Goal: Task Accomplishment & Management: Use online tool/utility

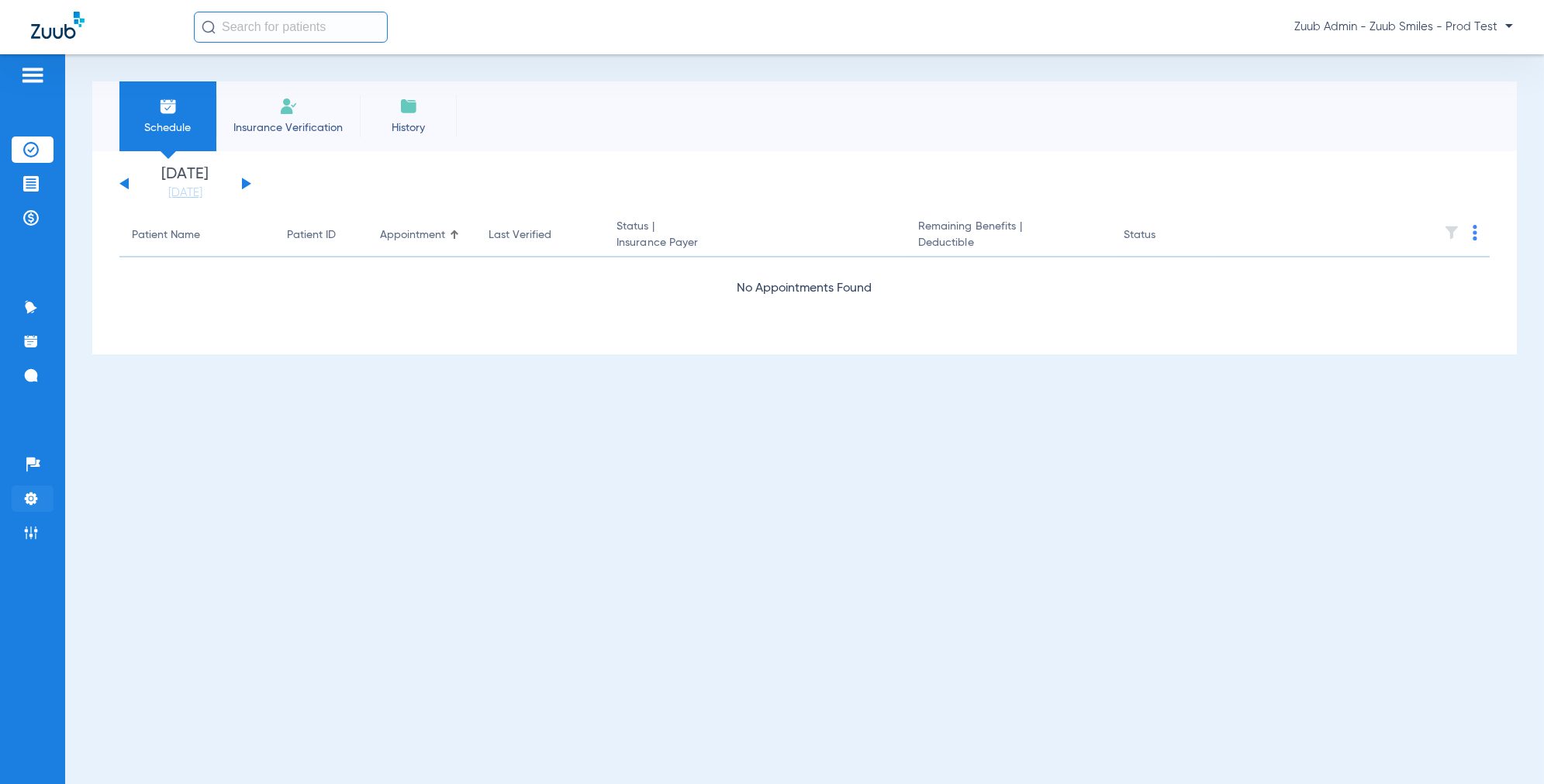
click at [29, 499] on img at bounding box center [31, 499] width 16 height 16
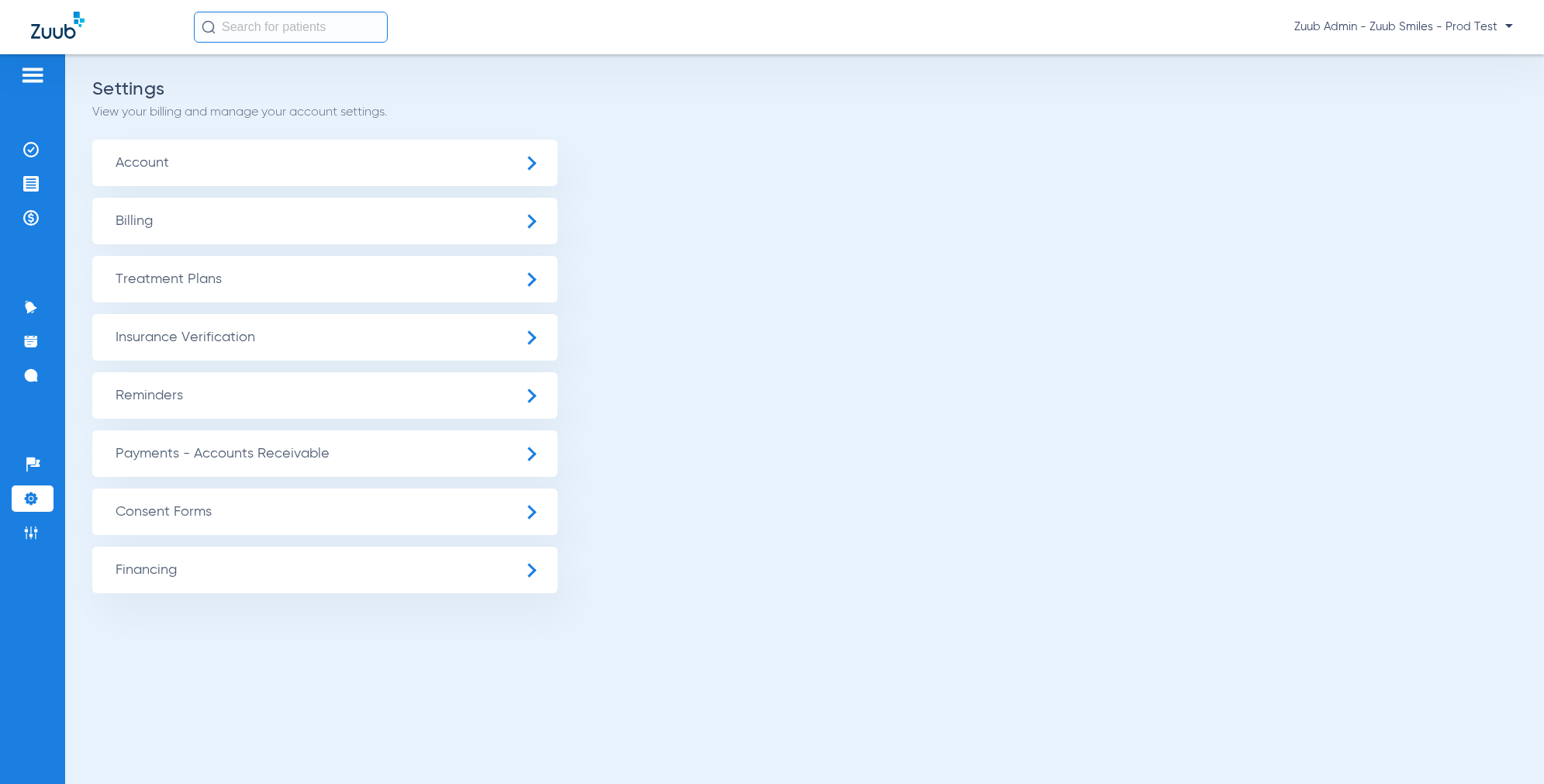
click at [305, 344] on span "Insurance Verification" at bounding box center [325, 338] width 465 height 47
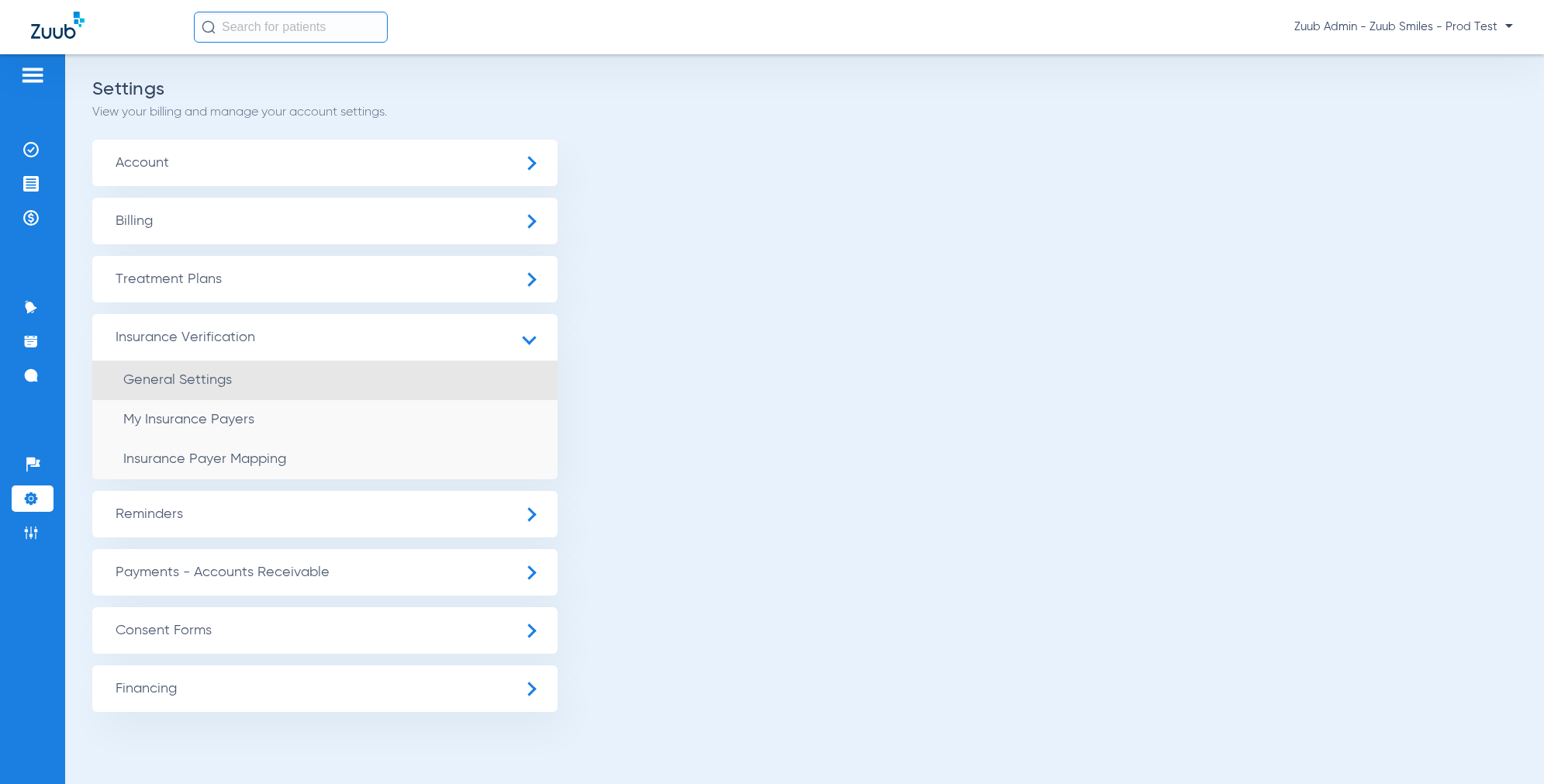
click at [224, 388] on li "General Settings" at bounding box center [325, 380] width 465 height 39
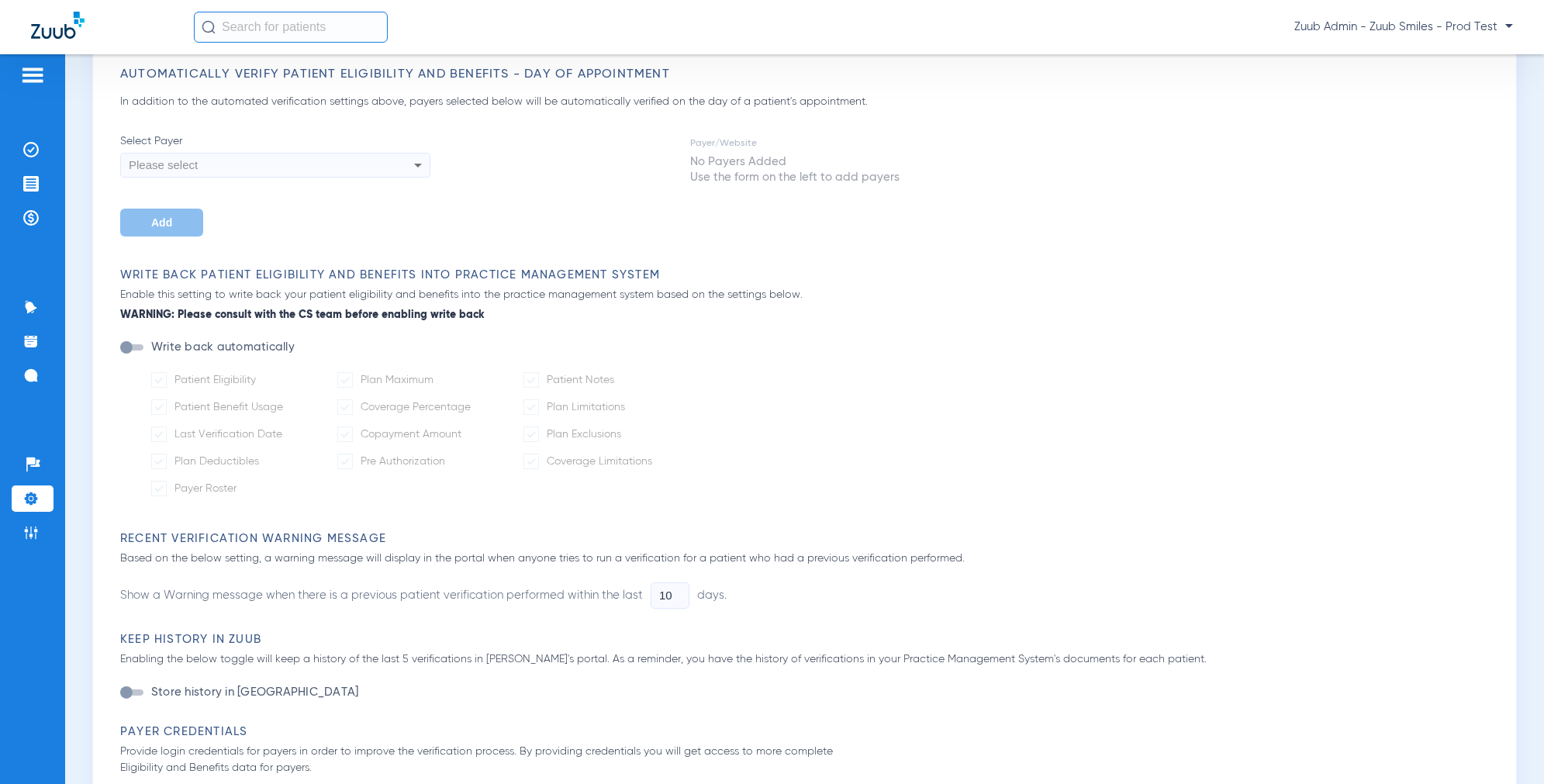
scroll to position [732, 0]
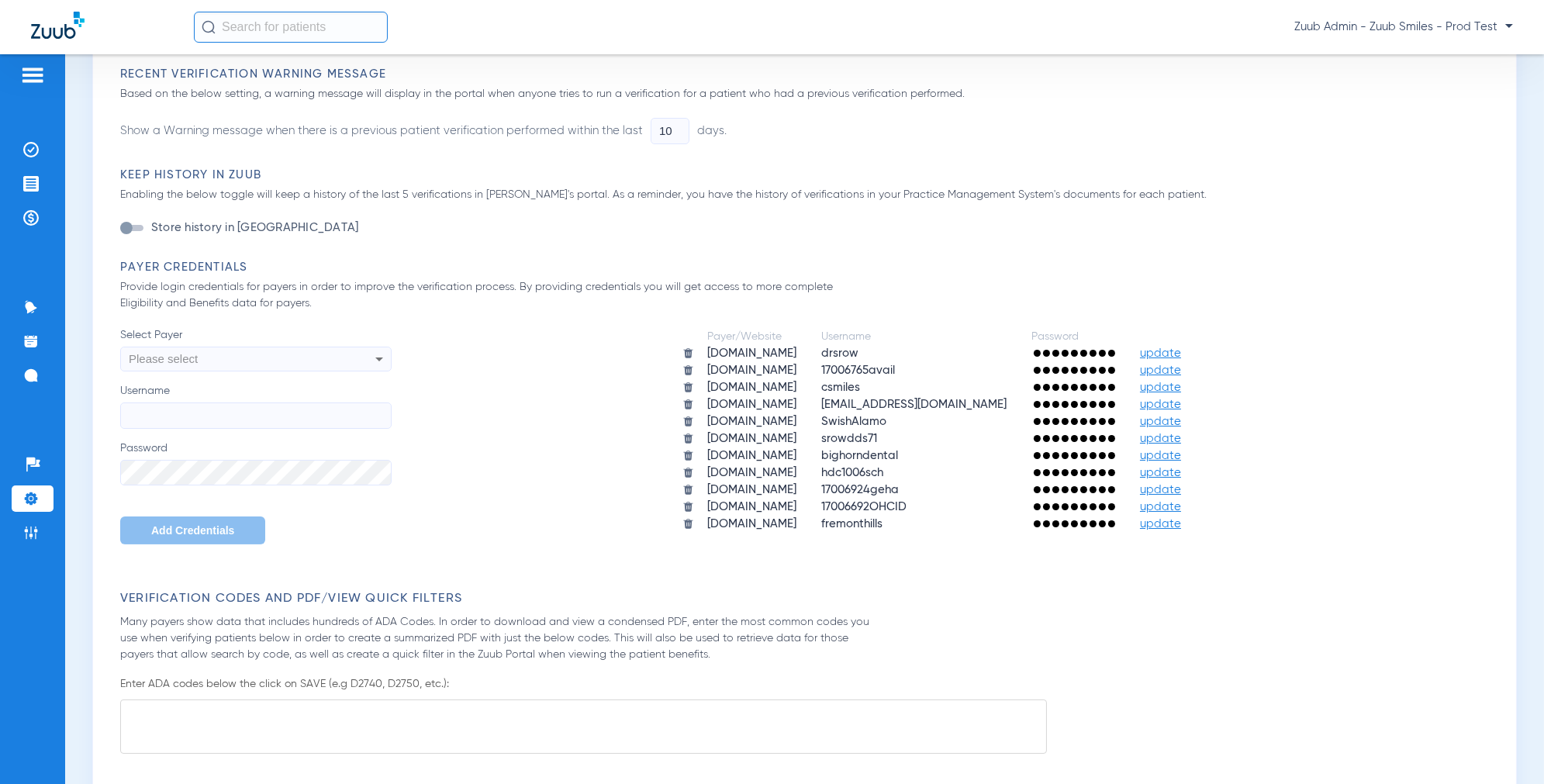
click at [172, 364] on div "Please select" at bounding box center [230, 359] width 203 height 26
type input "deltadentals"
click at [247, 419] on mat-option "deltadentalsd.com" at bounding box center [255, 417] width 271 height 26
click at [266, 407] on input "Username" at bounding box center [255, 415] width 271 height 26
paste input "jeff2013"
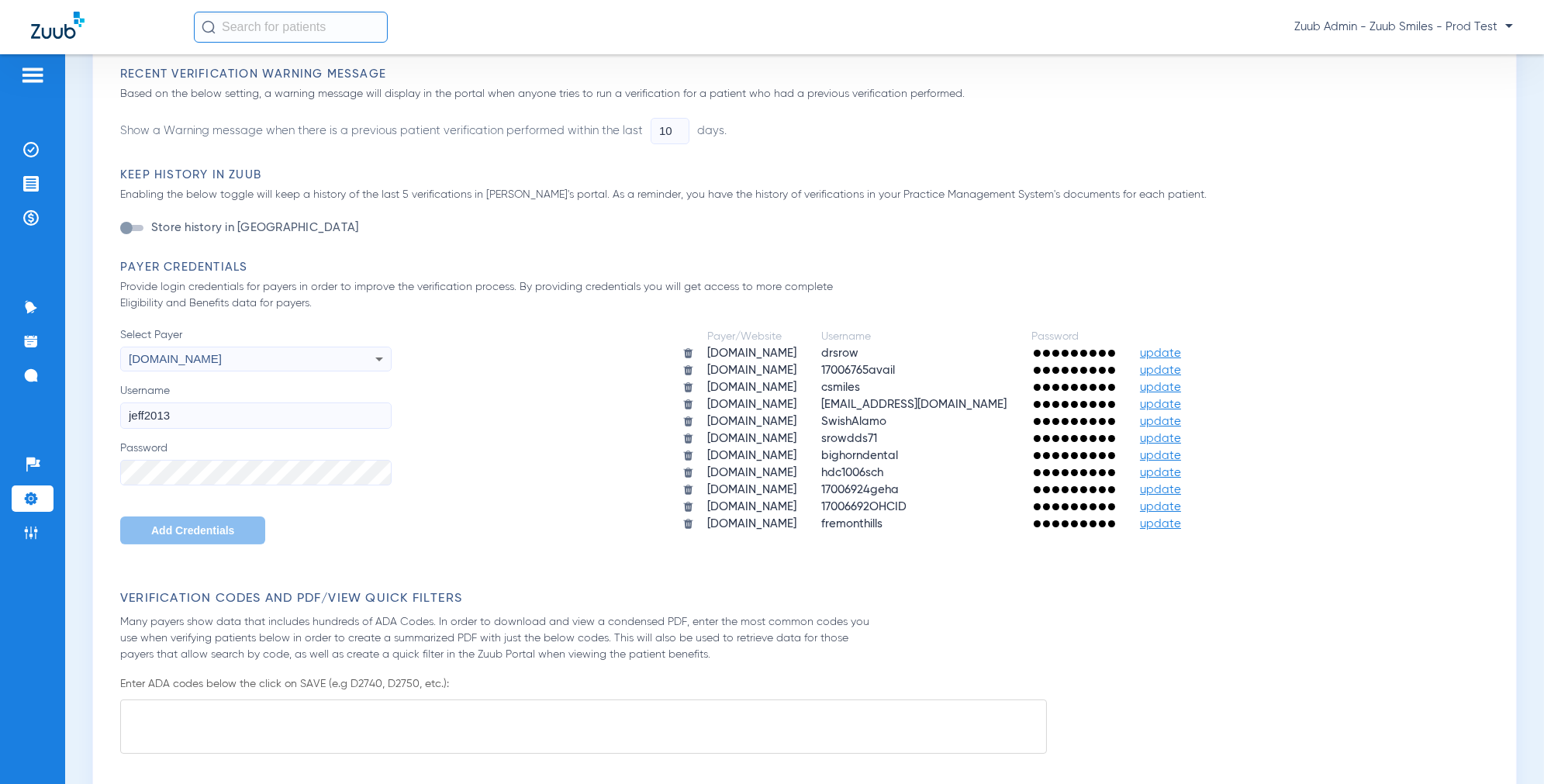
type input "jeff2013"
click at [487, 397] on div "Payer/Website Username Password aetna.com drsrow update apps.availity.com 17006…" at bounding box center [943, 430] width 1105 height 206
click at [221, 520] on button "Add Credentials" at bounding box center [192, 530] width 145 height 28
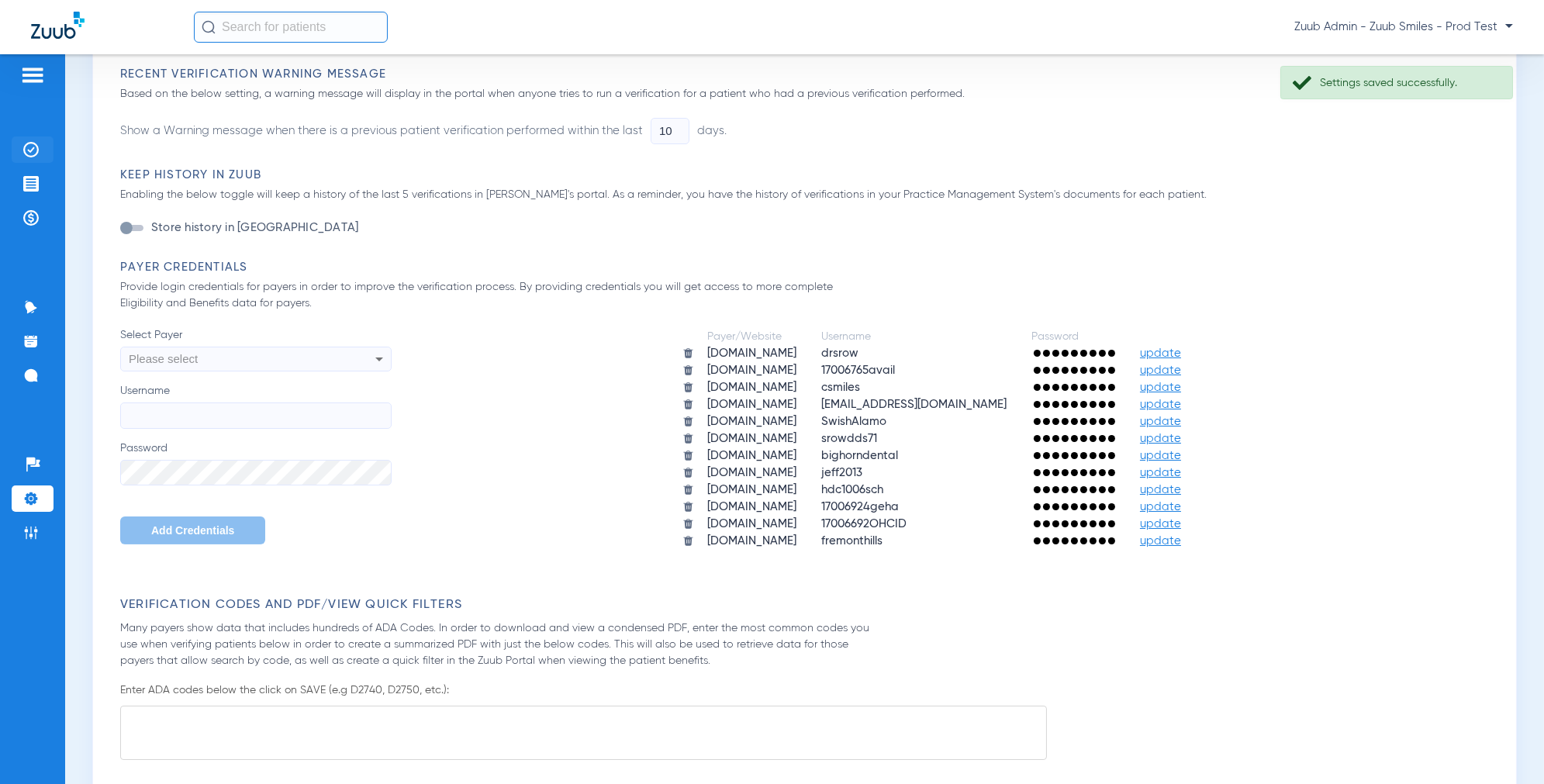
click at [34, 151] on img at bounding box center [31, 150] width 16 height 16
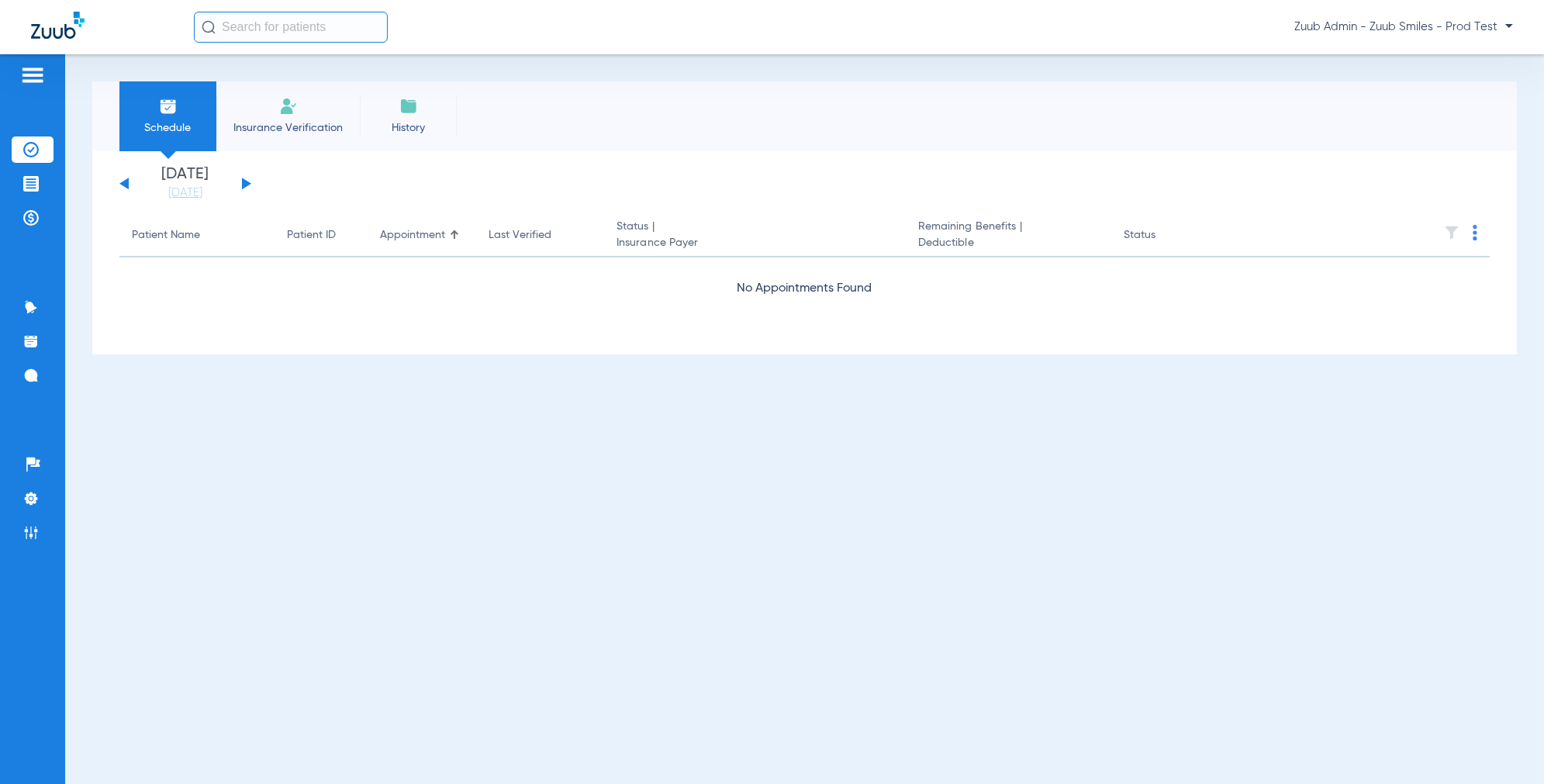
click at [299, 124] on span "Insurance Verification" at bounding box center [288, 127] width 120 height 16
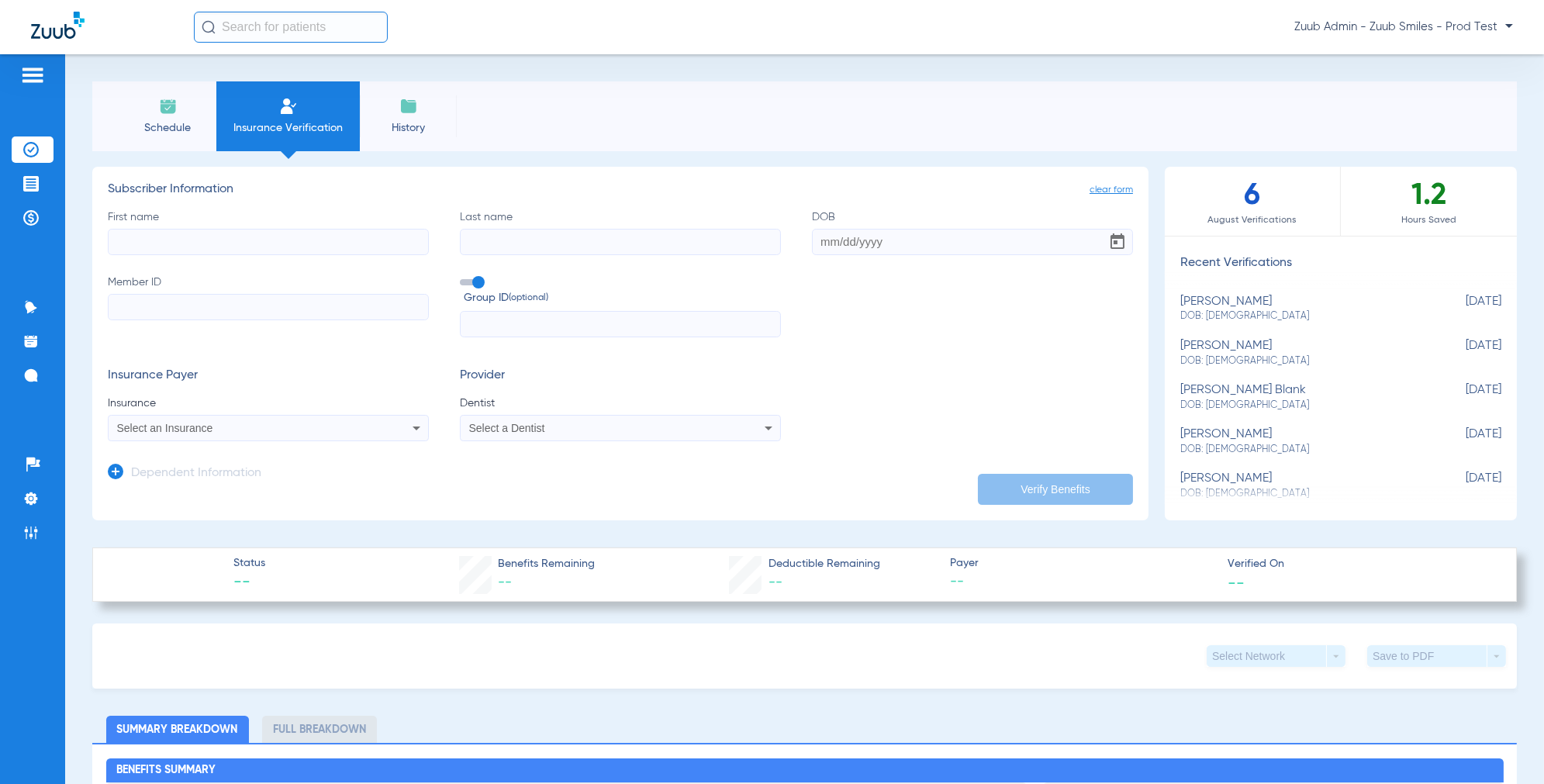
click at [265, 249] on input "First name" at bounding box center [268, 241] width 321 height 26
paste input "Hillary"
type input "Hillary"
click at [536, 245] on input "Last name" at bounding box center [619, 241] width 321 height 26
paste input "Jastorff"
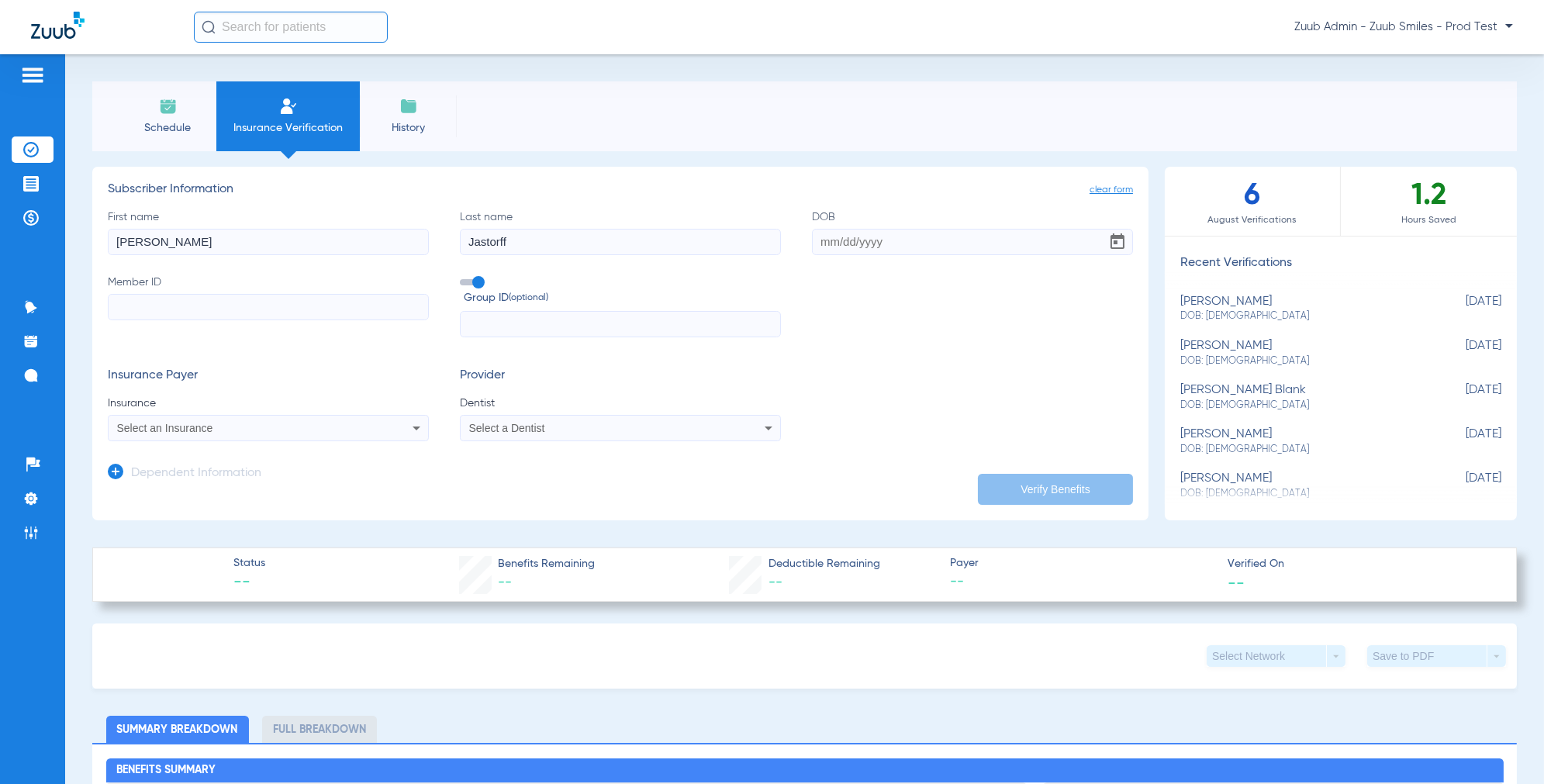
type input "Jastorff"
click at [841, 228] on input "DOB" at bounding box center [972, 241] width 321 height 26
type input "04/07/1984"
click at [298, 314] on input "Member ID" at bounding box center [268, 307] width 321 height 26
paste input "7016254491"
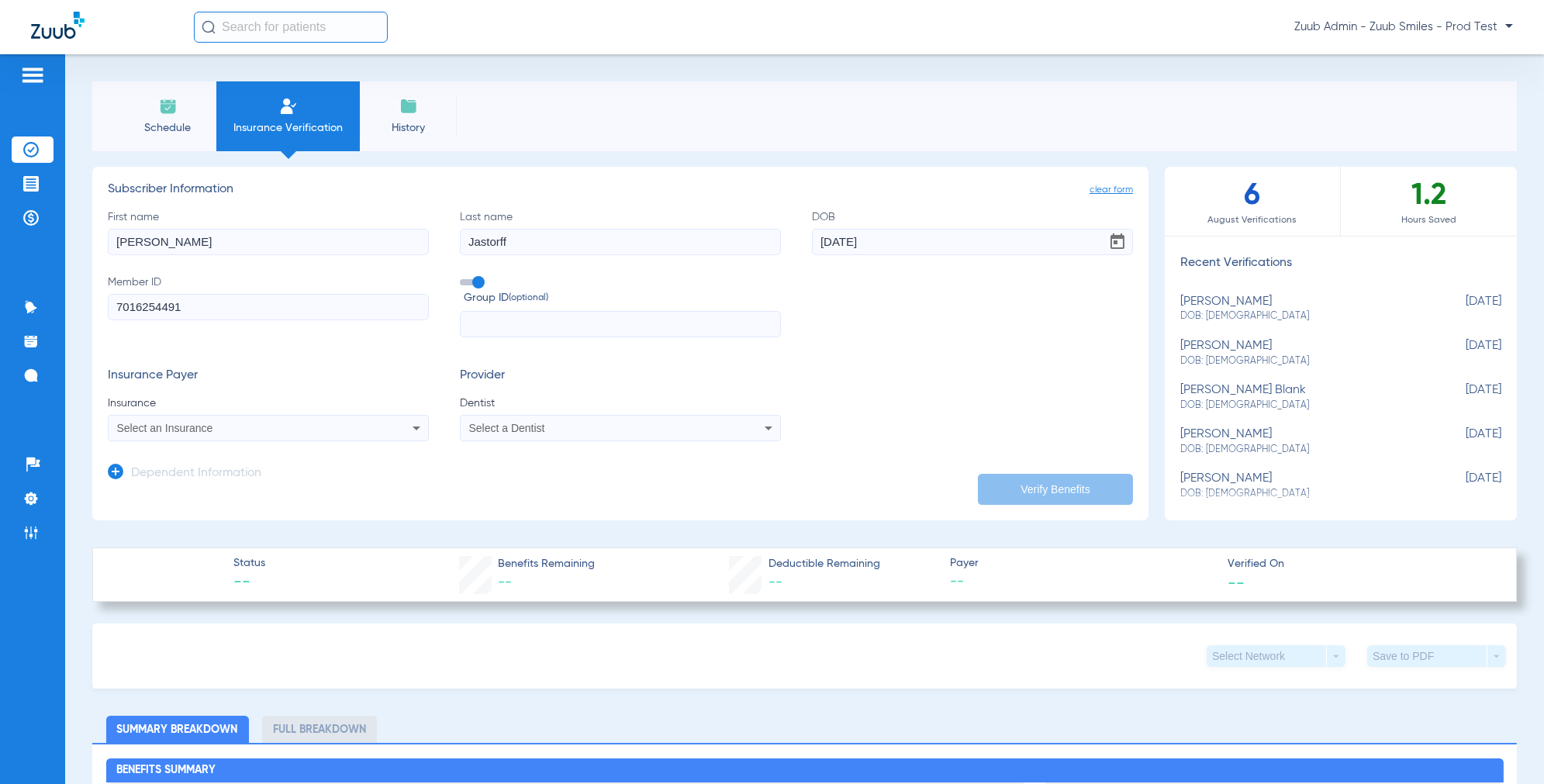
type input "7016254491"
click at [546, 316] on input "text" at bounding box center [619, 324] width 321 height 26
paste input "2055"
type input "2055"
click at [305, 423] on div "Select an Insurance" at bounding box center [238, 428] width 242 height 11
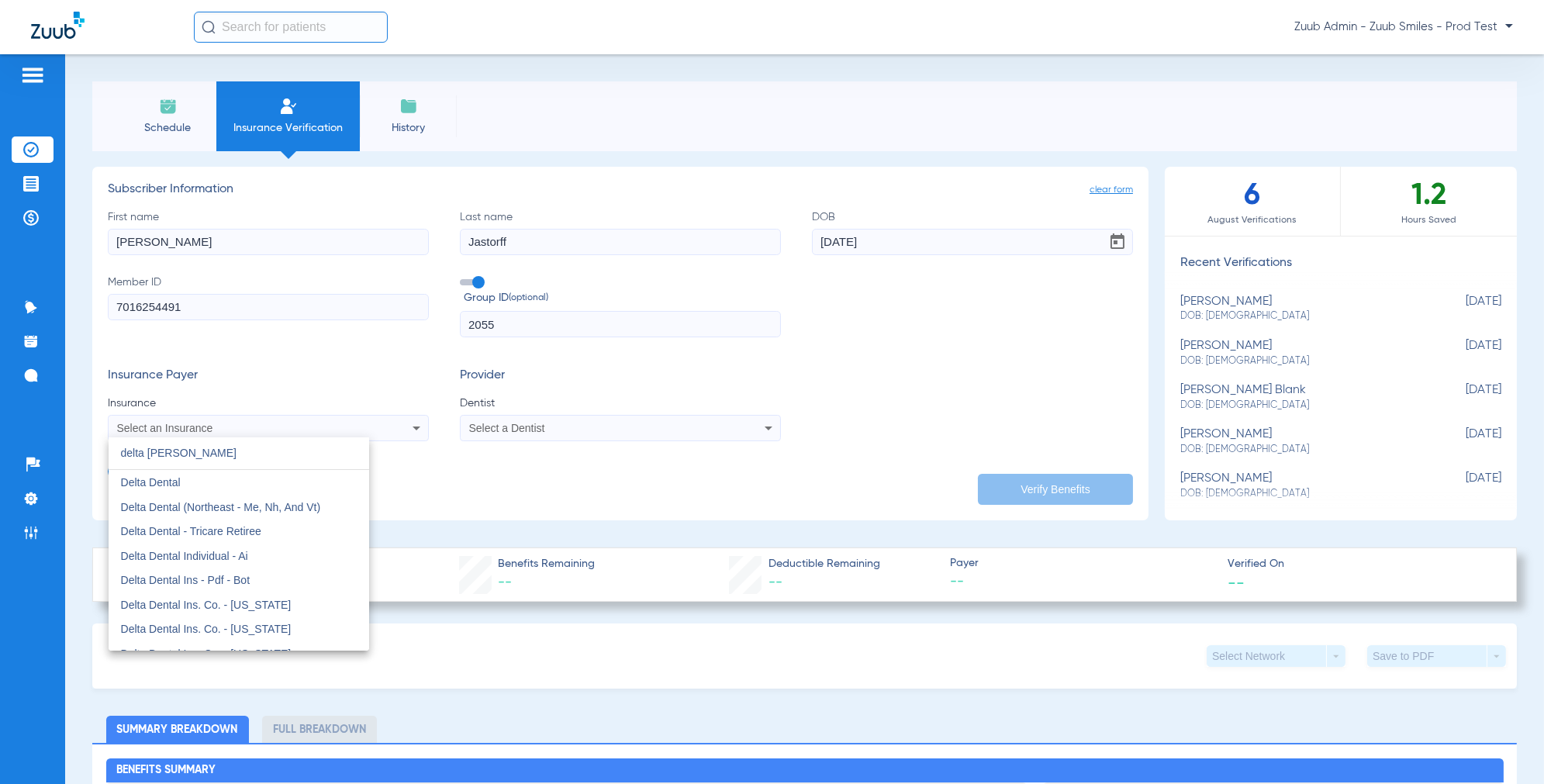
type input "delta denat"
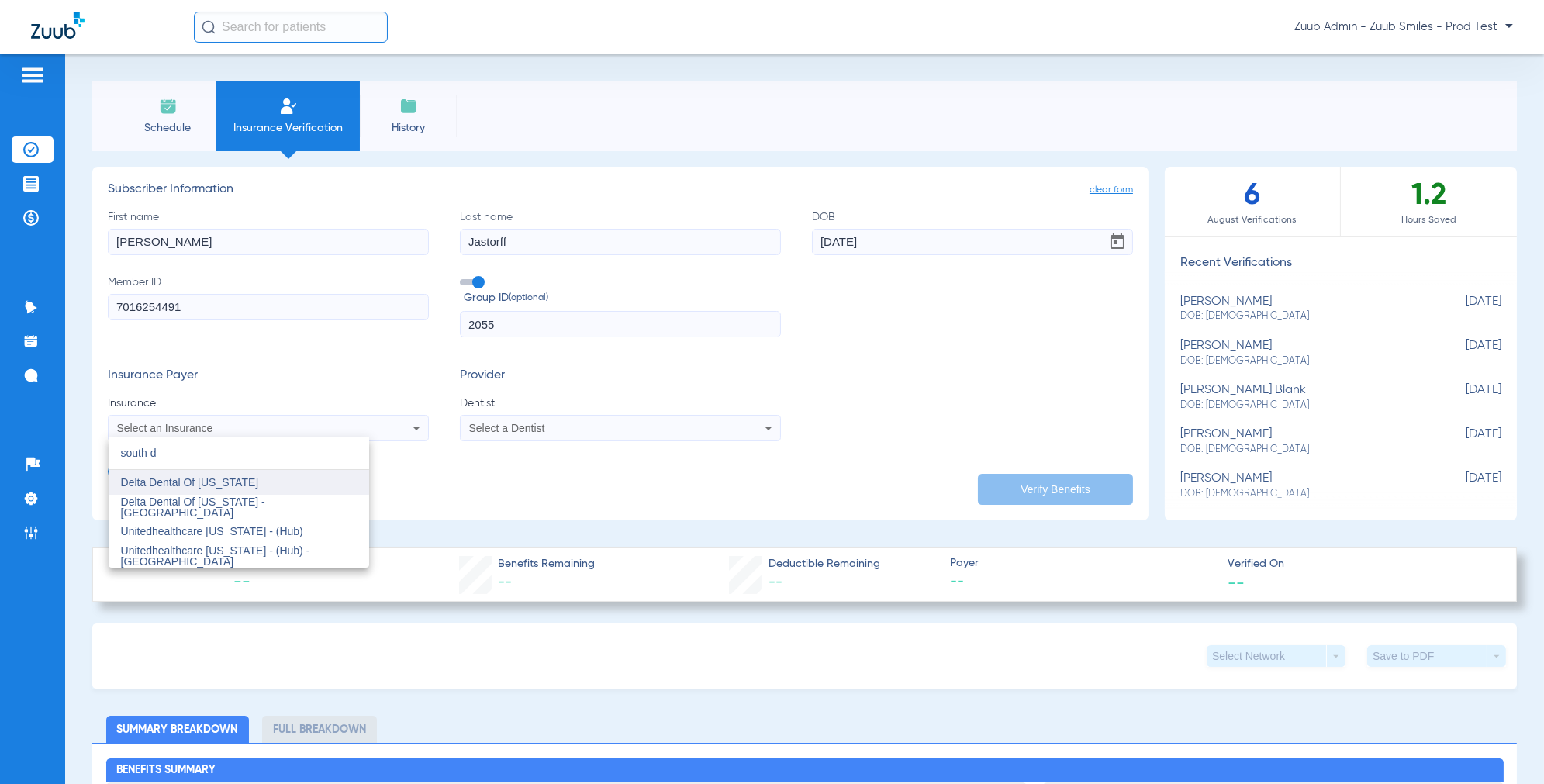
type input "south d"
click at [242, 477] on span "Delta Dental Of [US_STATE]" at bounding box center [189, 482] width 138 height 12
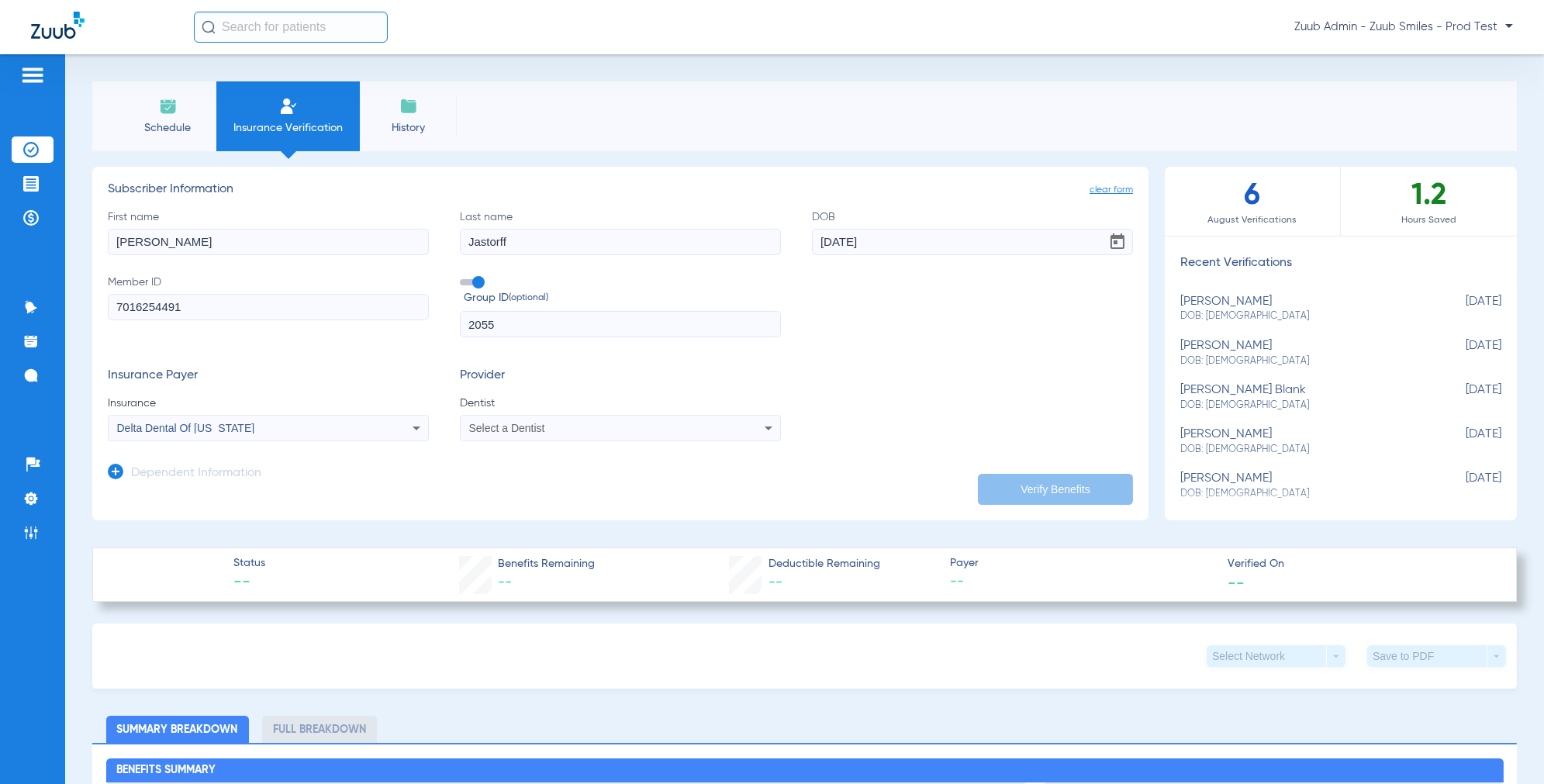
click at [551, 427] on div "Select a Dentist" at bounding box center [590, 428] width 242 height 11
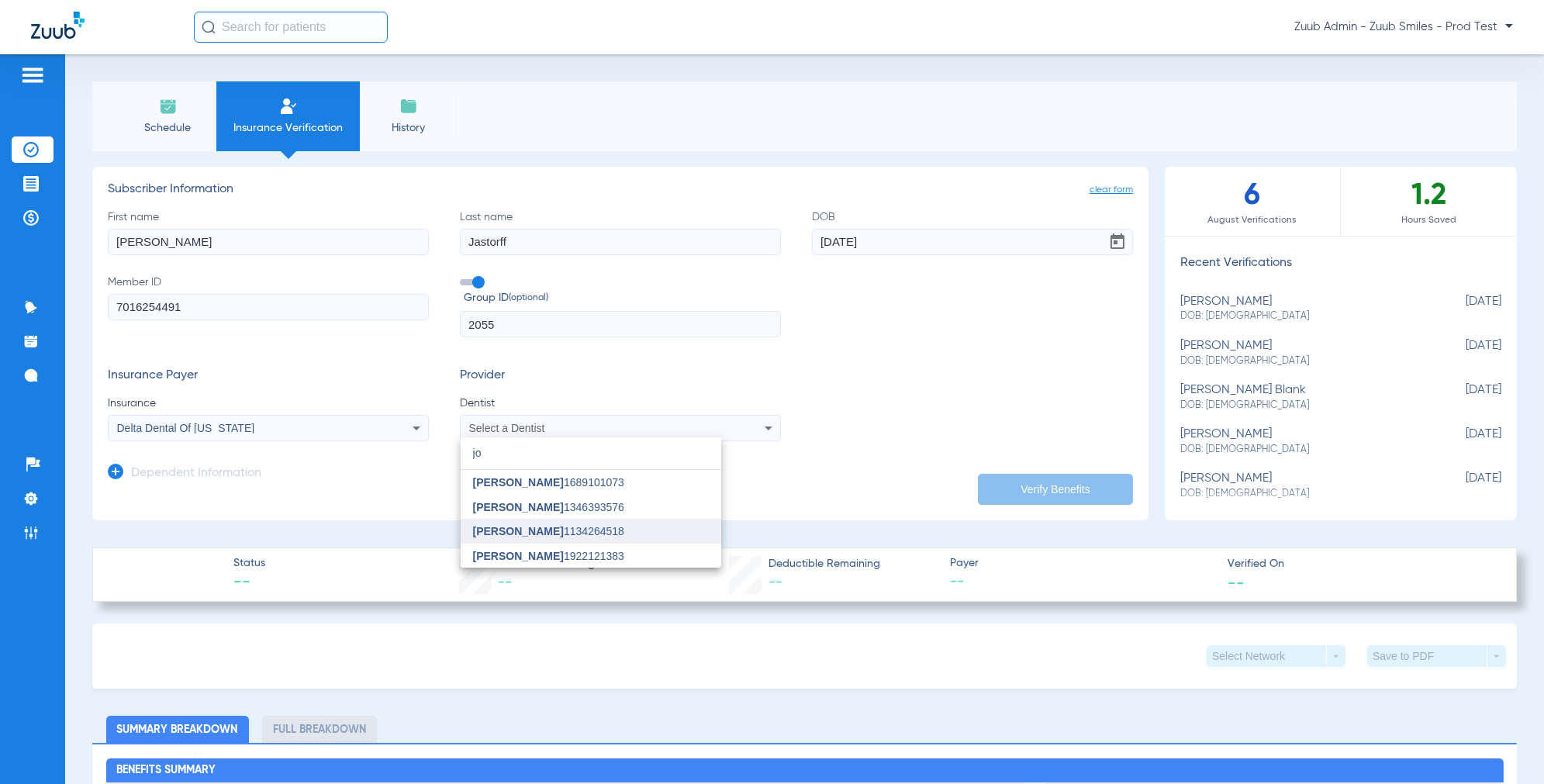
type input "jo"
click at [515, 531] on span "[PERSON_NAME]" at bounding box center [517, 530] width 91 height 12
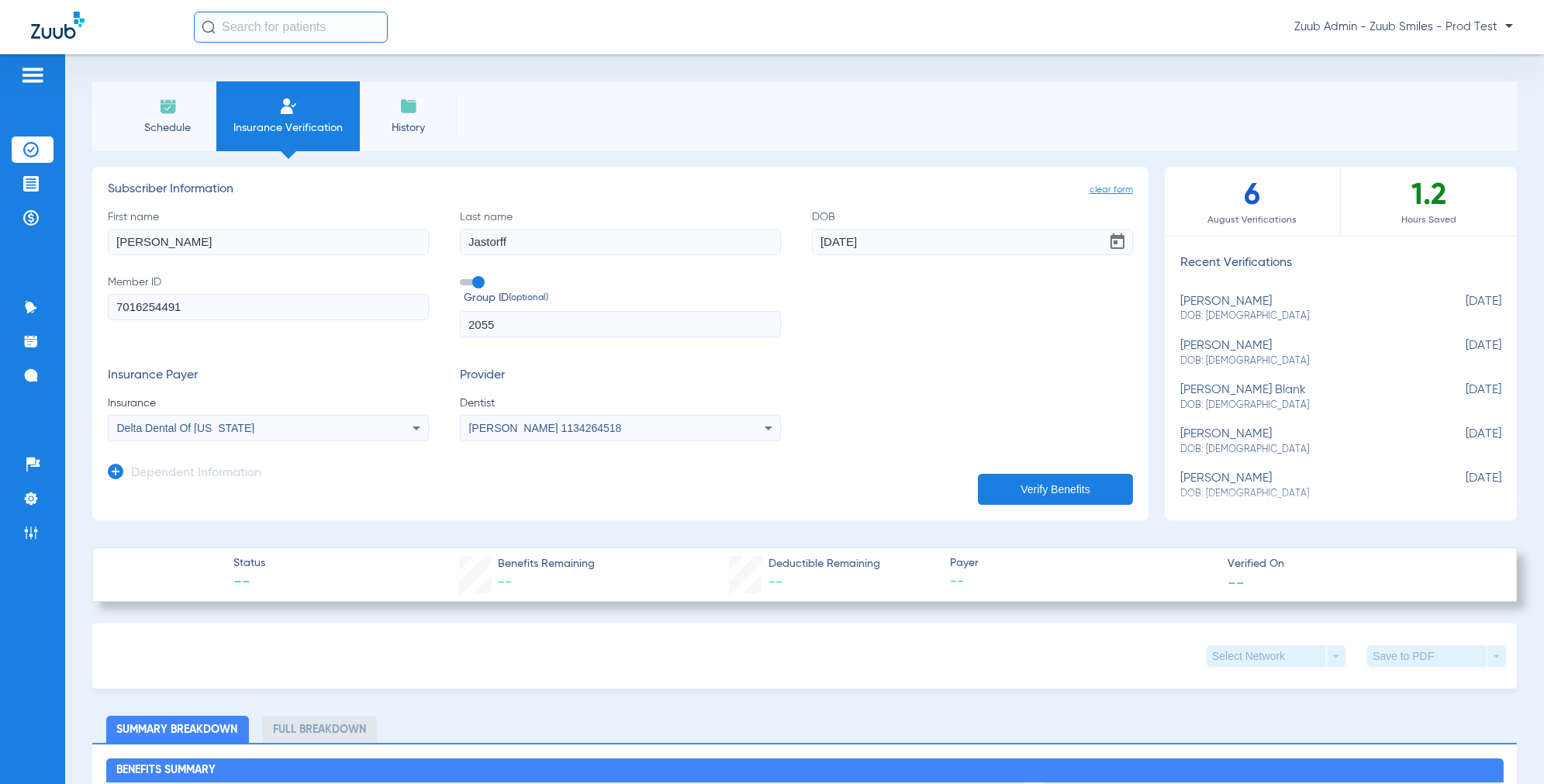
click at [1116, 245] on span "Open calendar" at bounding box center [1117, 242] width 37 height 37
click at [835, 411] on span "8" at bounding box center [834, 419] width 28 height 28
type input "04/08/1984"
click at [120, 475] on icon at bounding box center [115, 472] width 16 height 16
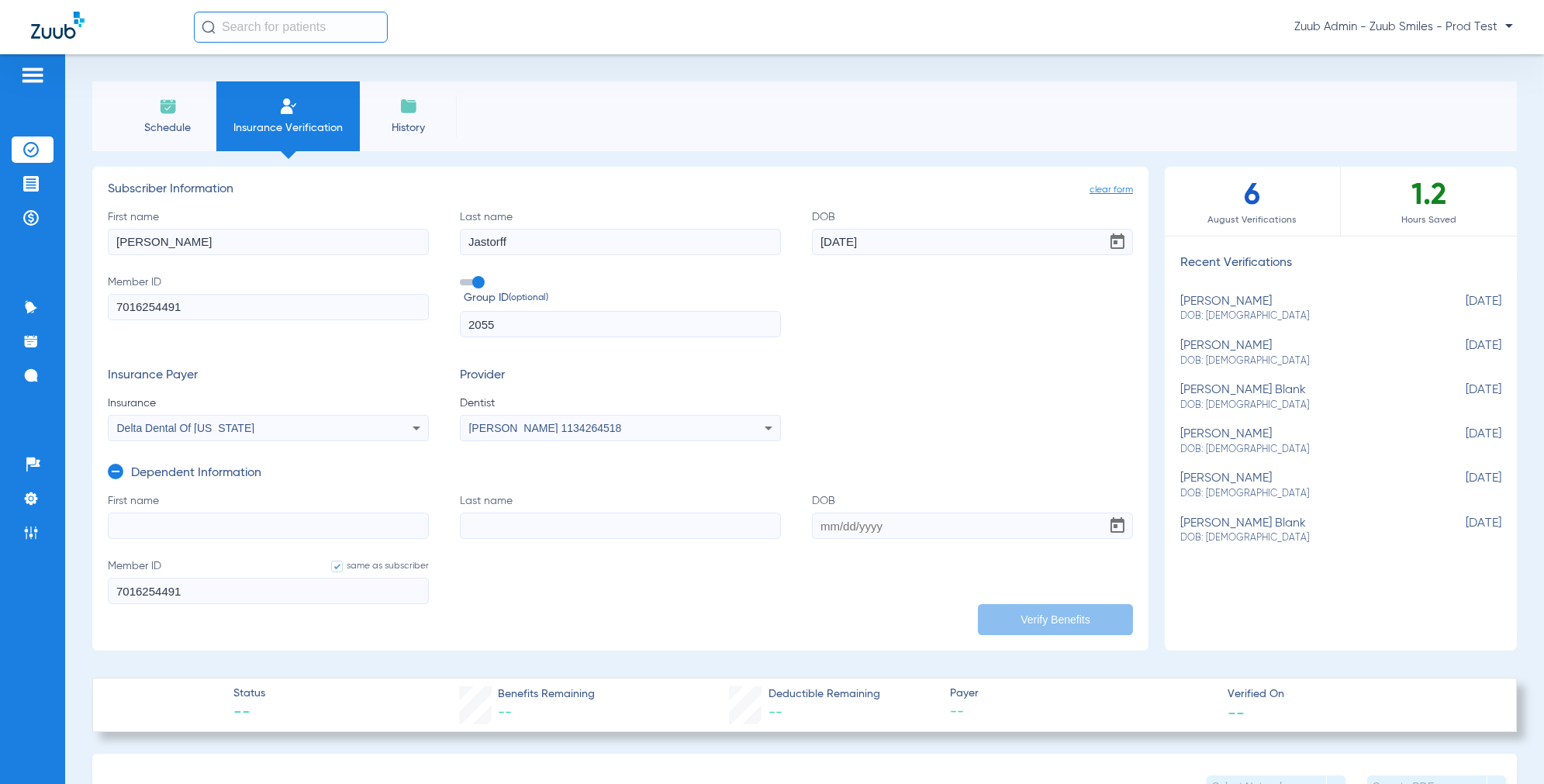
click at [228, 516] on input "First name" at bounding box center [268, 526] width 321 height 26
paste input "Emma"
type input "Emma"
click at [476, 526] on input "Last name" at bounding box center [619, 526] width 321 height 26
paste input "Jastorff"
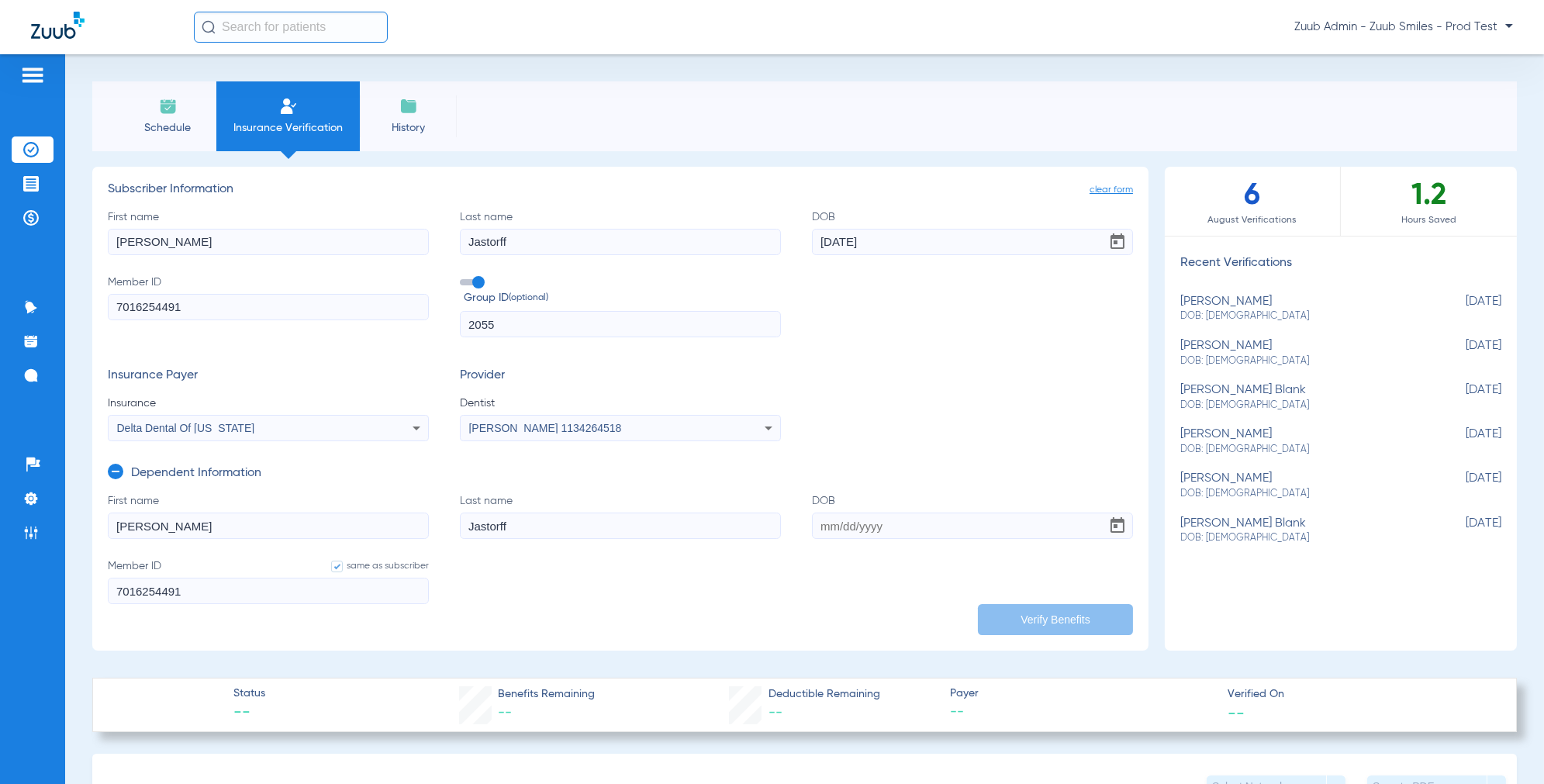
type input "Jastorff"
click at [826, 522] on input "DOB" at bounding box center [972, 526] width 321 height 26
click at [1113, 524] on span "Open calendar" at bounding box center [1117, 526] width 37 height 37
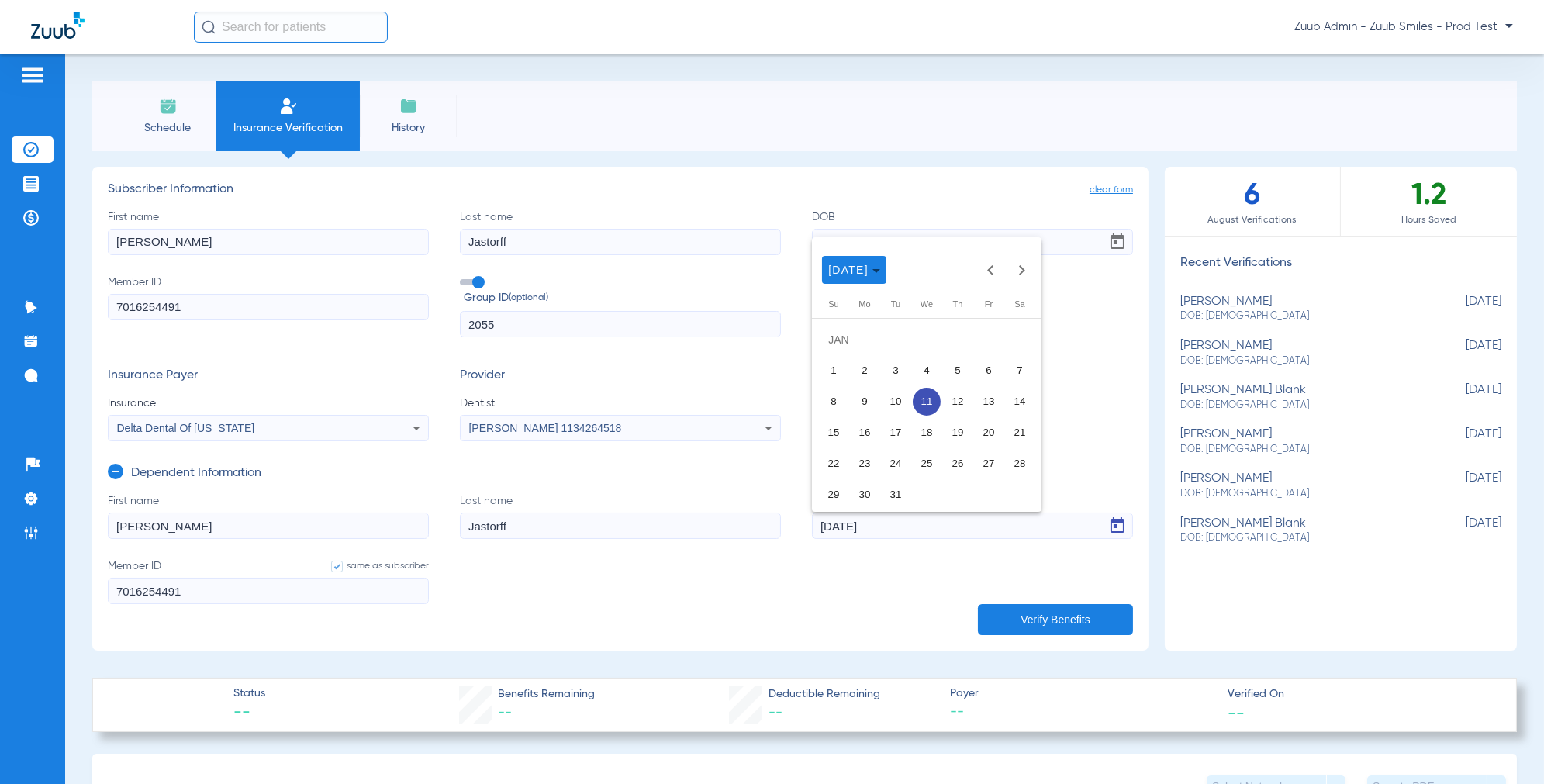
click at [967, 398] on span "12" at bounding box center [957, 401] width 28 height 28
type input "01/12/2012"
click at [1059, 623] on button "Verify Benefits" at bounding box center [1056, 619] width 155 height 31
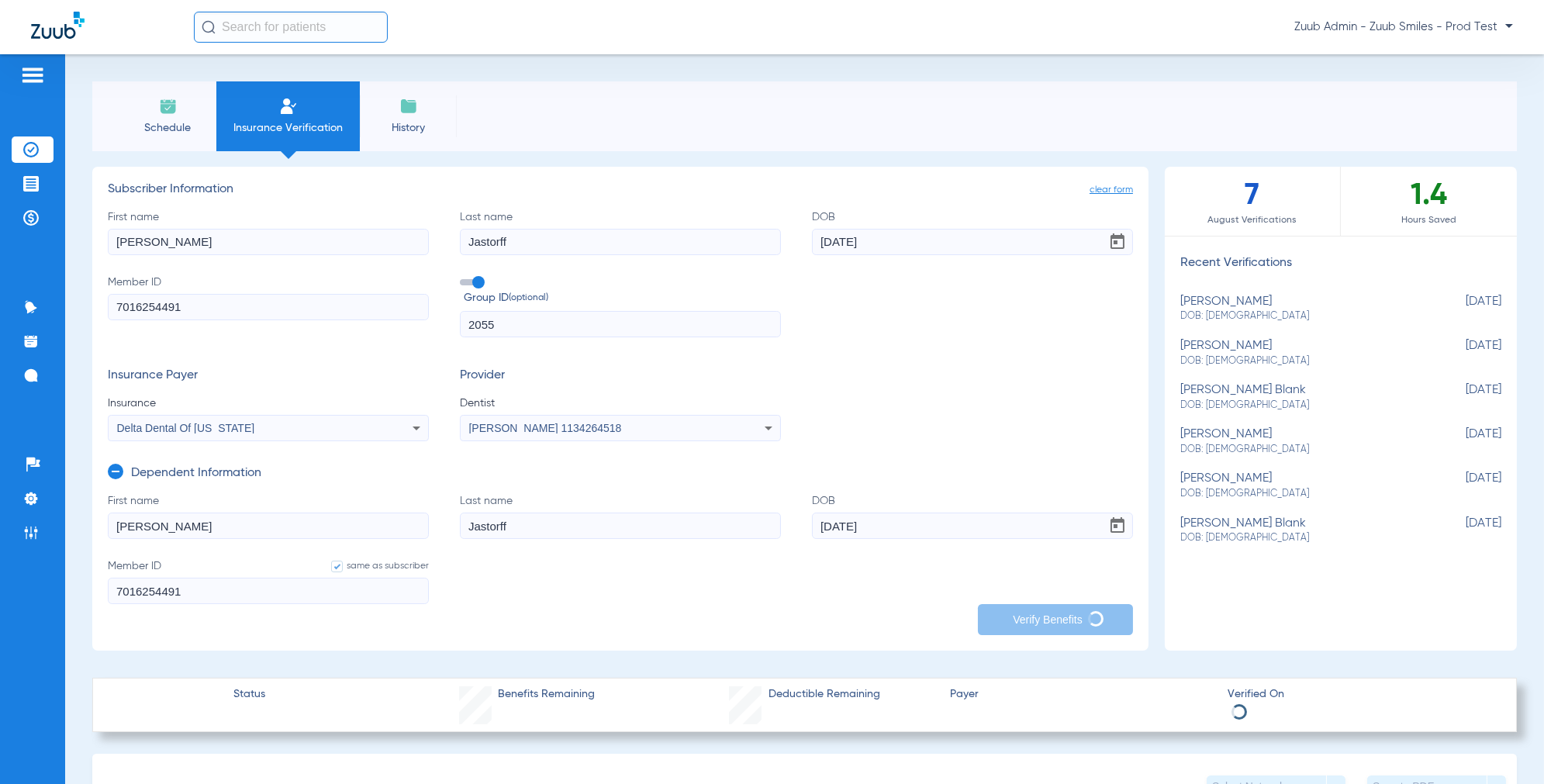
type input "04/07/1984"
type input "01/11/2012"
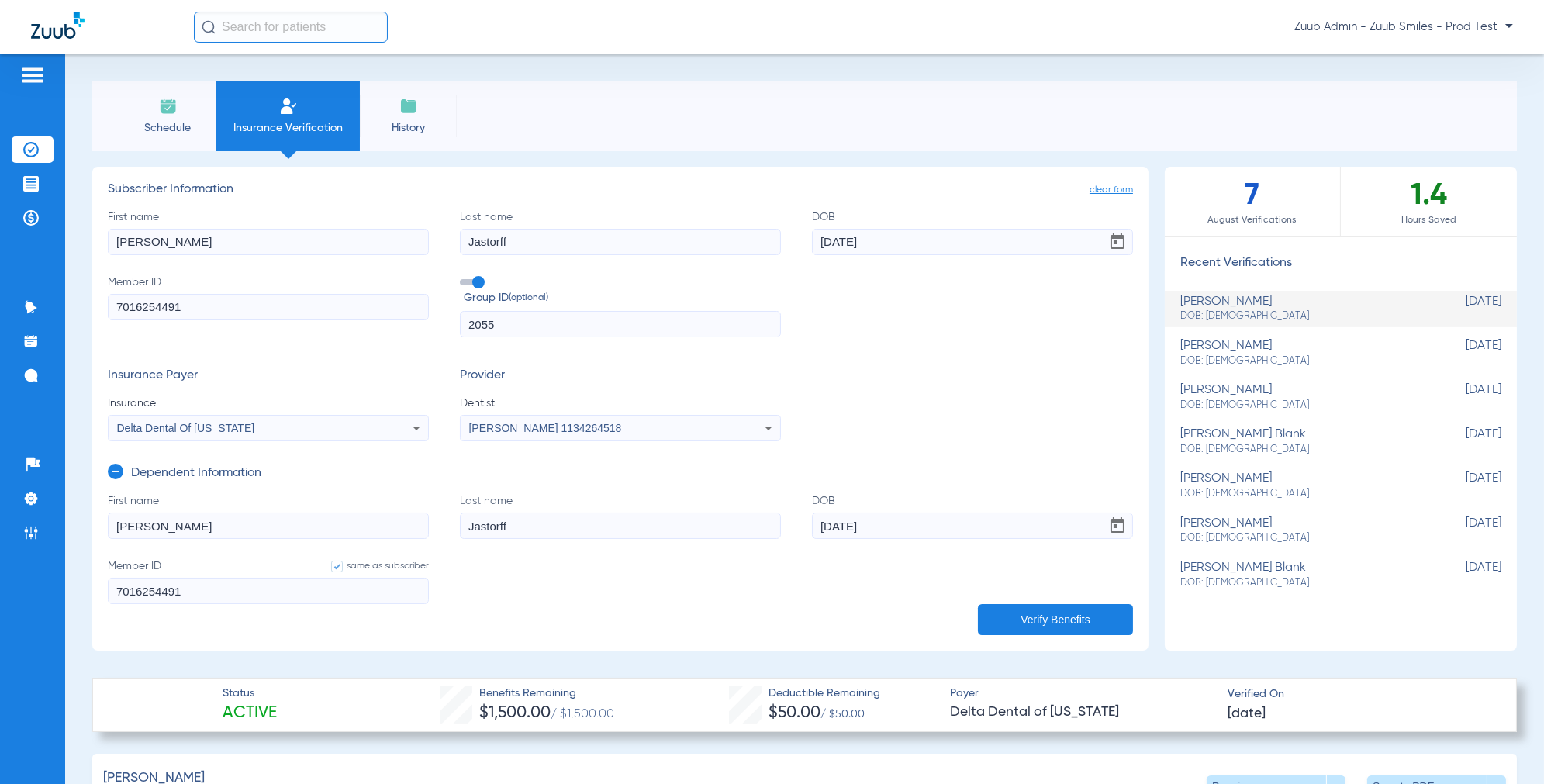
click at [119, 473] on icon at bounding box center [115, 472] width 16 height 16
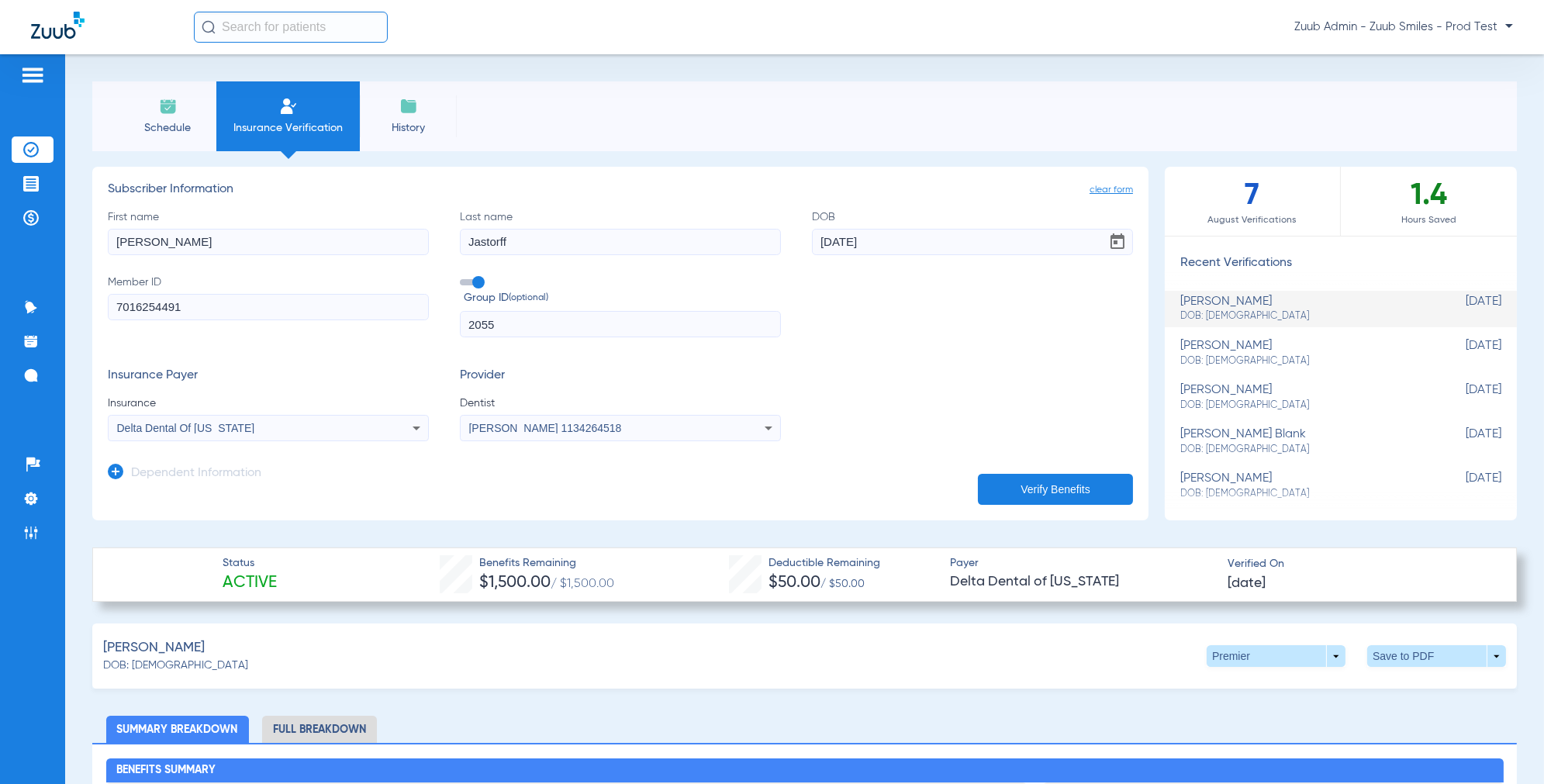
click at [1122, 243] on span "Open calendar" at bounding box center [1117, 242] width 37 height 37
click at [835, 423] on span "8" at bounding box center [834, 419] width 28 height 28
type input "04/08/1984"
click at [1034, 489] on button "Verify Benefits" at bounding box center [1056, 488] width 155 height 31
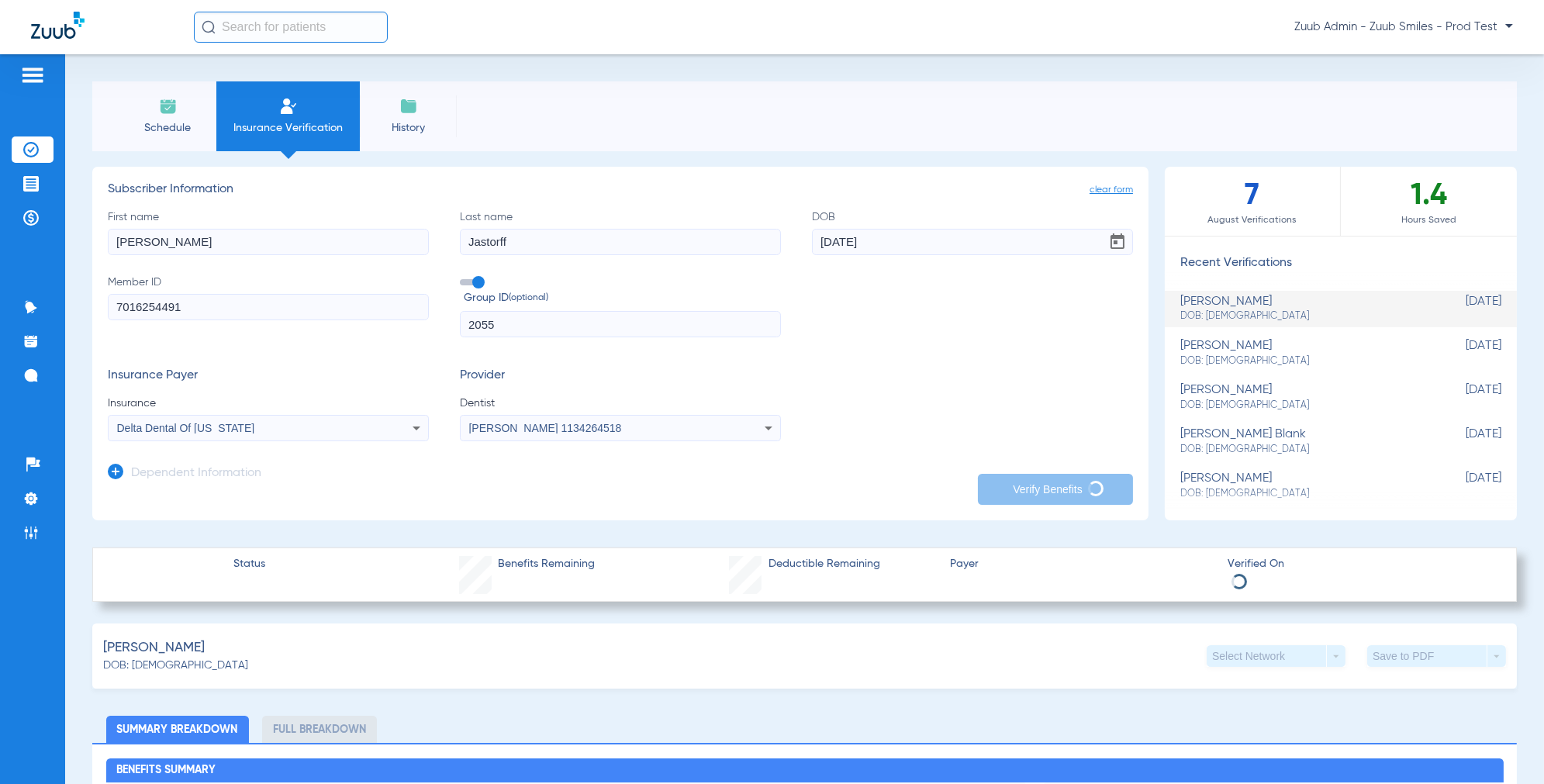
click at [331, 428] on div "Delta Dental Of [US_STATE]" at bounding box center [238, 428] width 242 height 11
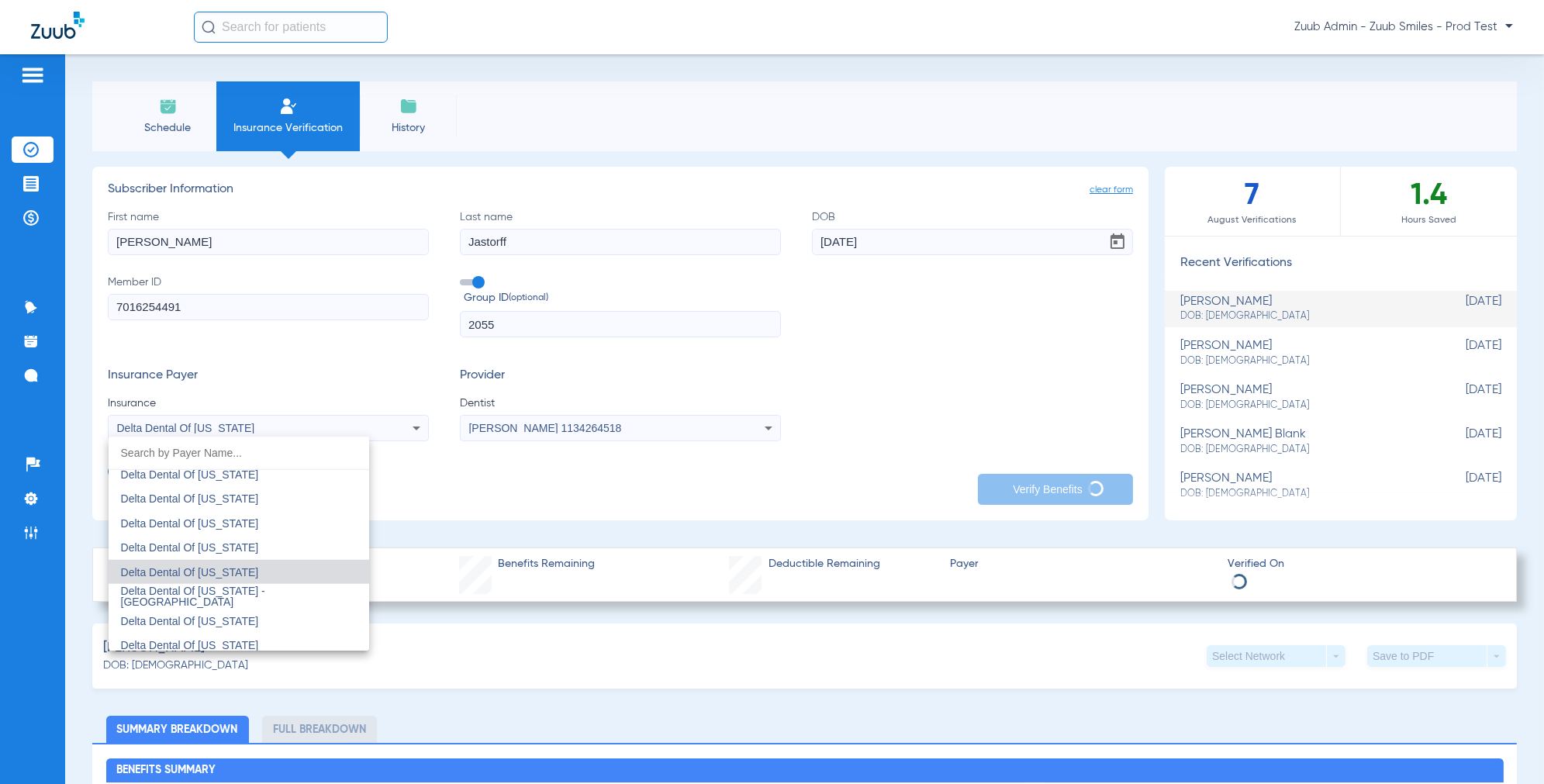
scroll to position [3943, 0]
click at [265, 586] on span "Delta Dental Of [US_STATE] - [GEOGRAPHIC_DATA]" at bounding box center [193, 592] width 144 height 23
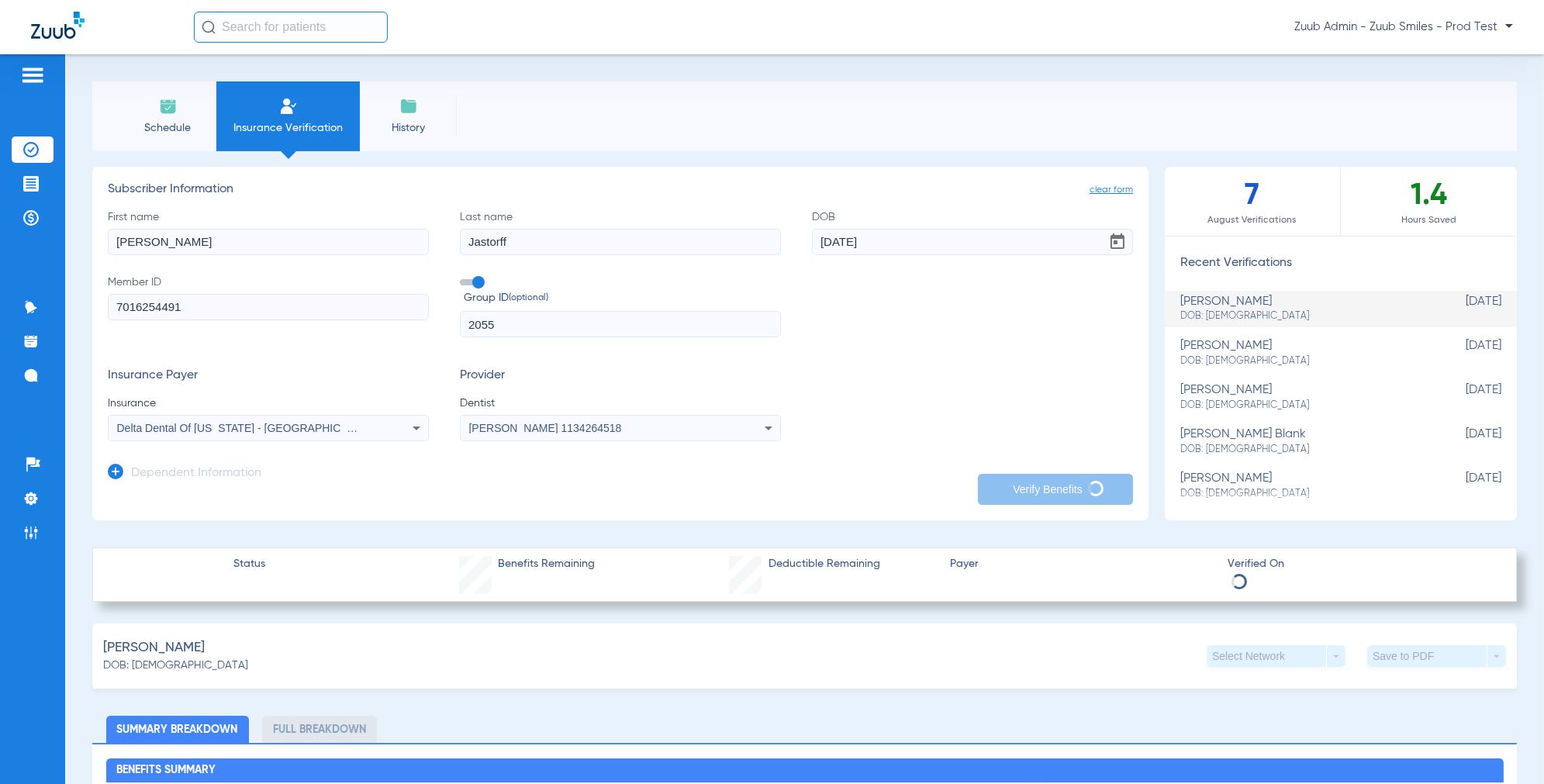
click at [1219, 367] on span "DOB: [DEMOGRAPHIC_DATA]" at bounding box center [1302, 361] width 243 height 14
type input "Deepak"
type input "Verma"
type input "11/07/1980"
type input "603663087"
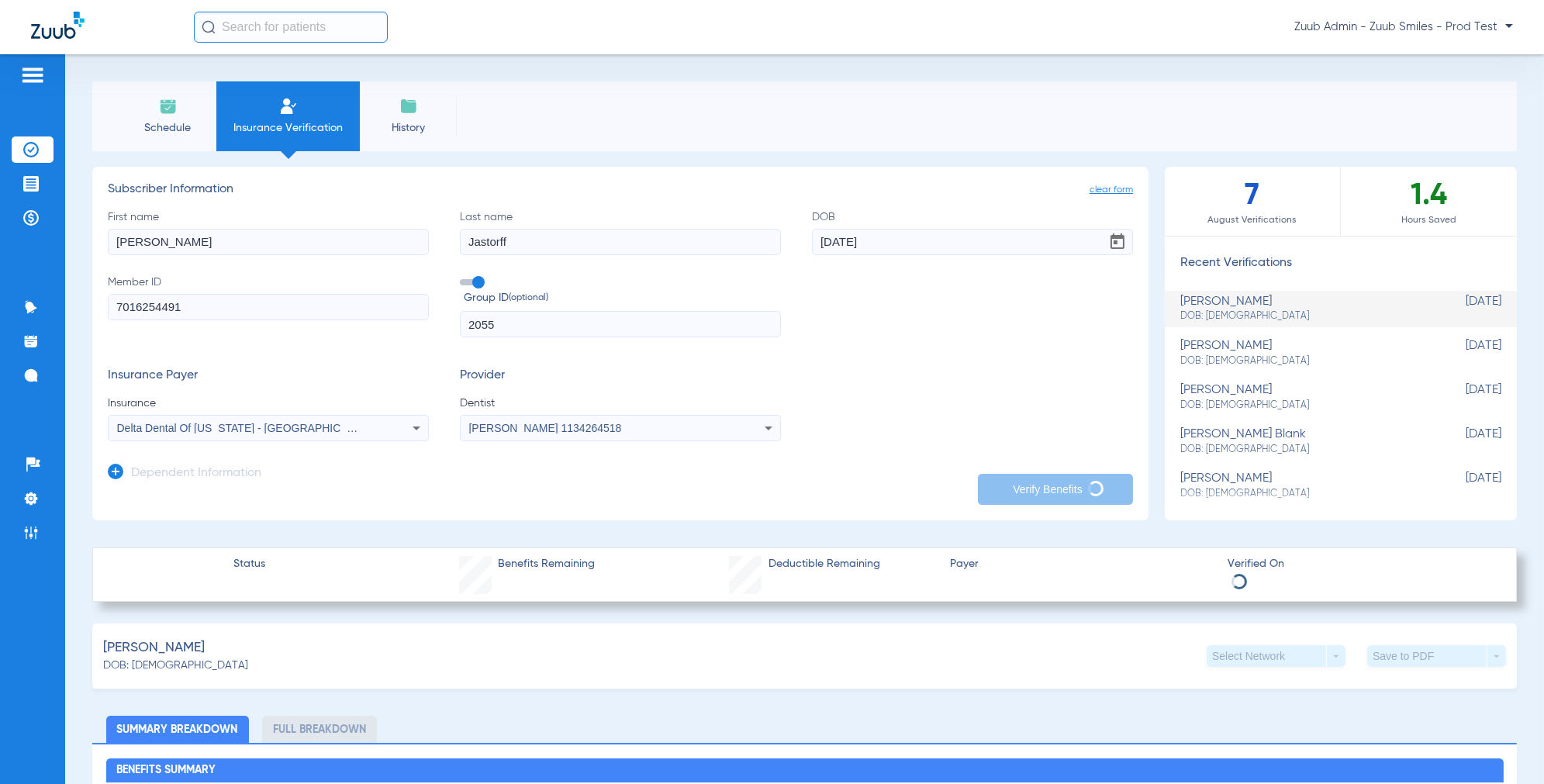
type input "1000010"
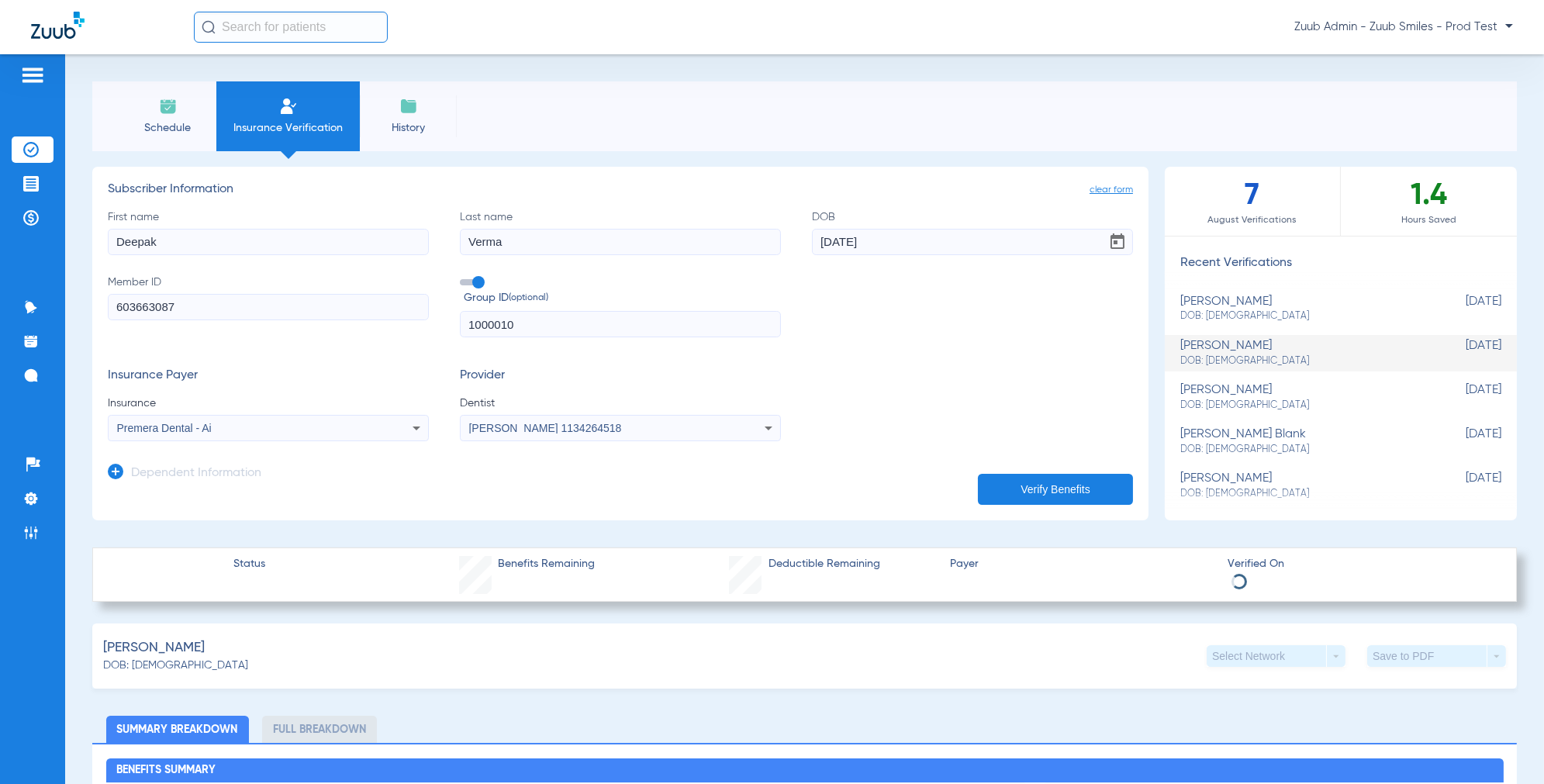
click at [1242, 324] on li "emma jastorff DOB: 01/11/2012 Aug 21, 2025" at bounding box center [1341, 309] width 352 height 36
type input "Hillary"
type input "Jastorff"
type input "04/07/1984"
type input "7016254491"
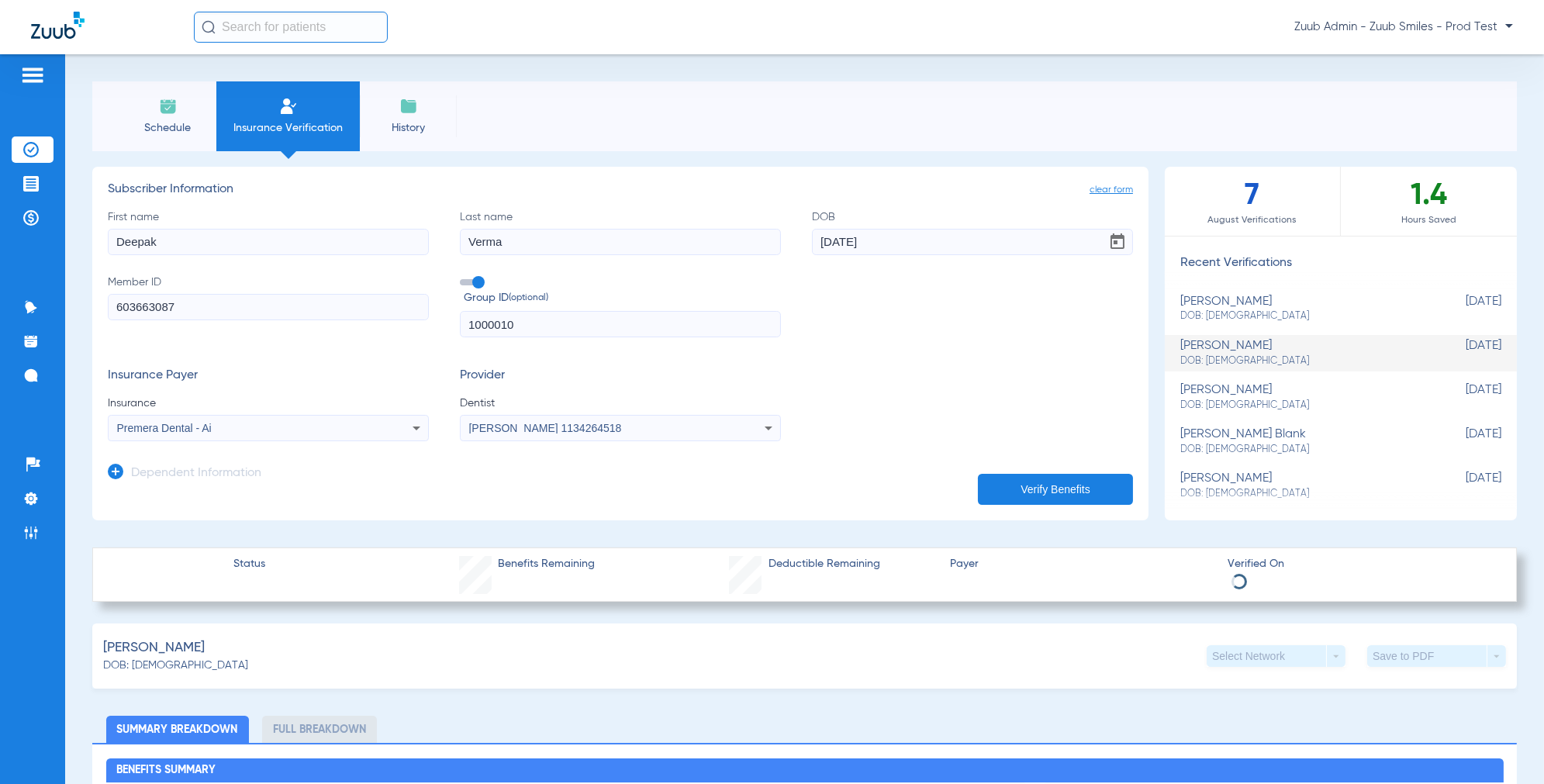
type input "2055"
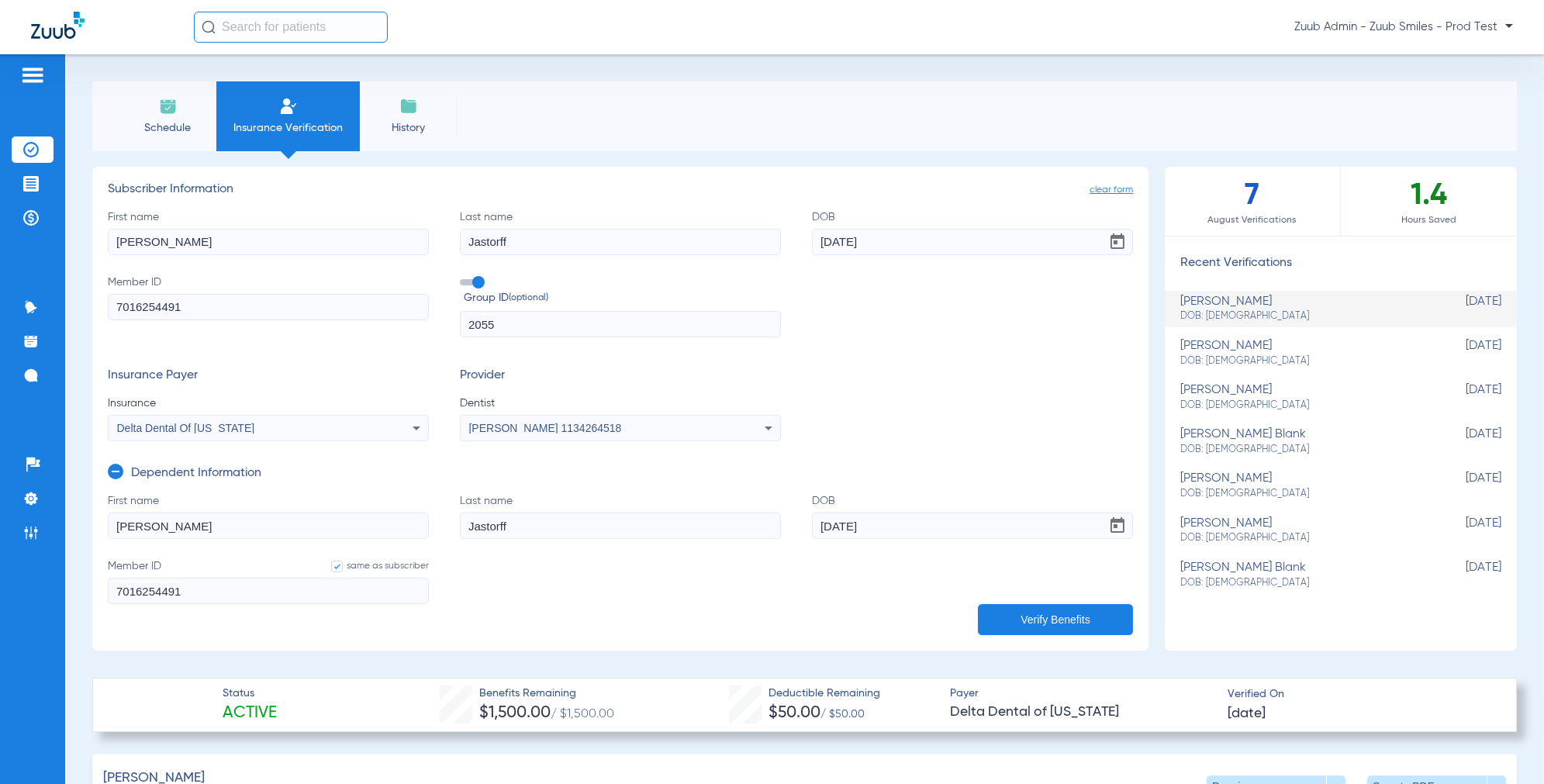
click at [114, 476] on icon at bounding box center [115, 472] width 16 height 16
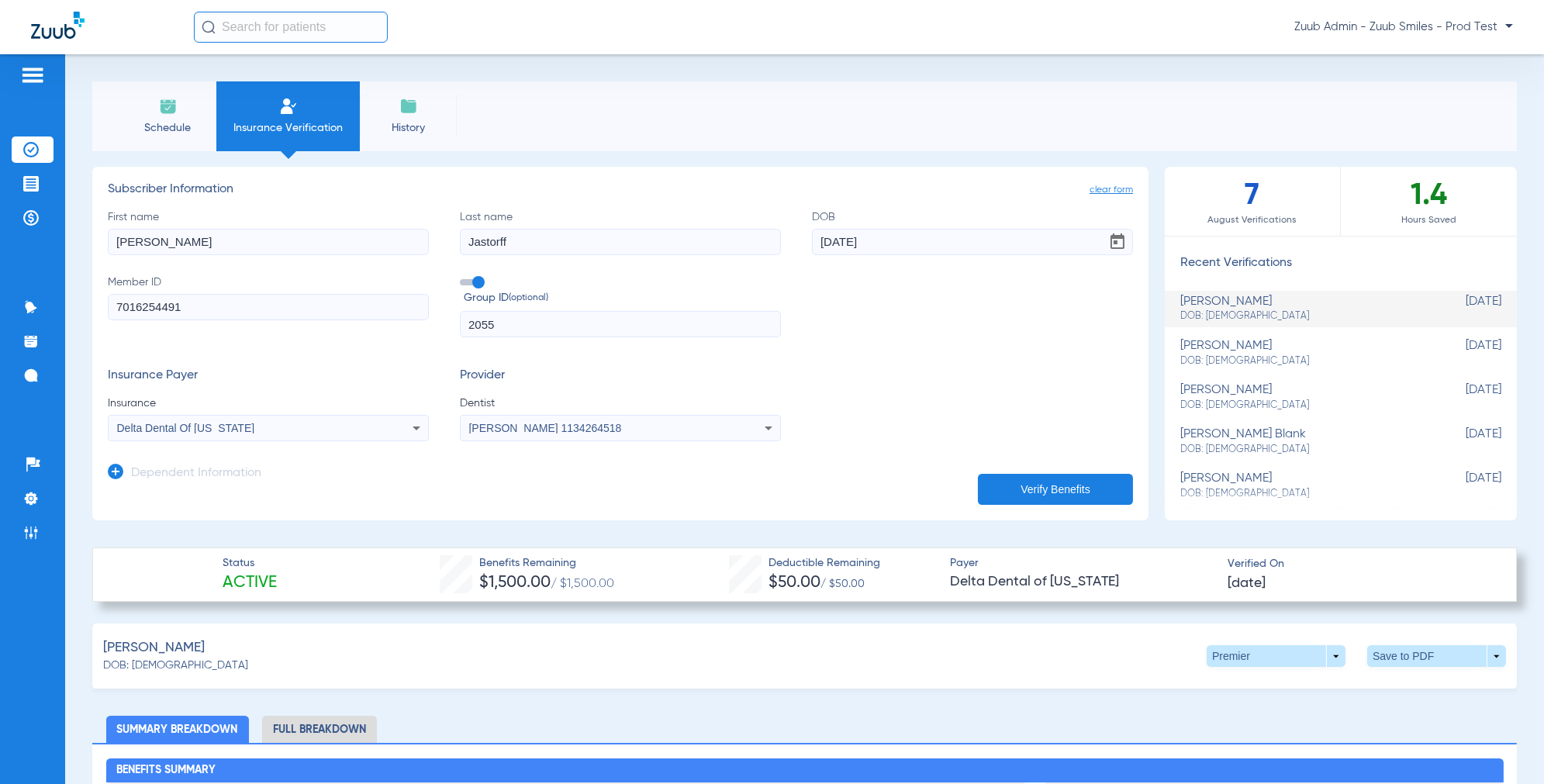
click at [332, 437] on div "Delta Dental Of [US_STATE]" at bounding box center [268, 428] width 319 height 19
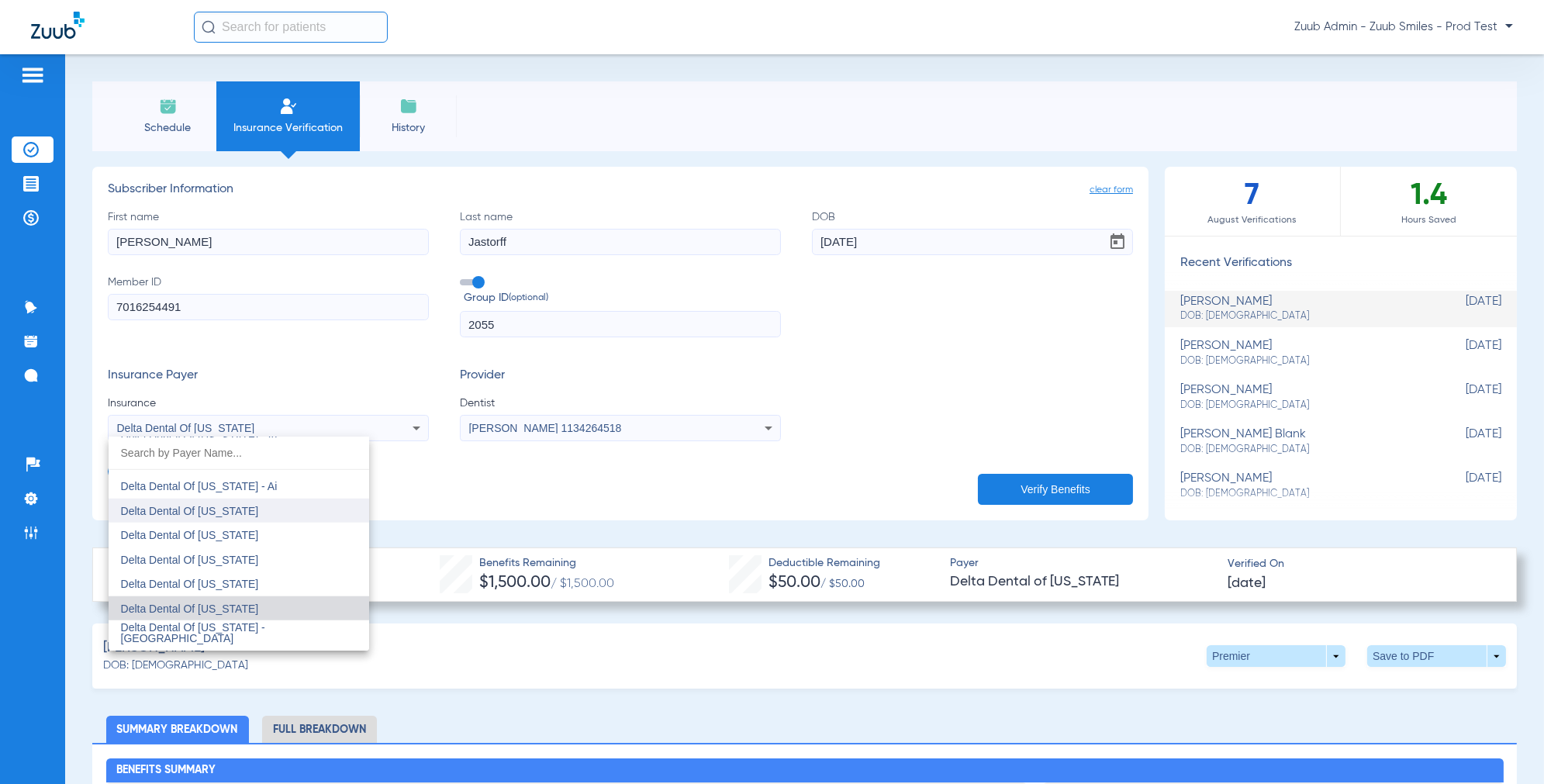
scroll to position [3907, 0]
click at [260, 624] on span "Delta Dental Of [US_STATE] - [GEOGRAPHIC_DATA]" at bounding box center [193, 629] width 144 height 23
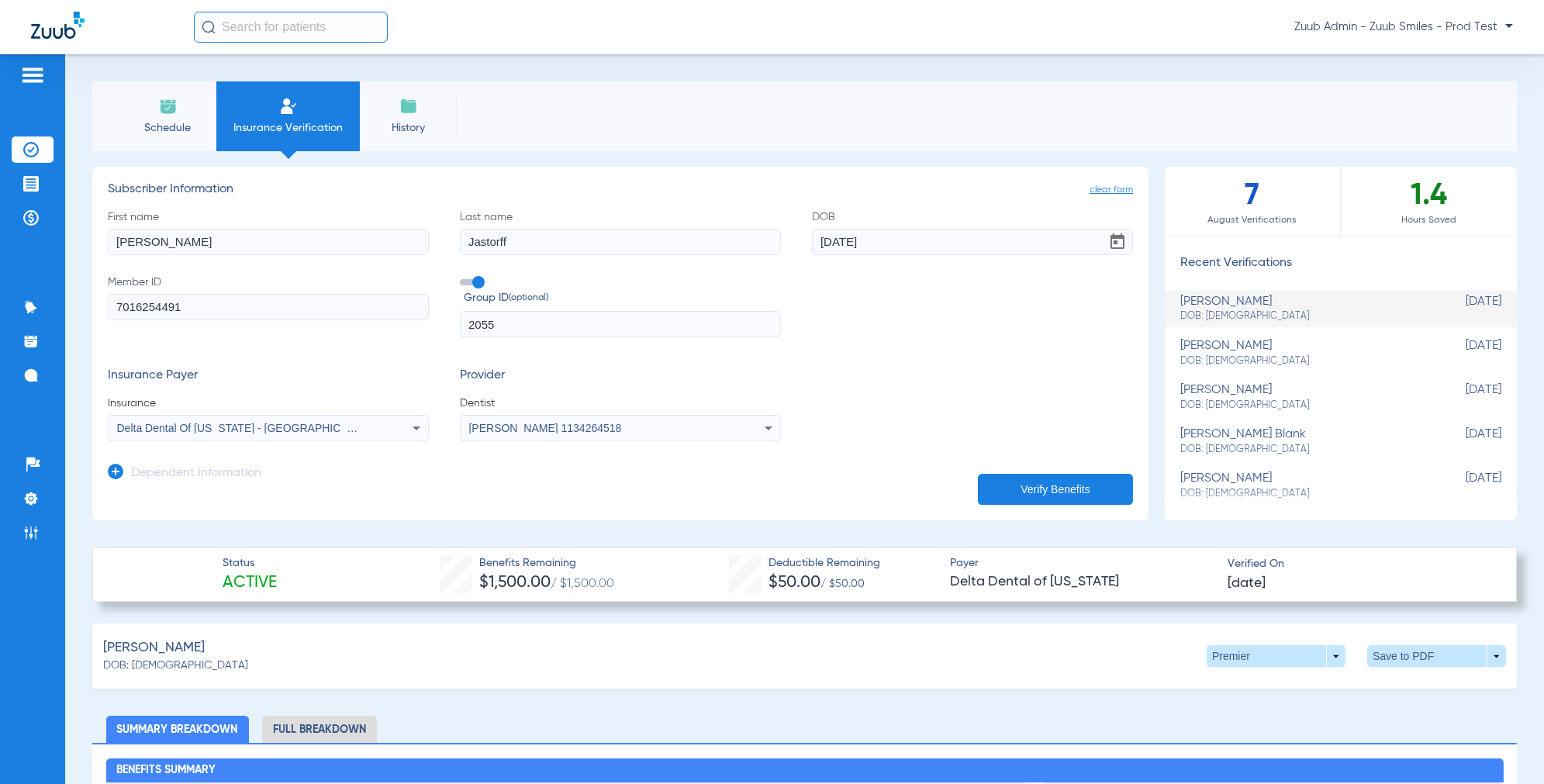
click at [1118, 237] on span "Open calendar" at bounding box center [1117, 242] width 37 height 37
click at [829, 423] on span "8" at bounding box center [834, 419] width 28 height 28
click at [1024, 481] on button "Verify Benefits" at bounding box center [1056, 488] width 155 height 31
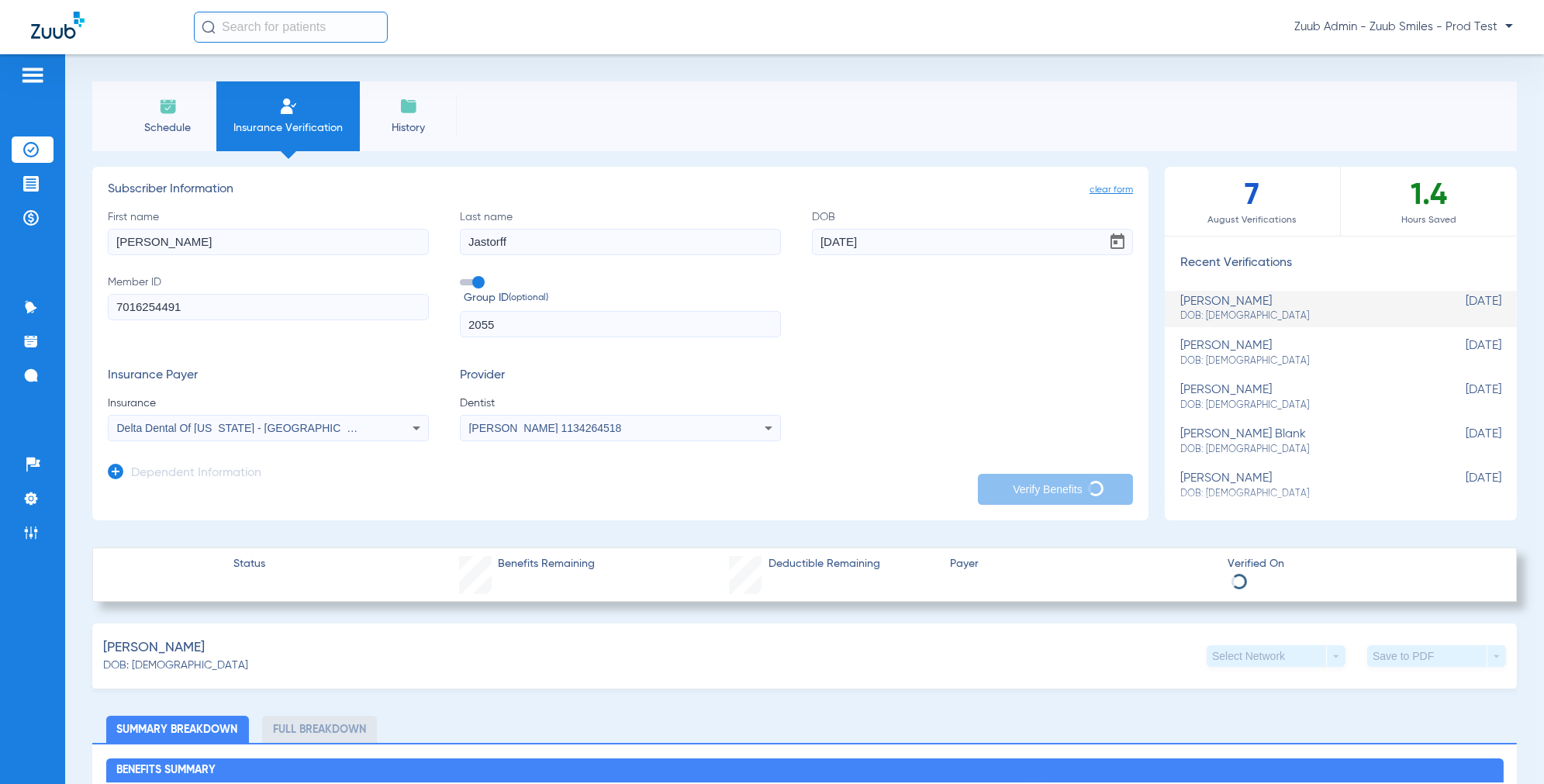
type input "04/07/1984"
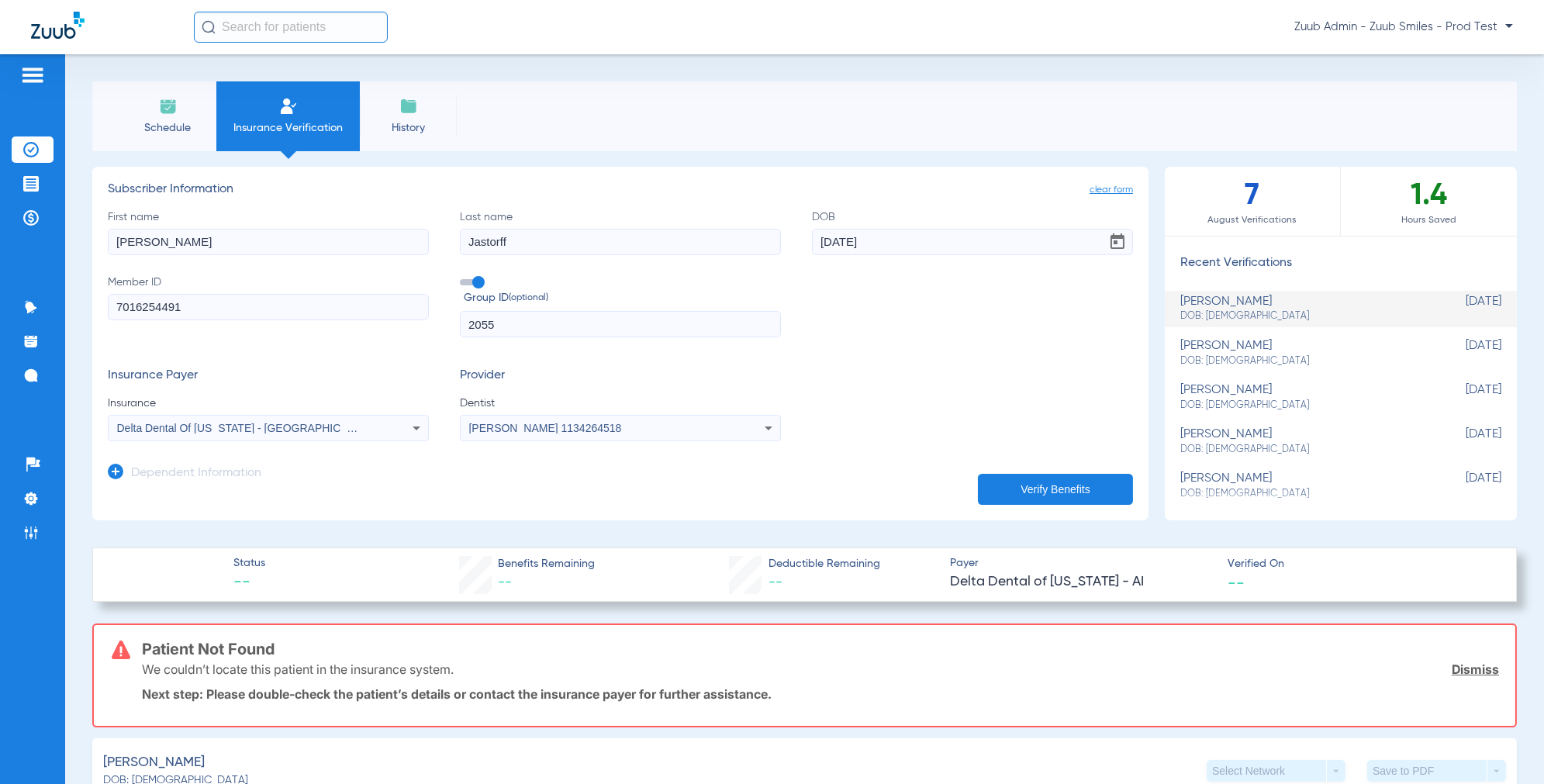
click at [1242, 356] on span "DOB: [DEMOGRAPHIC_DATA]" at bounding box center [1302, 361] width 243 height 14
click at [1250, 400] on span "DOB: [DEMOGRAPHIC_DATA]" at bounding box center [1302, 405] width 243 height 14
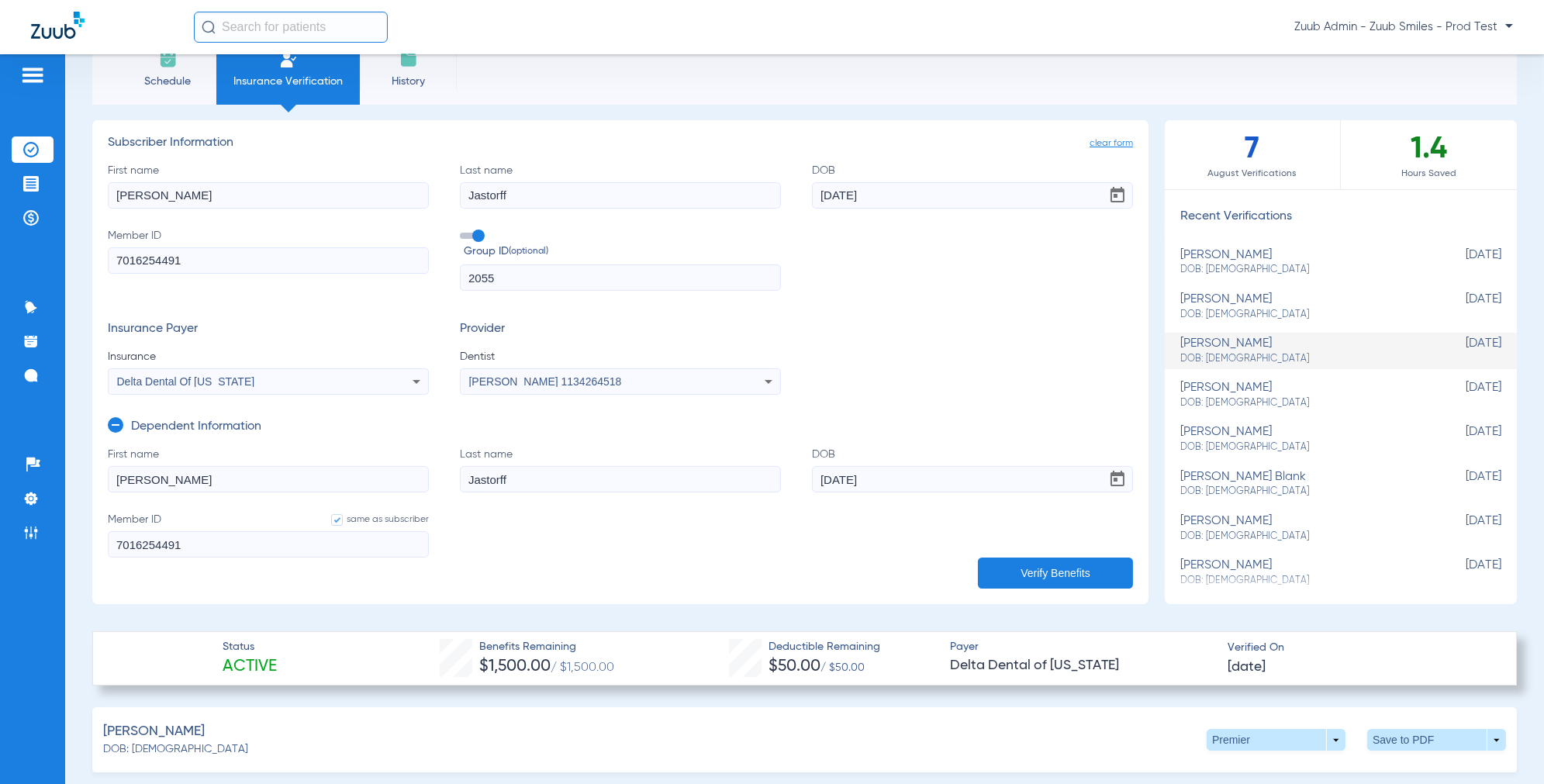
scroll to position [0, 0]
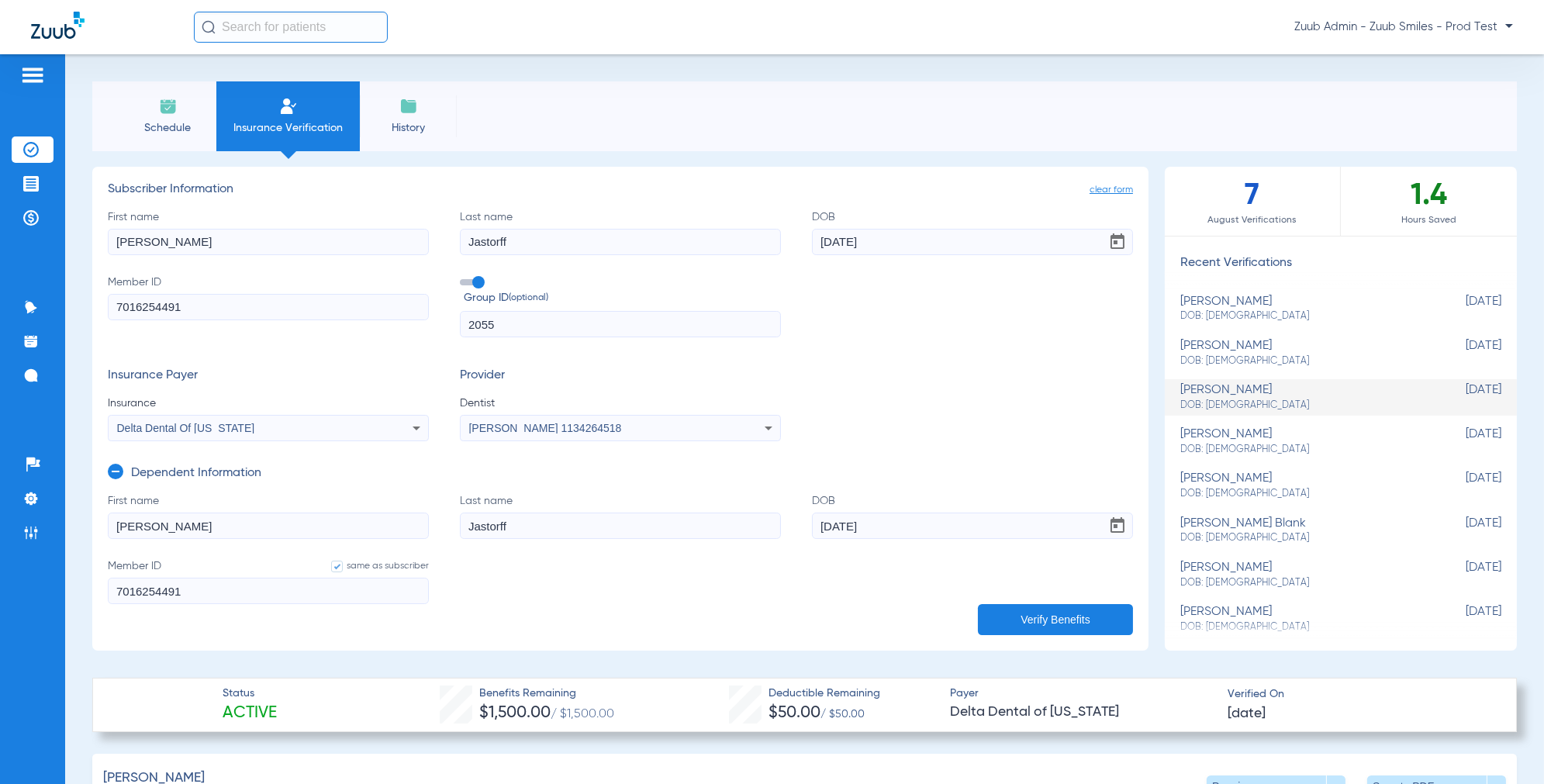
click at [168, 123] on span "Schedule" at bounding box center [168, 127] width 74 height 16
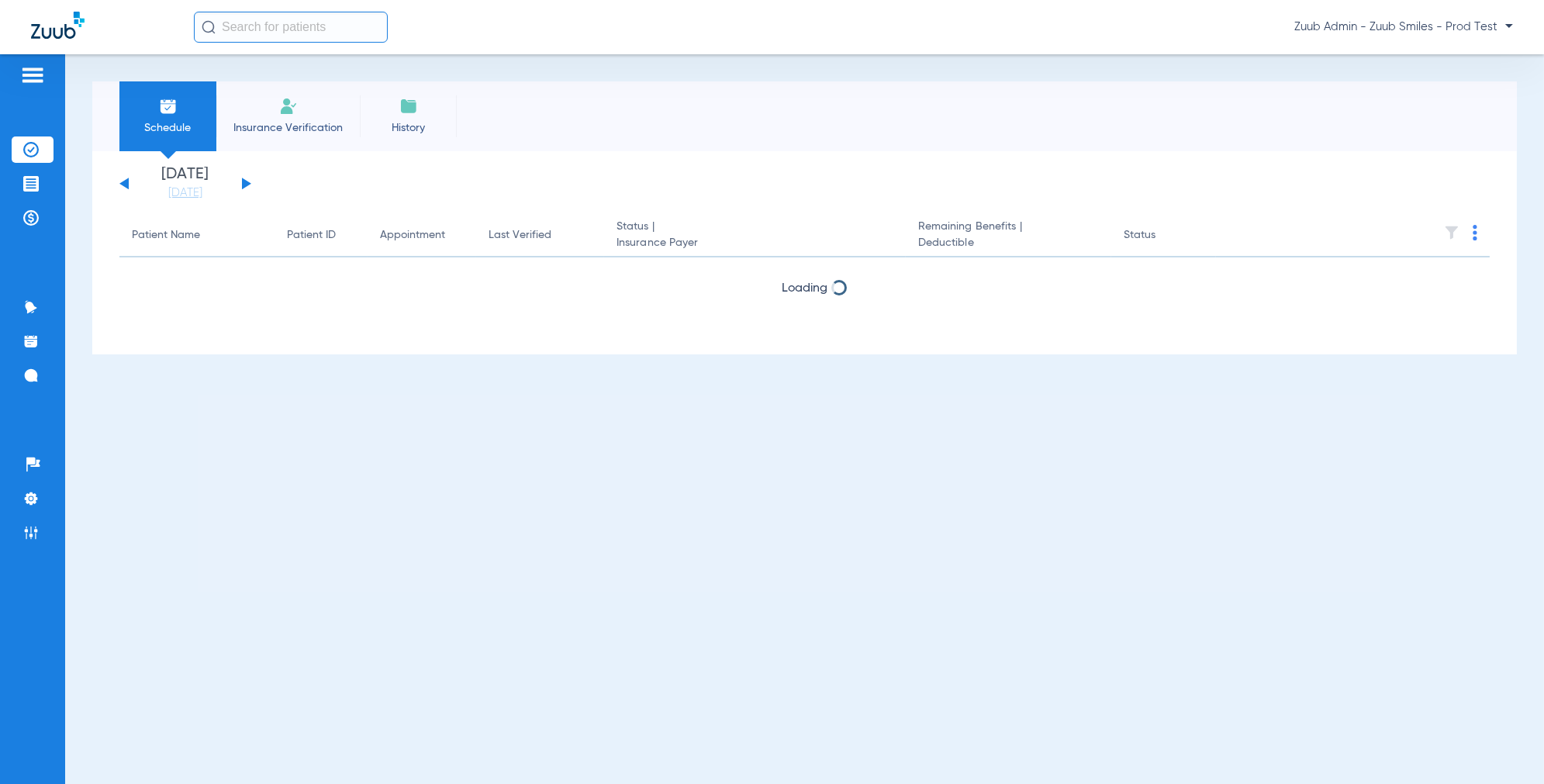
click at [297, 126] on span "Insurance Verification" at bounding box center [288, 127] width 120 height 16
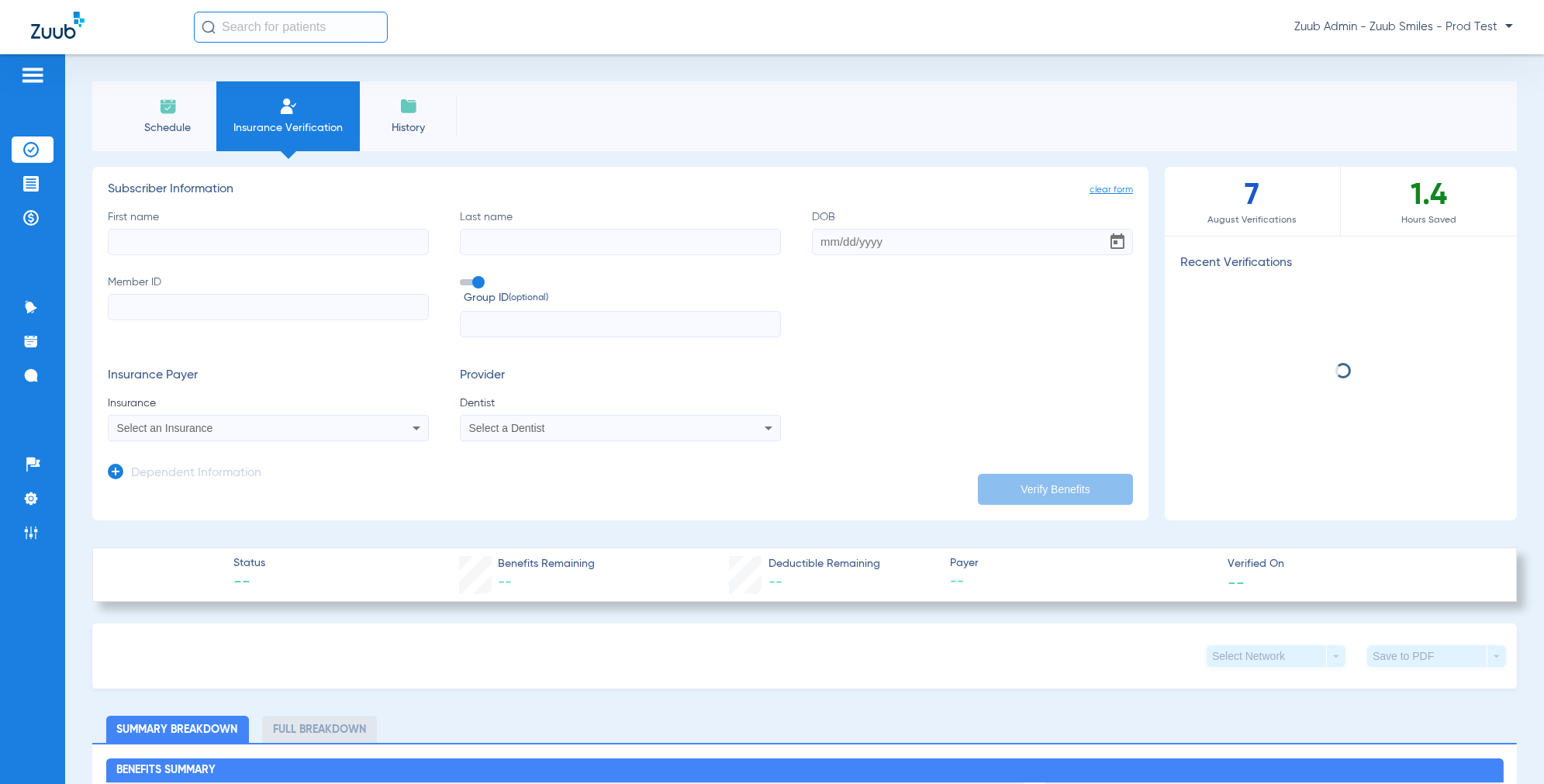
click at [215, 246] on input "First name" at bounding box center [268, 241] width 321 height 26
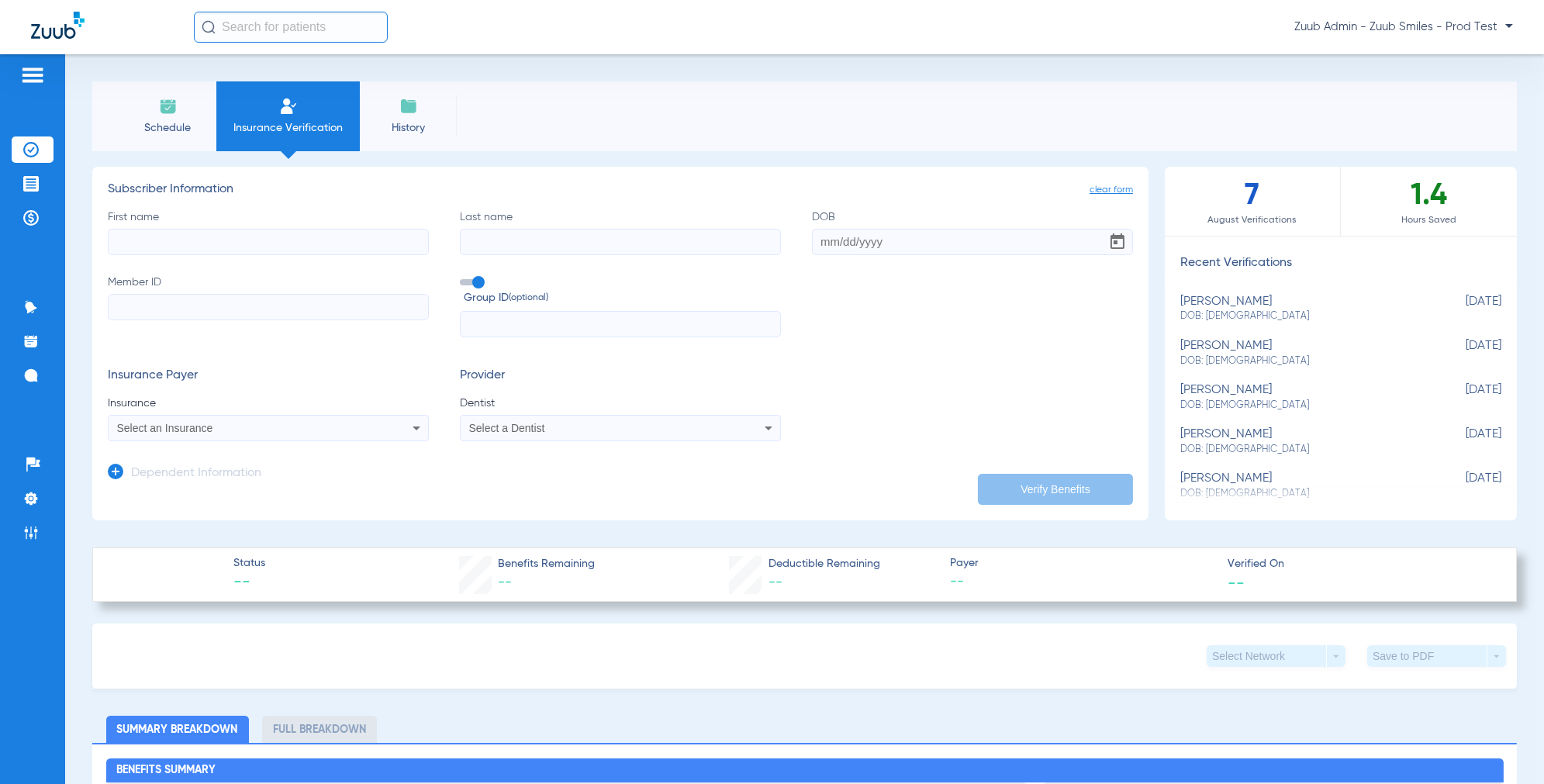
paste input "Erin"
type input "Erin"
click at [465, 242] on input "Last name" at bounding box center [619, 241] width 321 height 26
paste input "Alfson"
type input "Alfson"
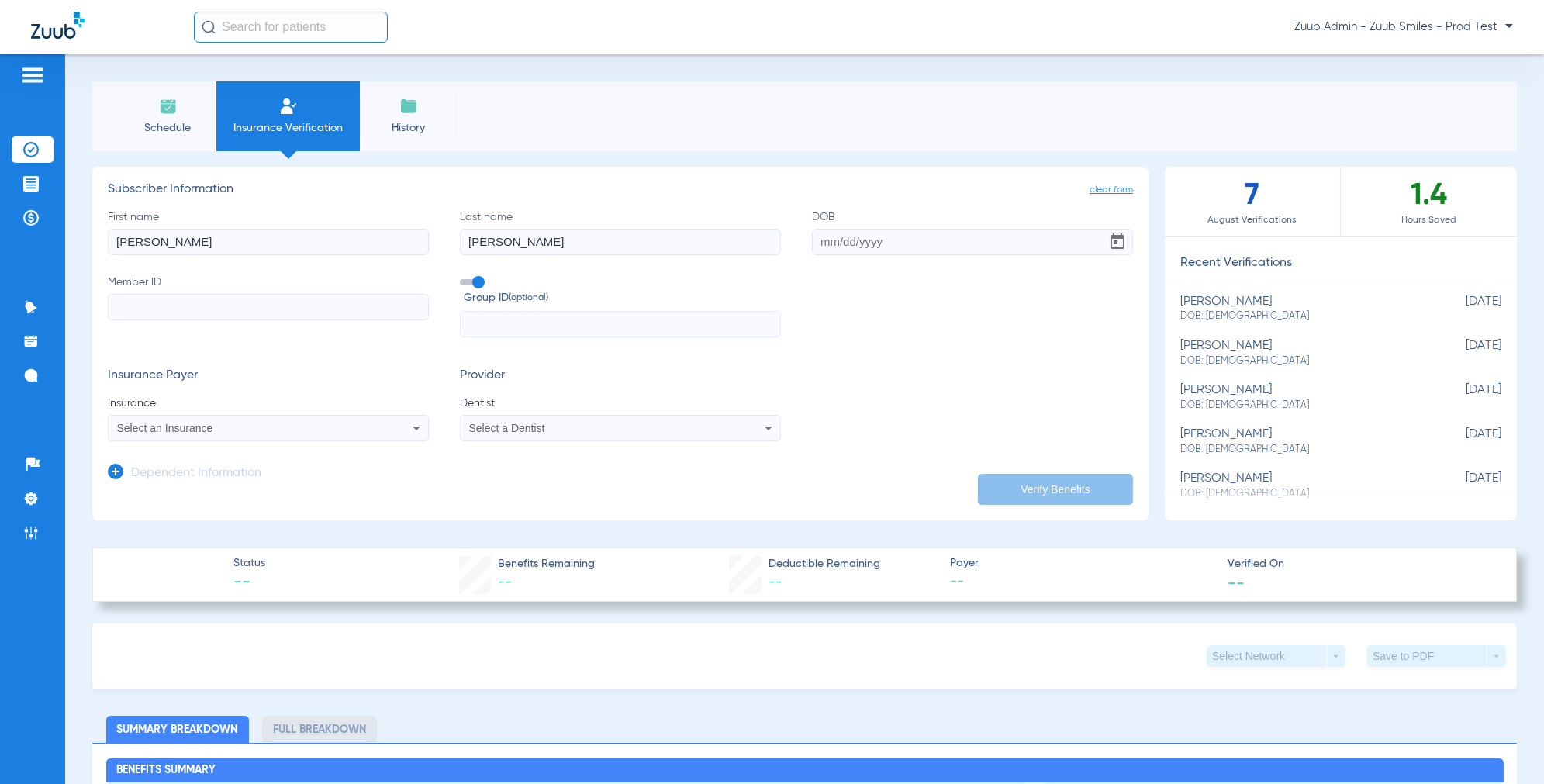
click at [287, 296] on input "Member ID" at bounding box center [268, 307] width 321 height 26
paste input "7151607983"
type input "7151607983"
click at [538, 312] on input "text" at bounding box center [619, 324] width 321 height 26
paste input "2066"
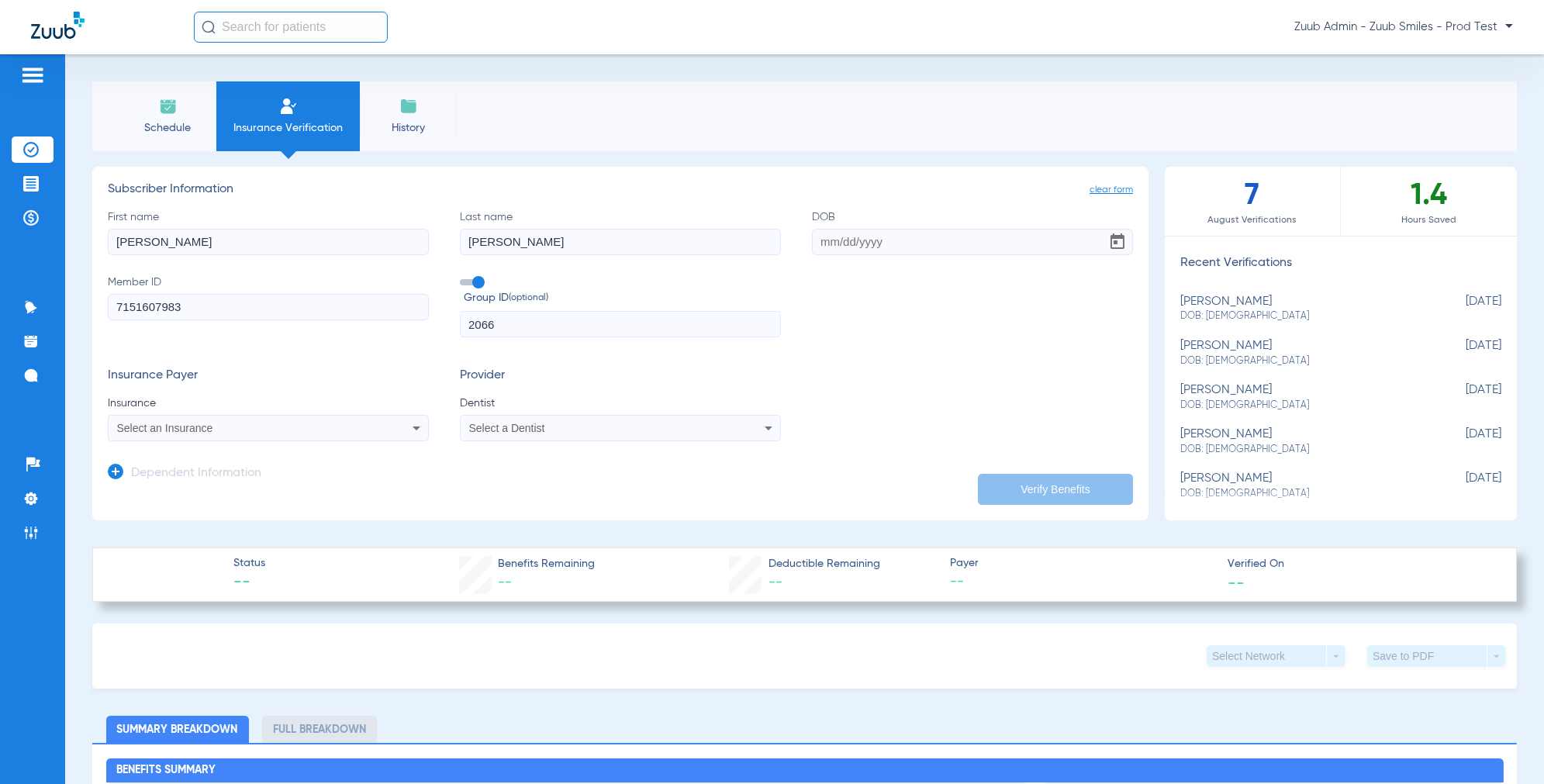
type input "2066"
click at [829, 250] on input "DOB" at bounding box center [972, 241] width 321 height 26
type input "03/26/1979"
click at [197, 430] on span "Select an Insurance" at bounding box center [165, 428] width 96 height 12
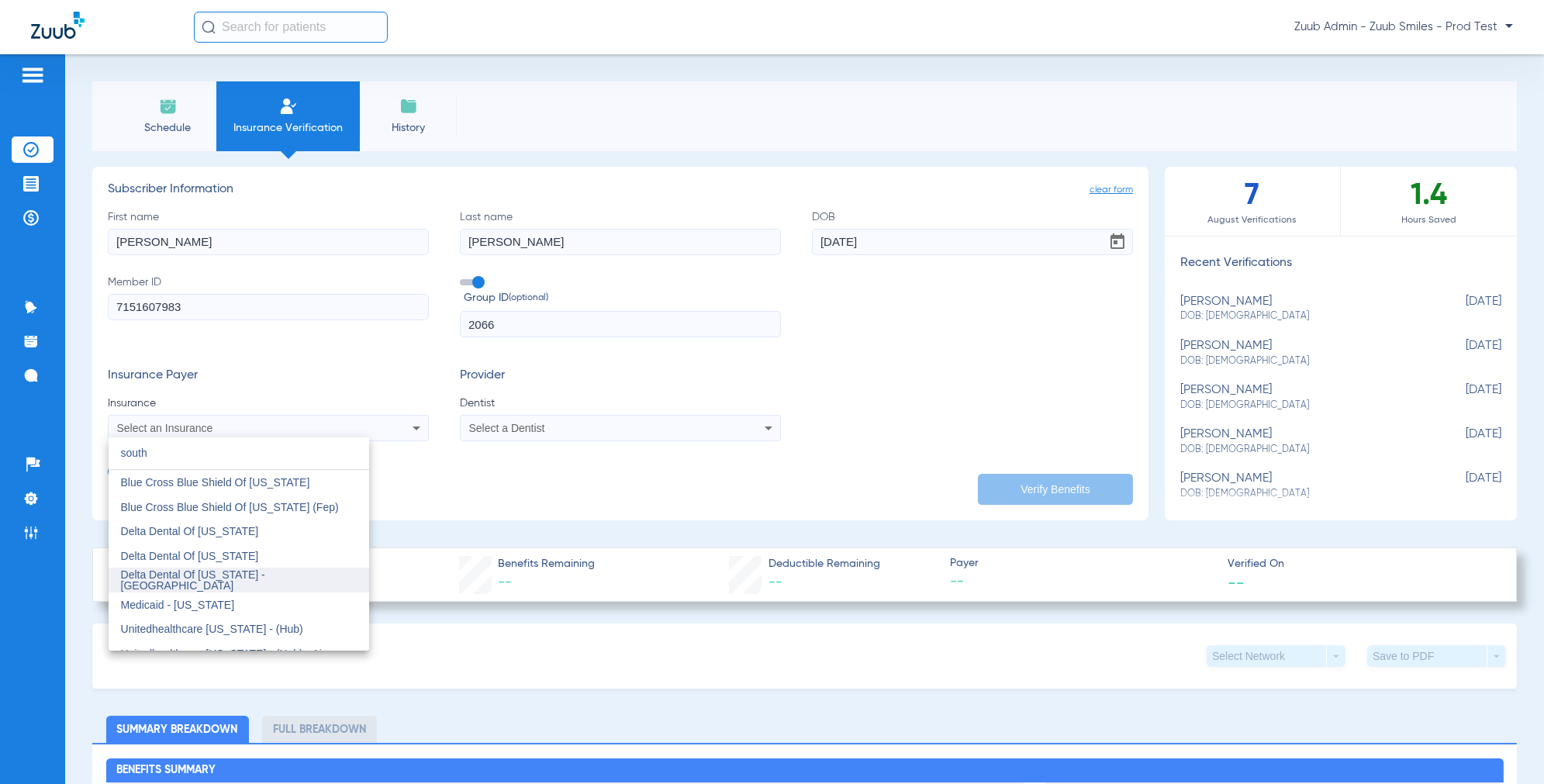
type input "south"
click at [224, 573] on mat-option "Delta Dental Of [US_STATE] - [GEOGRAPHIC_DATA]" at bounding box center [239, 580] width 260 height 25
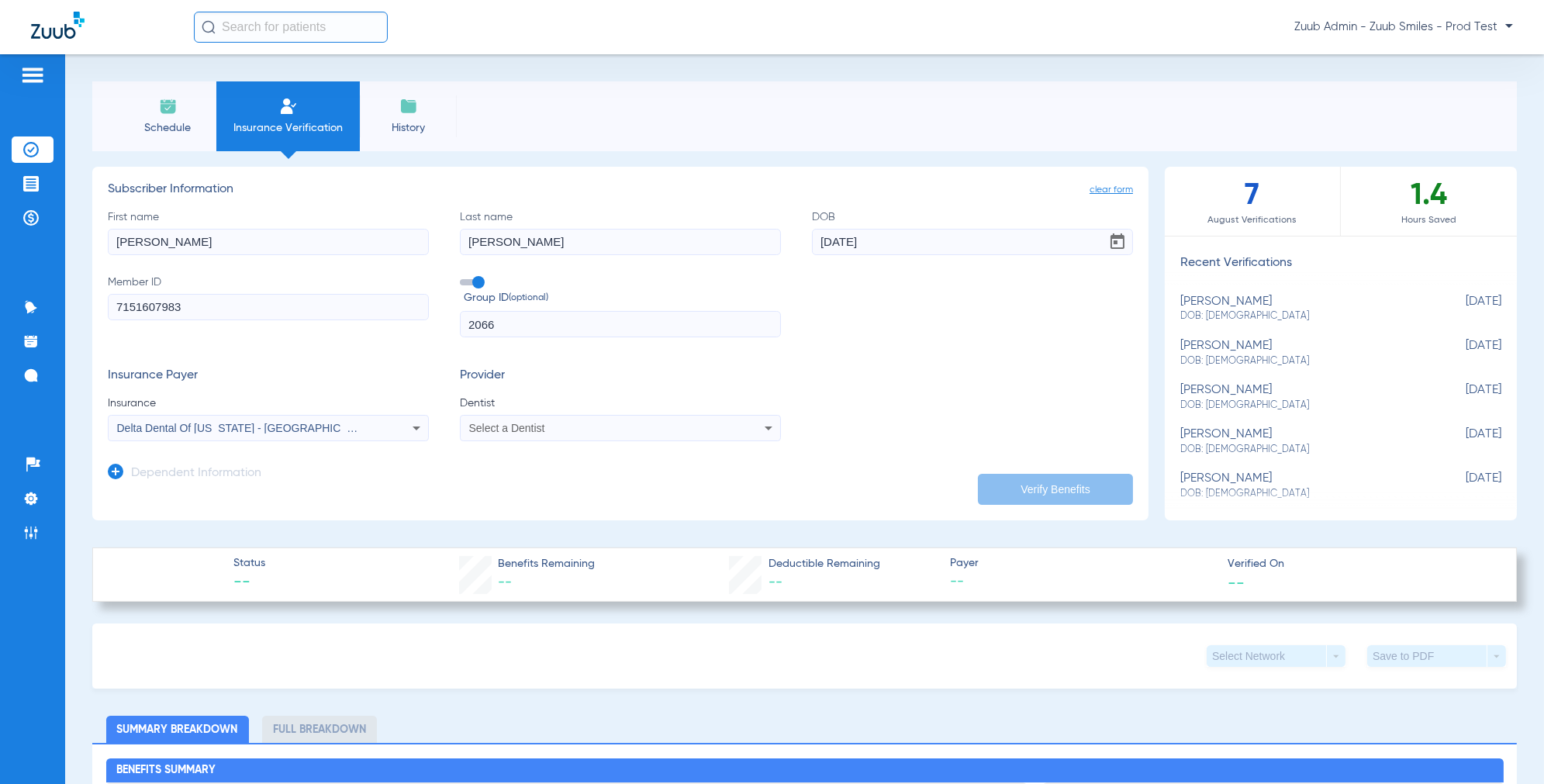
click at [548, 428] on div "Select a Dentist" at bounding box center [590, 428] width 242 height 11
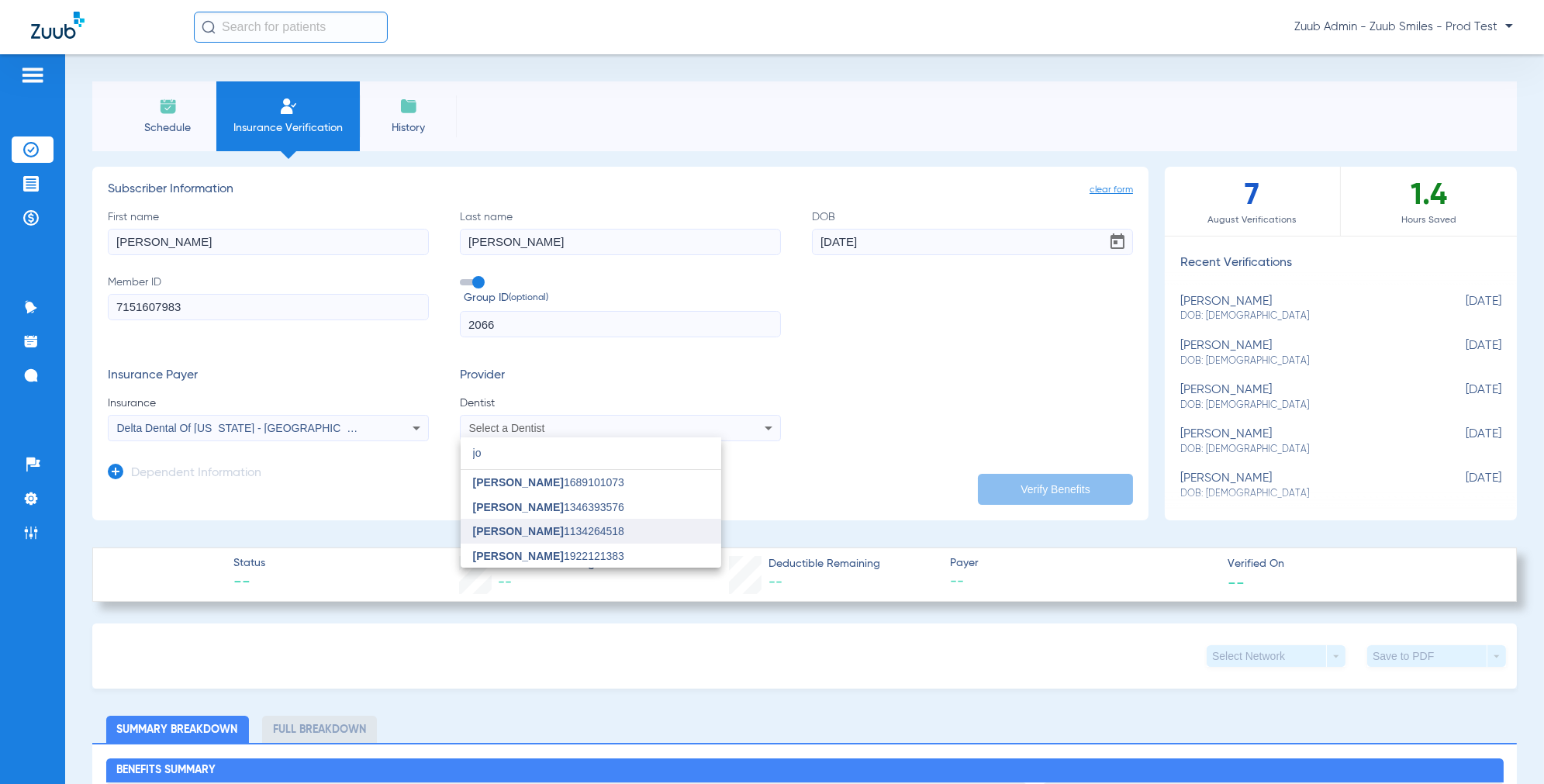
type input "jo"
click at [527, 521] on mat-option "[PERSON_NAME] 1134264518" at bounding box center [590, 530] width 260 height 25
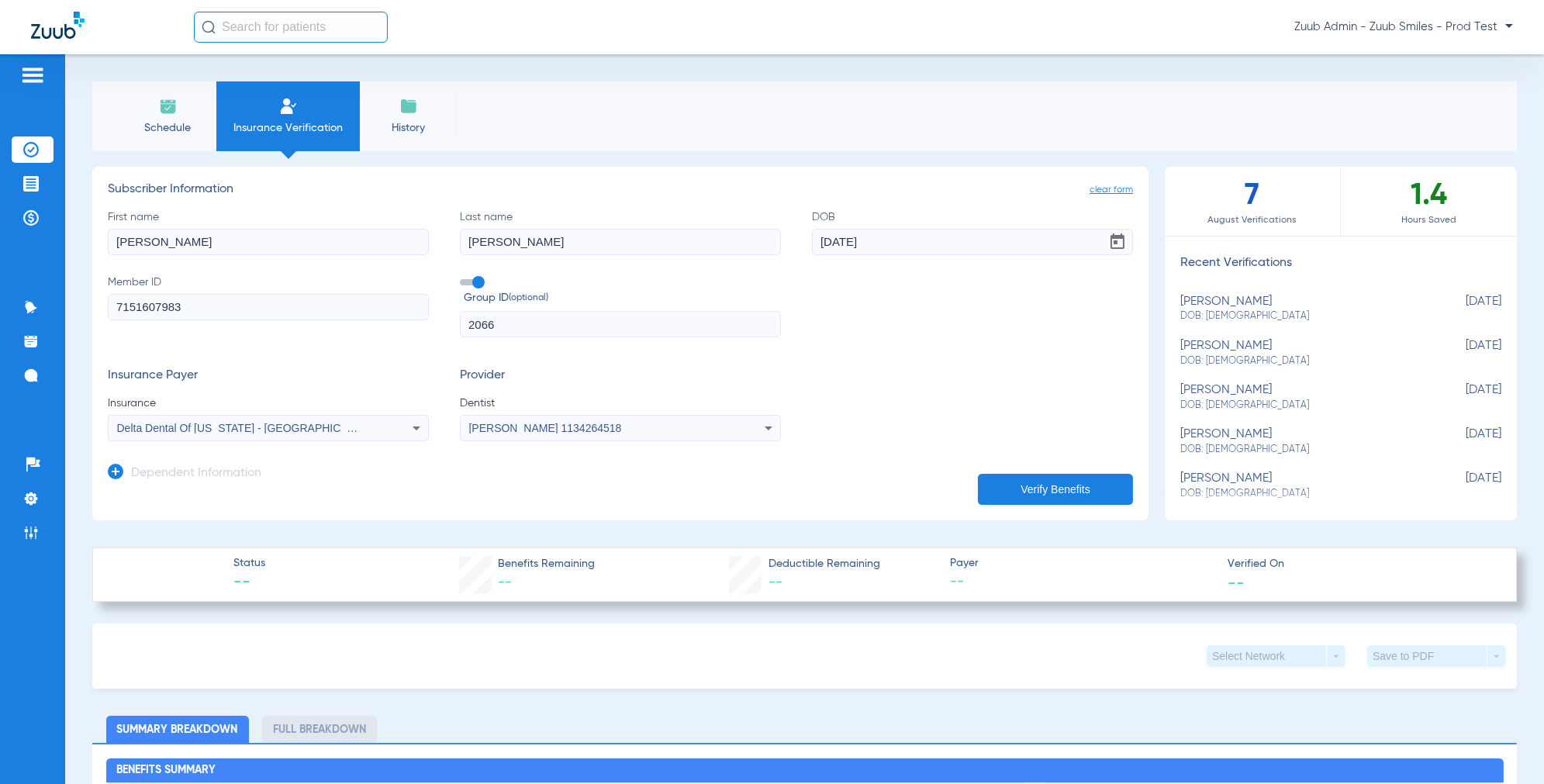
click at [114, 479] on div "Dependent Information" at bounding box center [184, 476] width 153 height 33
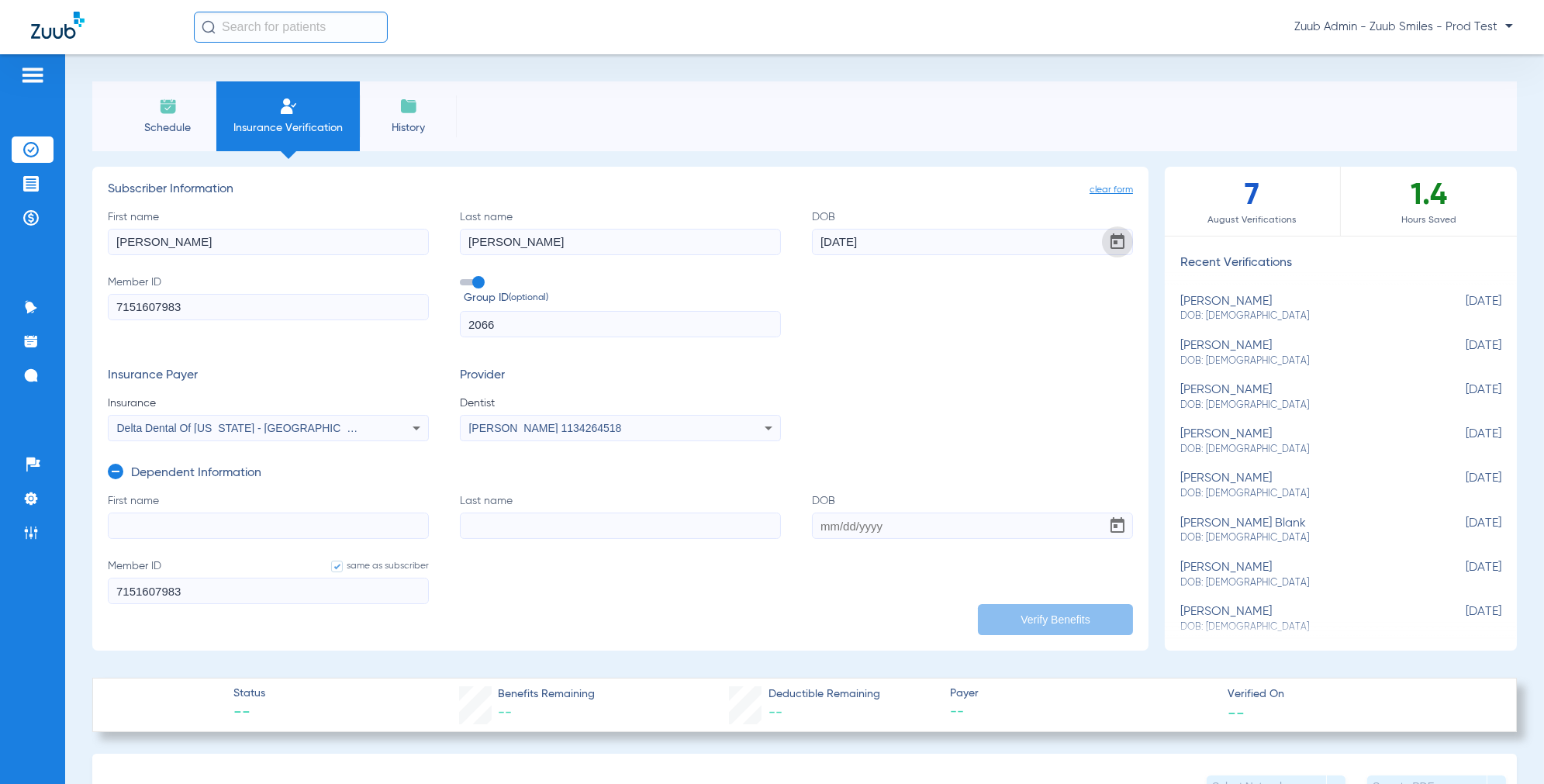
click at [1118, 238] on span "Open calendar" at bounding box center [1117, 242] width 37 height 37
click at [896, 478] on span "27" at bounding box center [896, 482] width 28 height 28
type input "03/27/1979"
click at [332, 530] on input "First name" at bounding box center [268, 526] width 321 height 26
paste input "Douglas"
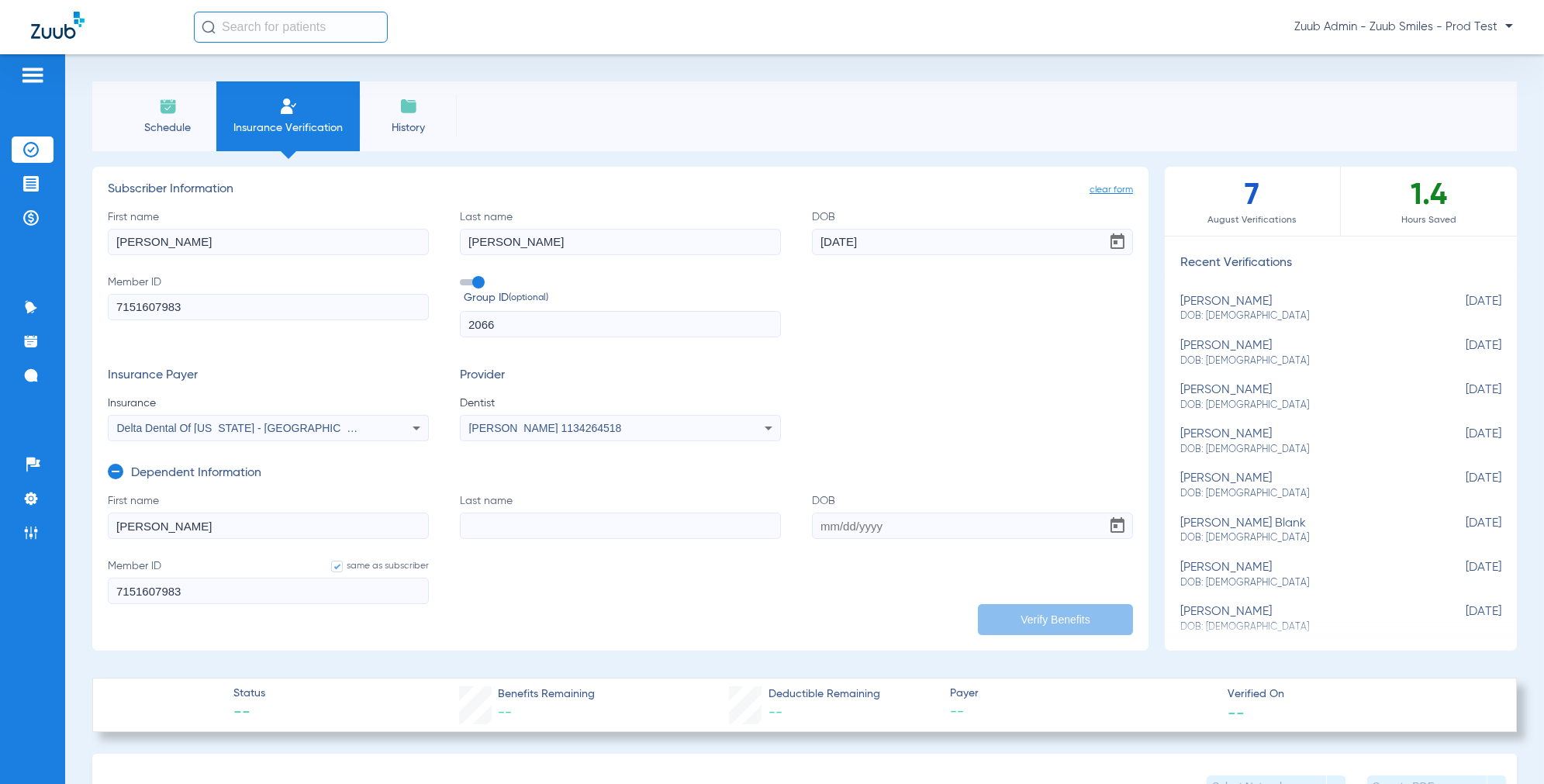
type input "Douglas"
click at [491, 527] on input "Last name" at bounding box center [619, 526] width 321 height 26
paste input "Alfson"
type input "Alfson"
click at [835, 525] on input "DOB" at bounding box center [972, 526] width 321 height 26
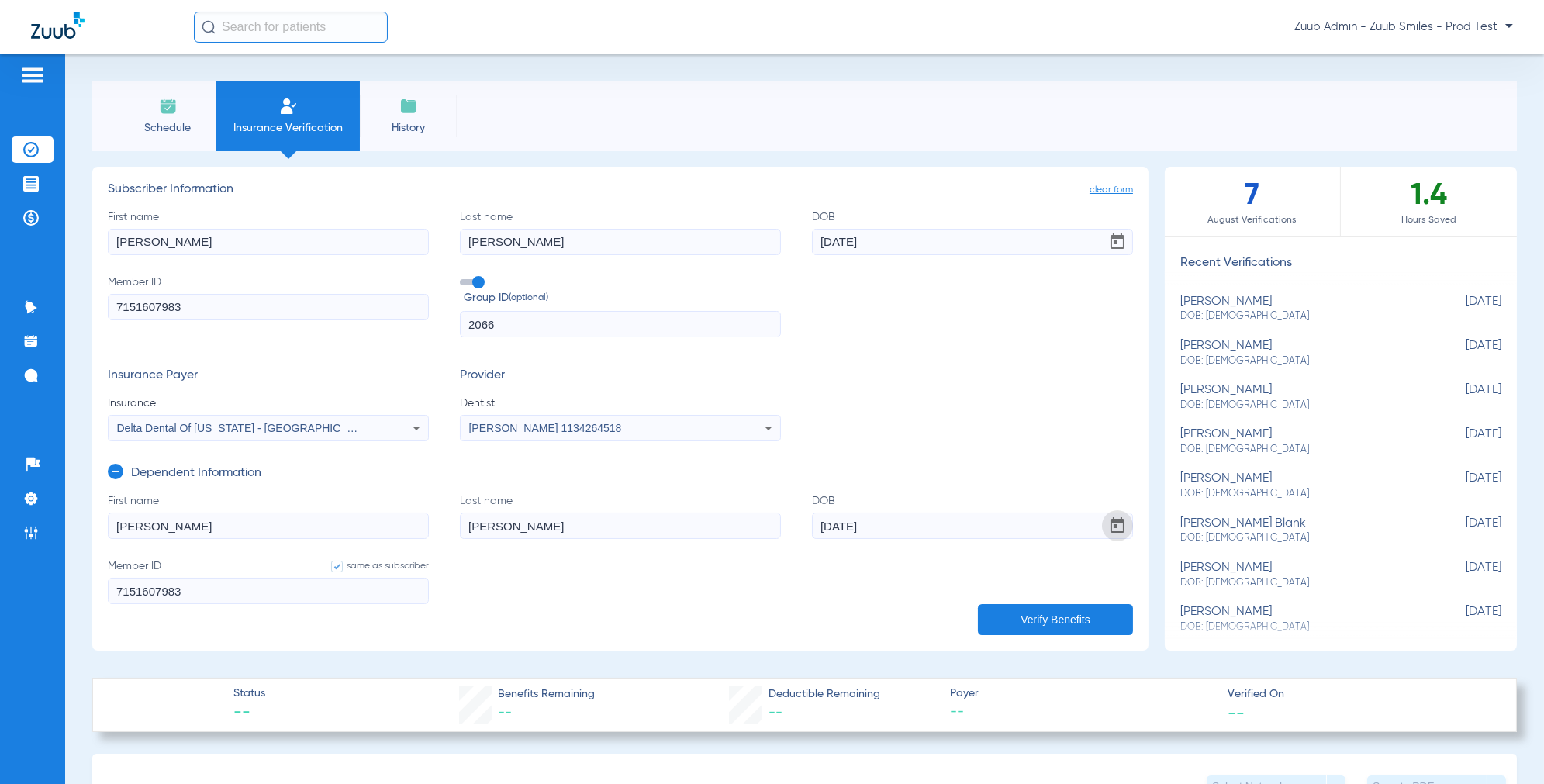
click at [1126, 518] on span "Open calendar" at bounding box center [1117, 526] width 37 height 37
click at [870, 404] on span "12" at bounding box center [865, 401] width 28 height 28
type input "03/12/1979"
click at [1024, 617] on button "Verify Benefits" at bounding box center [1056, 619] width 155 height 31
type input "03/26/1979"
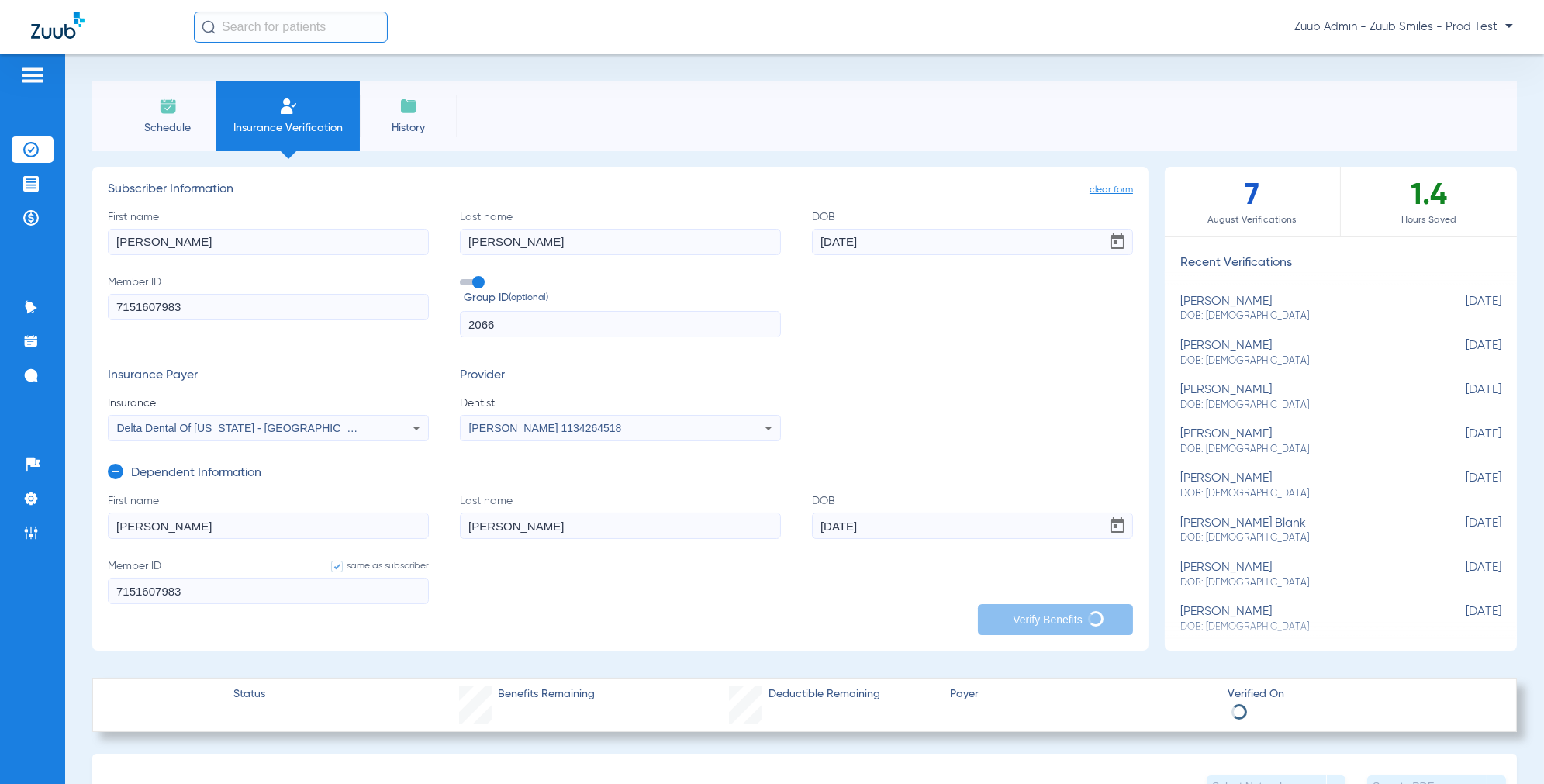
type input "03/11/1979"
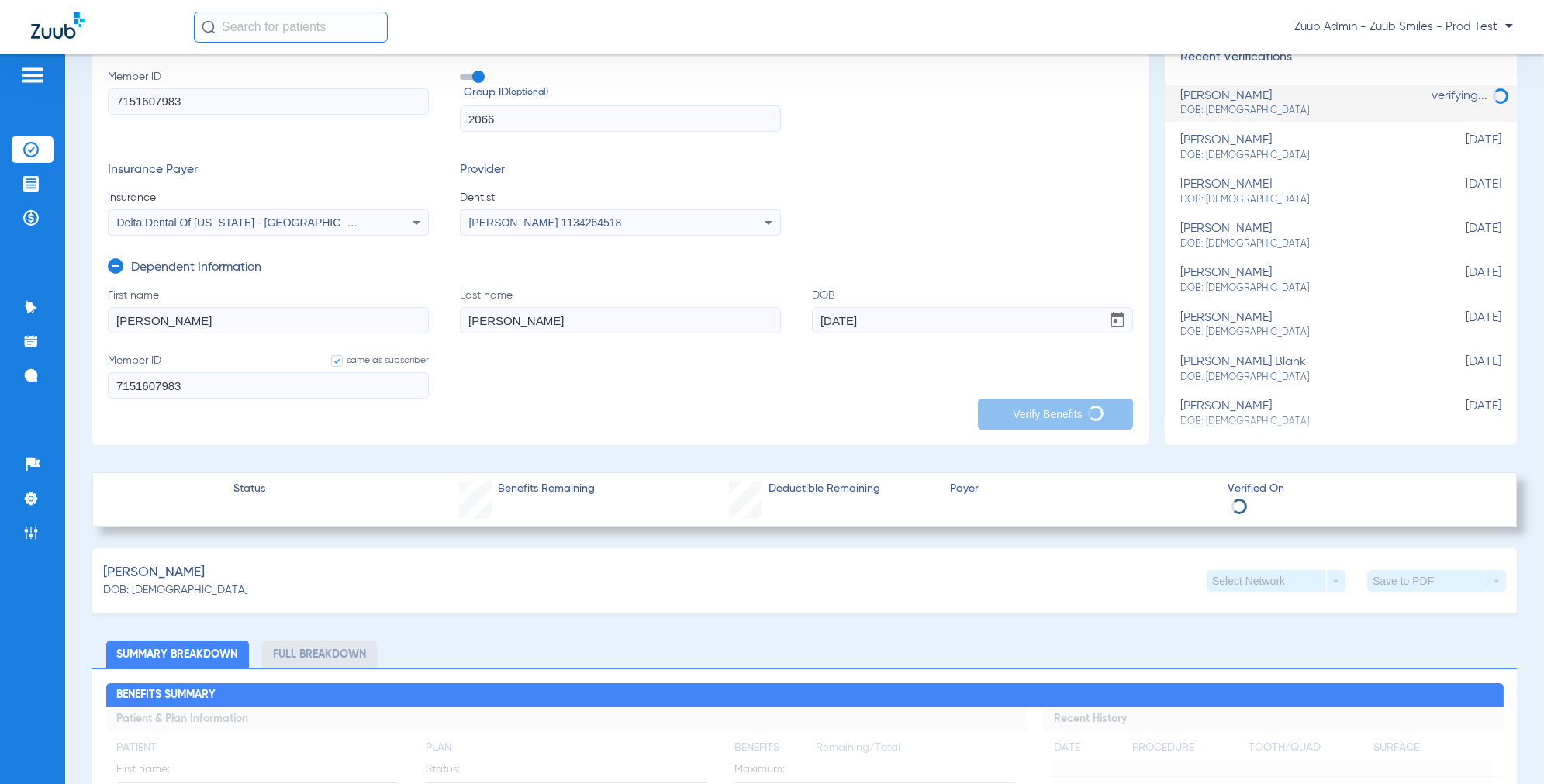
scroll to position [267, 0]
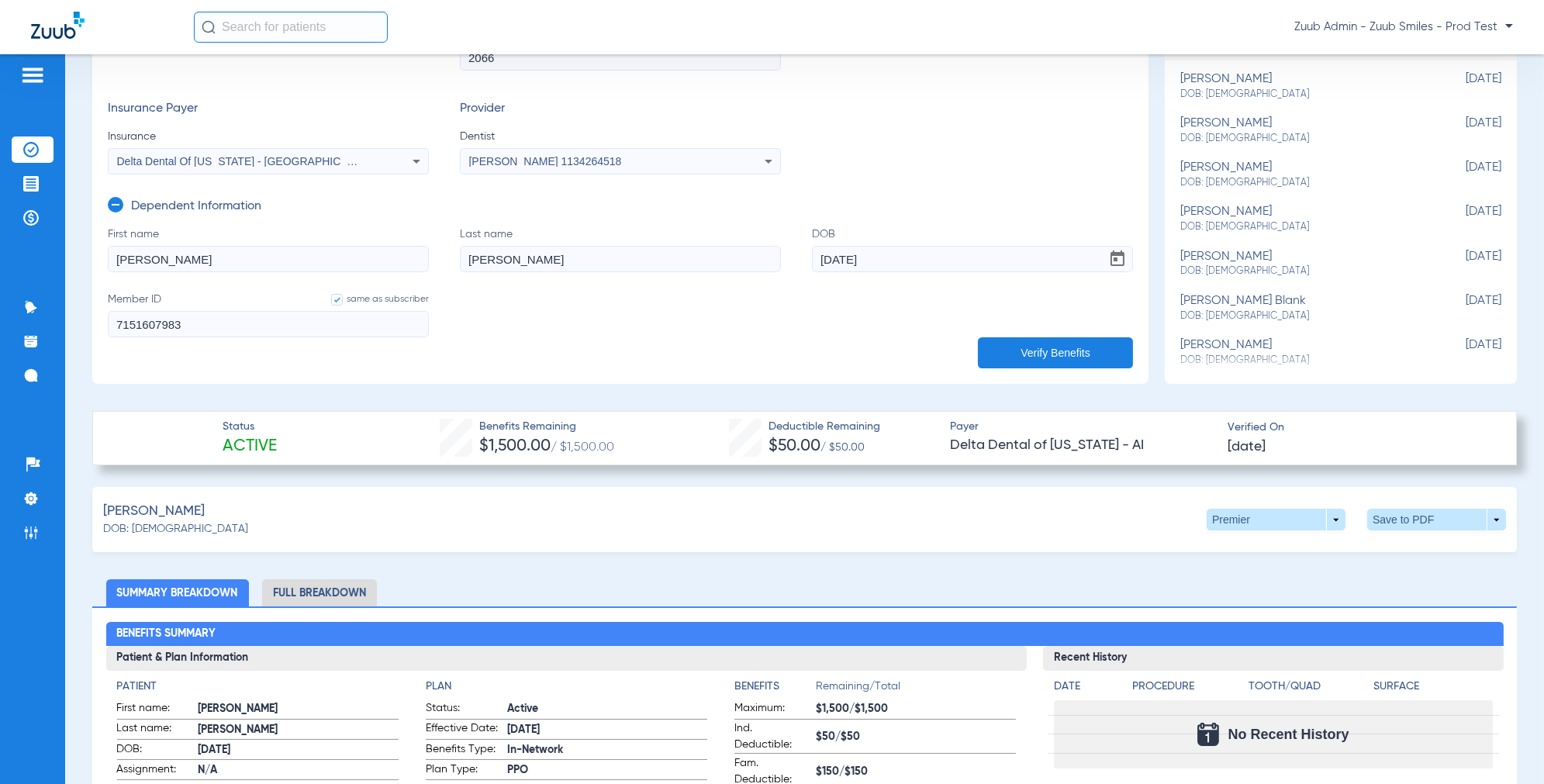
click at [925, 538] on div "Alfson, Douglas DOB: 03/11/1979 Premier arrow_drop_down Save to PDF arrow_drop_…" at bounding box center [805, 519] width 1424 height 65
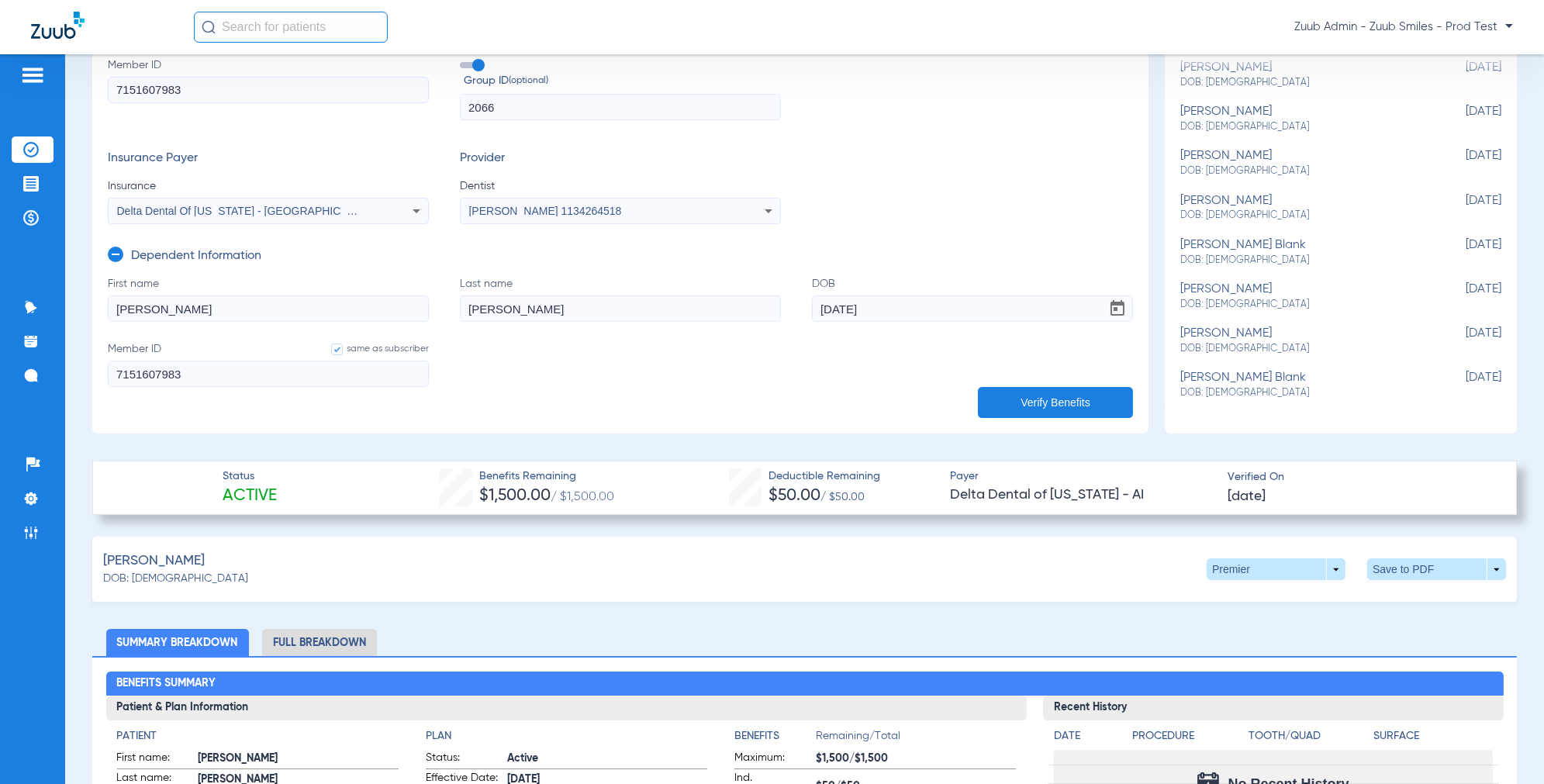
scroll to position [222, 0]
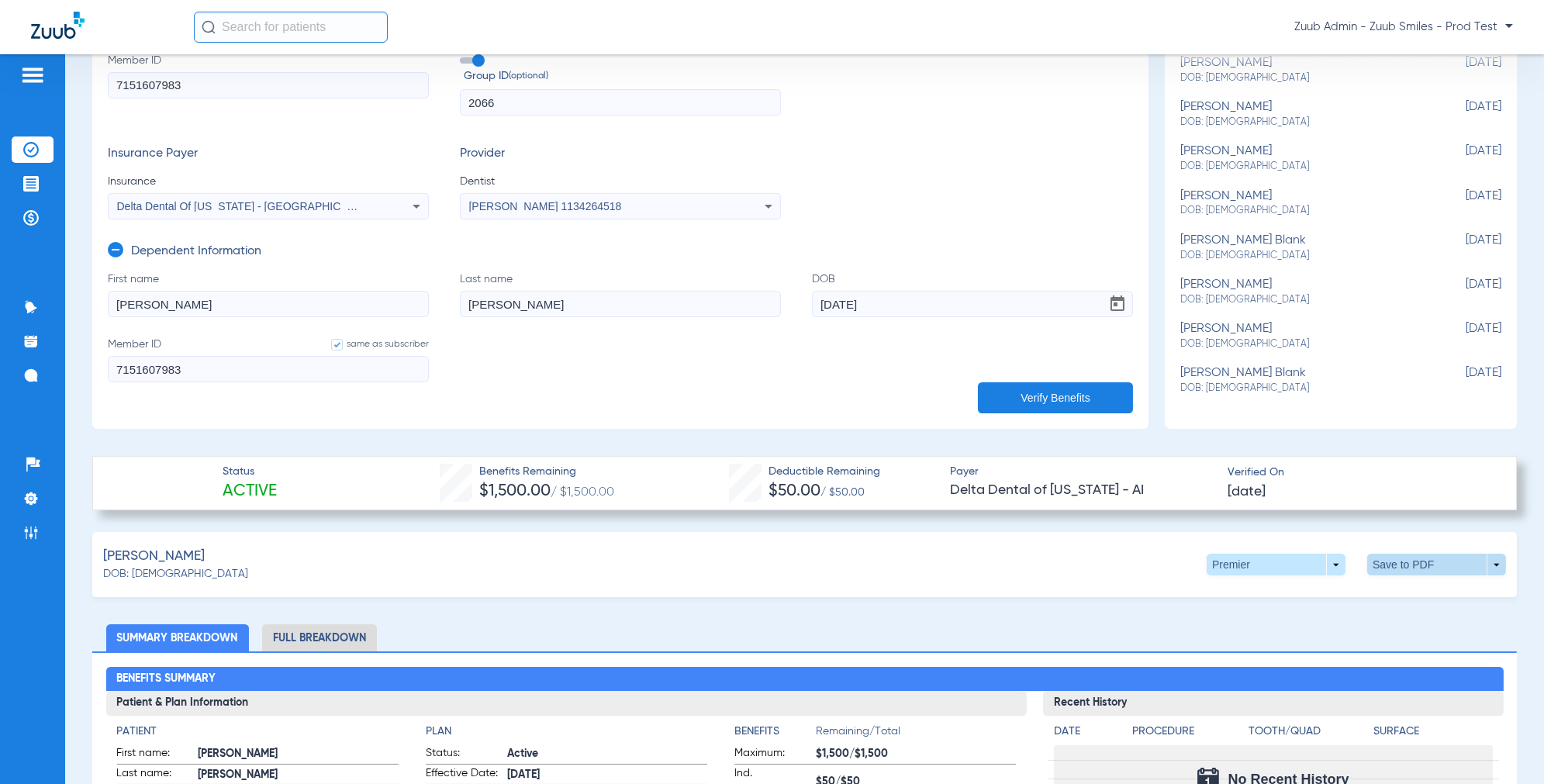
click at [1404, 568] on span at bounding box center [1436, 564] width 138 height 22
click at [1332, 591] on span "Save to PDF" at bounding box center [1319, 594] width 61 height 11
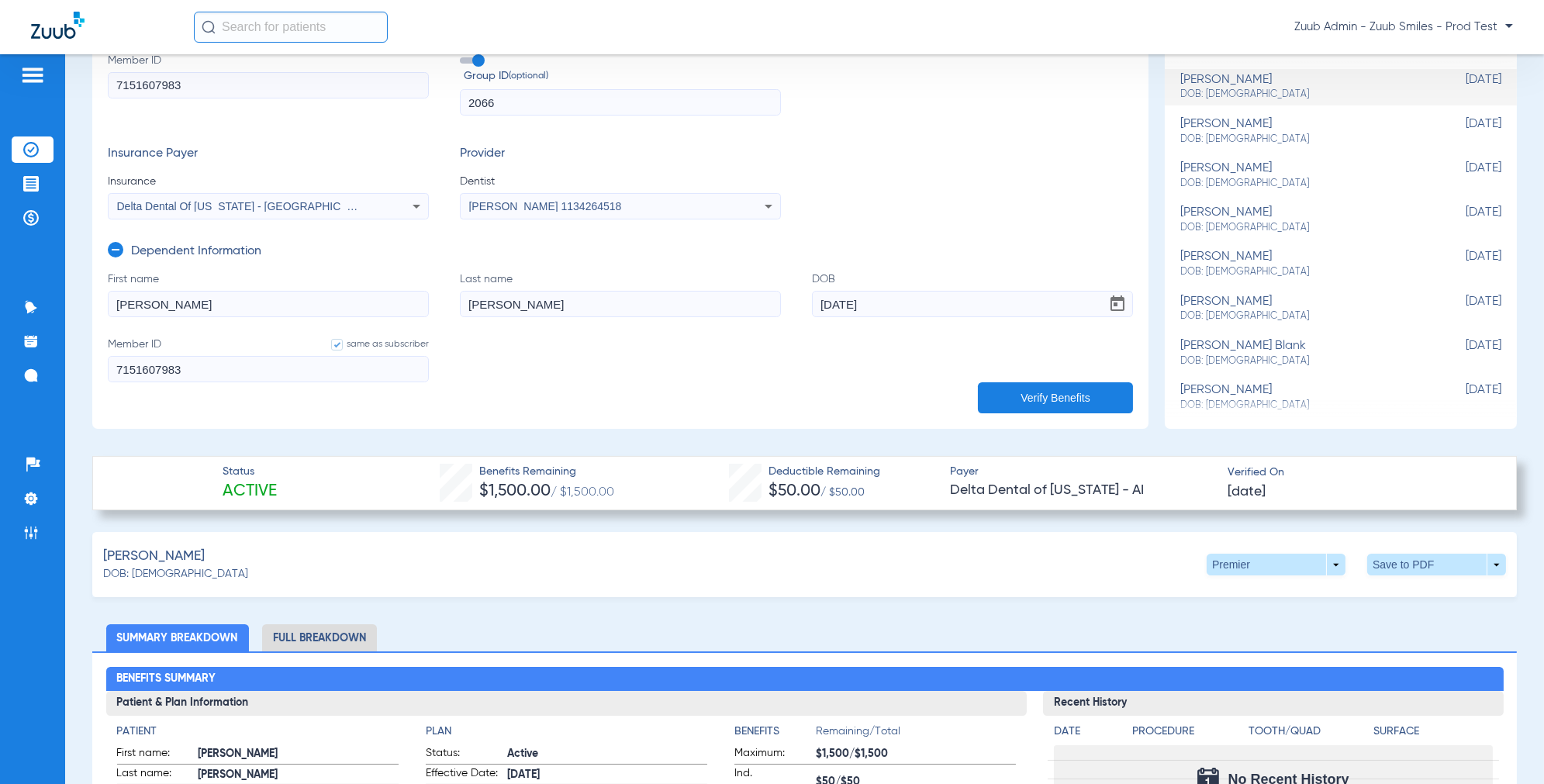
click at [1242, 221] on span "DOB: [DEMOGRAPHIC_DATA]" at bounding box center [1302, 227] width 243 height 14
type input "Hillary"
type input "Jastorff"
type input "04/07/1984"
type input "7016254491"
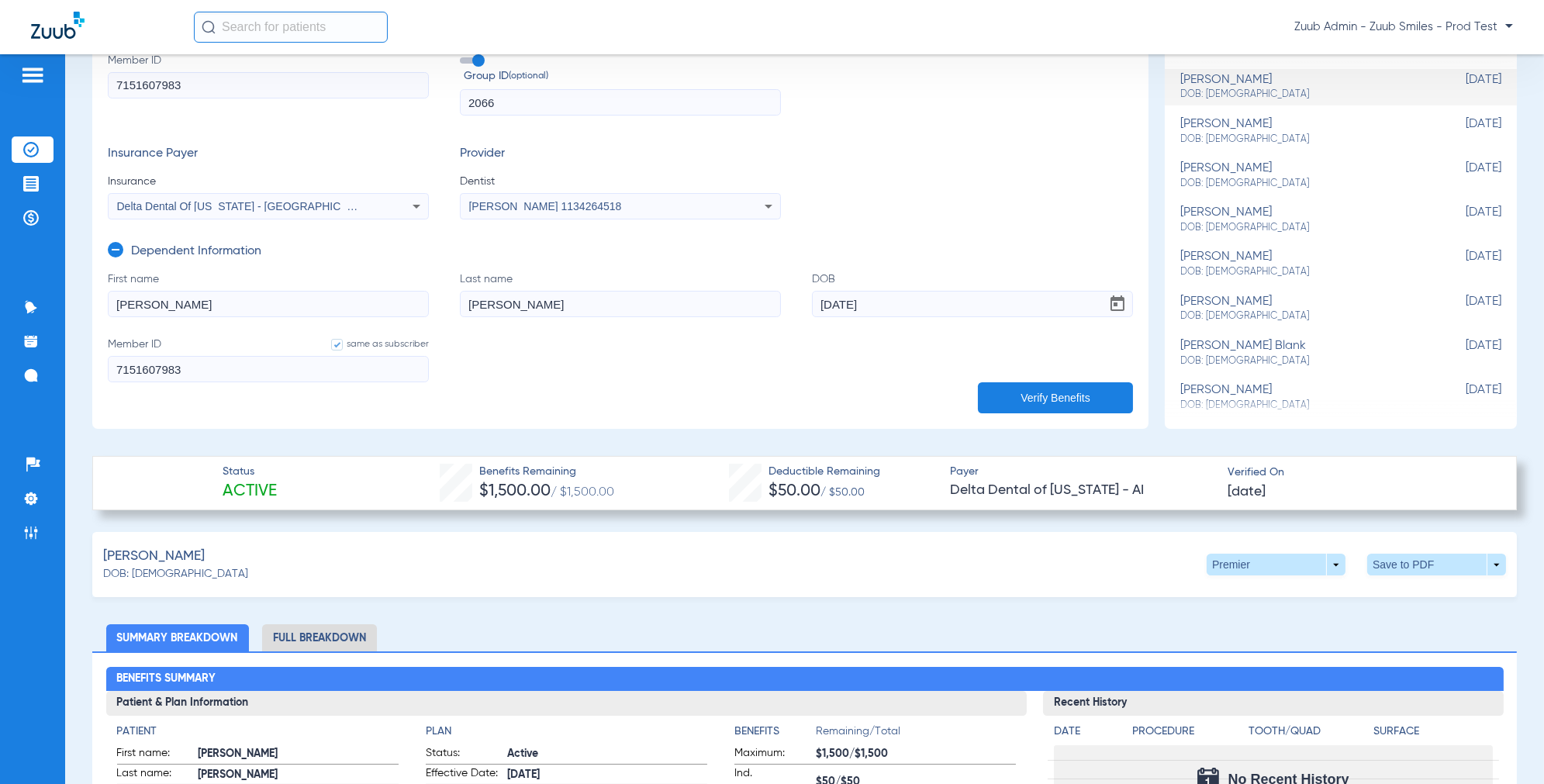
type input "2055"
type input "Emma"
type input "Jastorff"
type input "01/11/2012"
type input "7016254491"
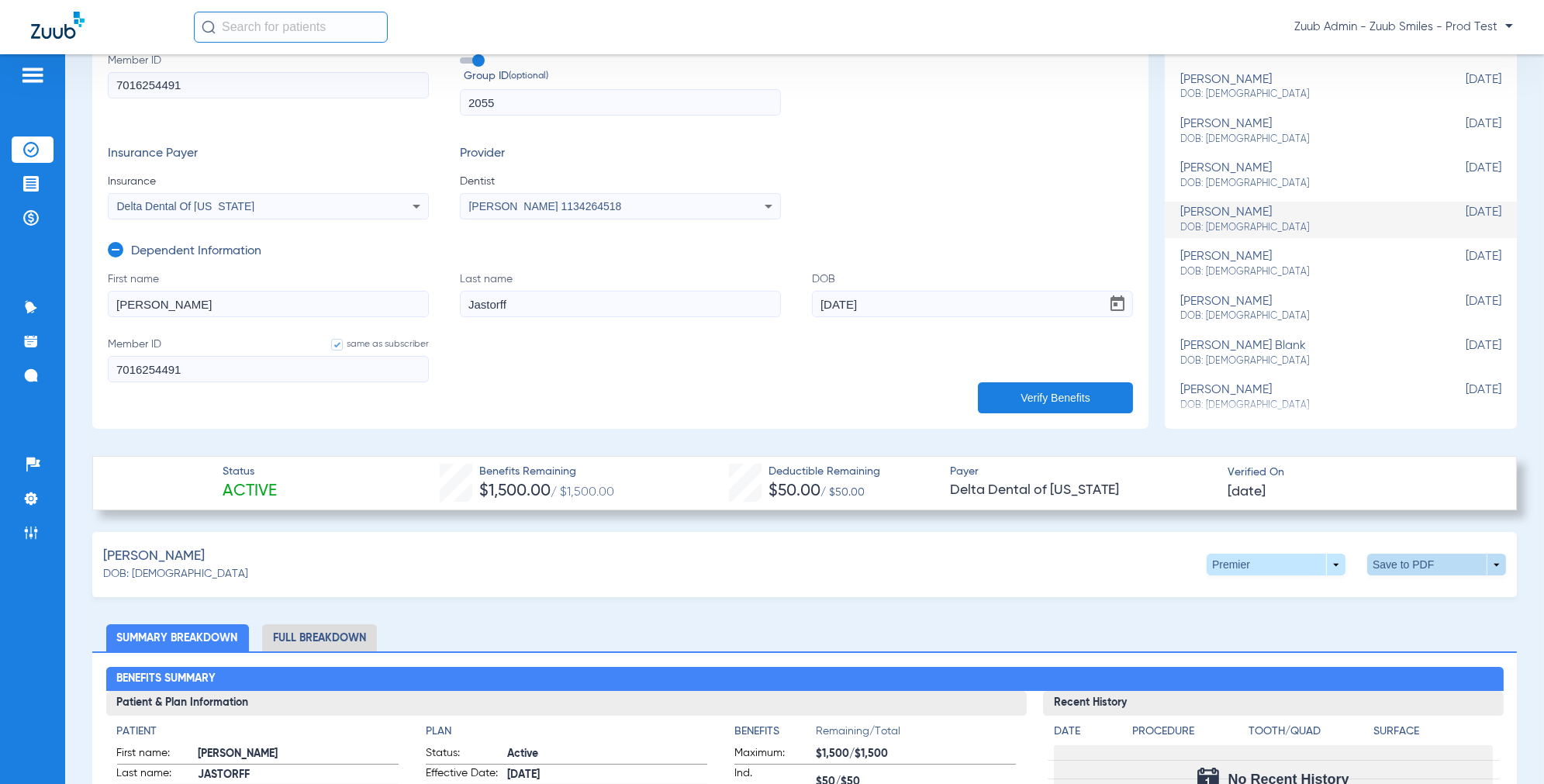
click at [1407, 568] on span at bounding box center [1436, 564] width 138 height 22
click at [1328, 604] on button "insert_drive_file Save to PDF" at bounding box center [1304, 593] width 117 height 31
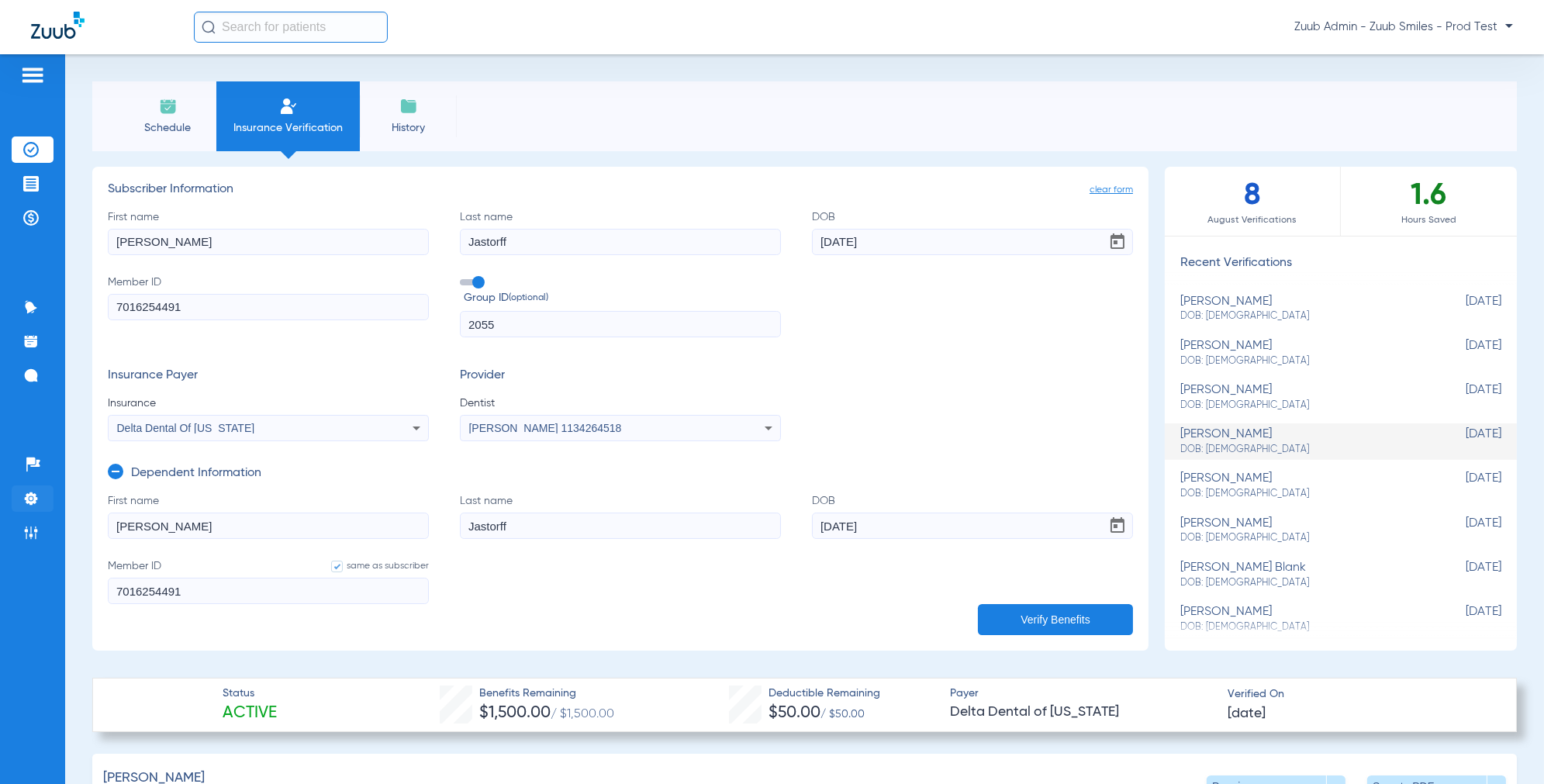
click at [31, 502] on img at bounding box center [31, 499] width 16 height 16
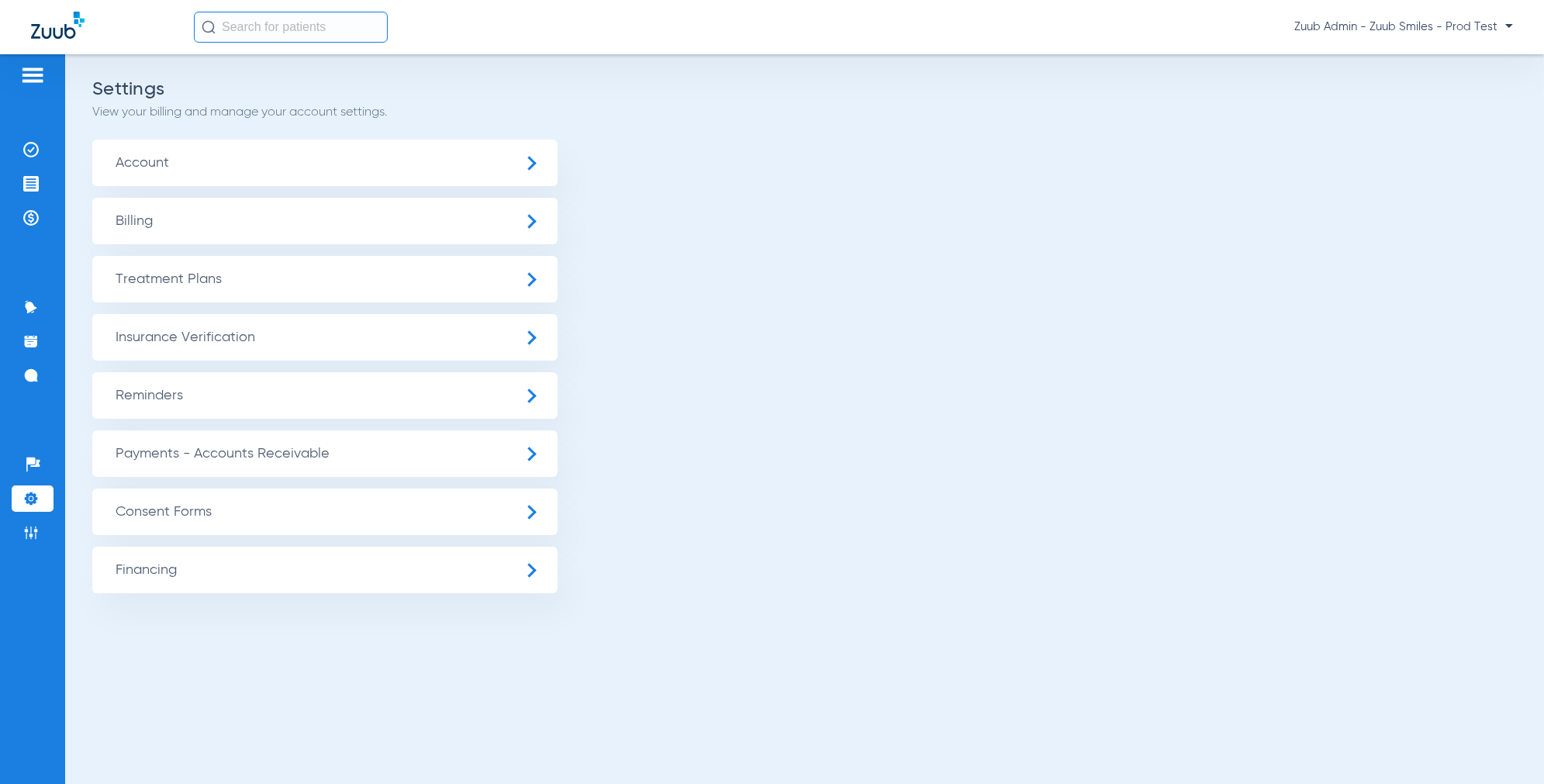
click at [298, 345] on span "Insurance Verification" at bounding box center [325, 338] width 465 height 47
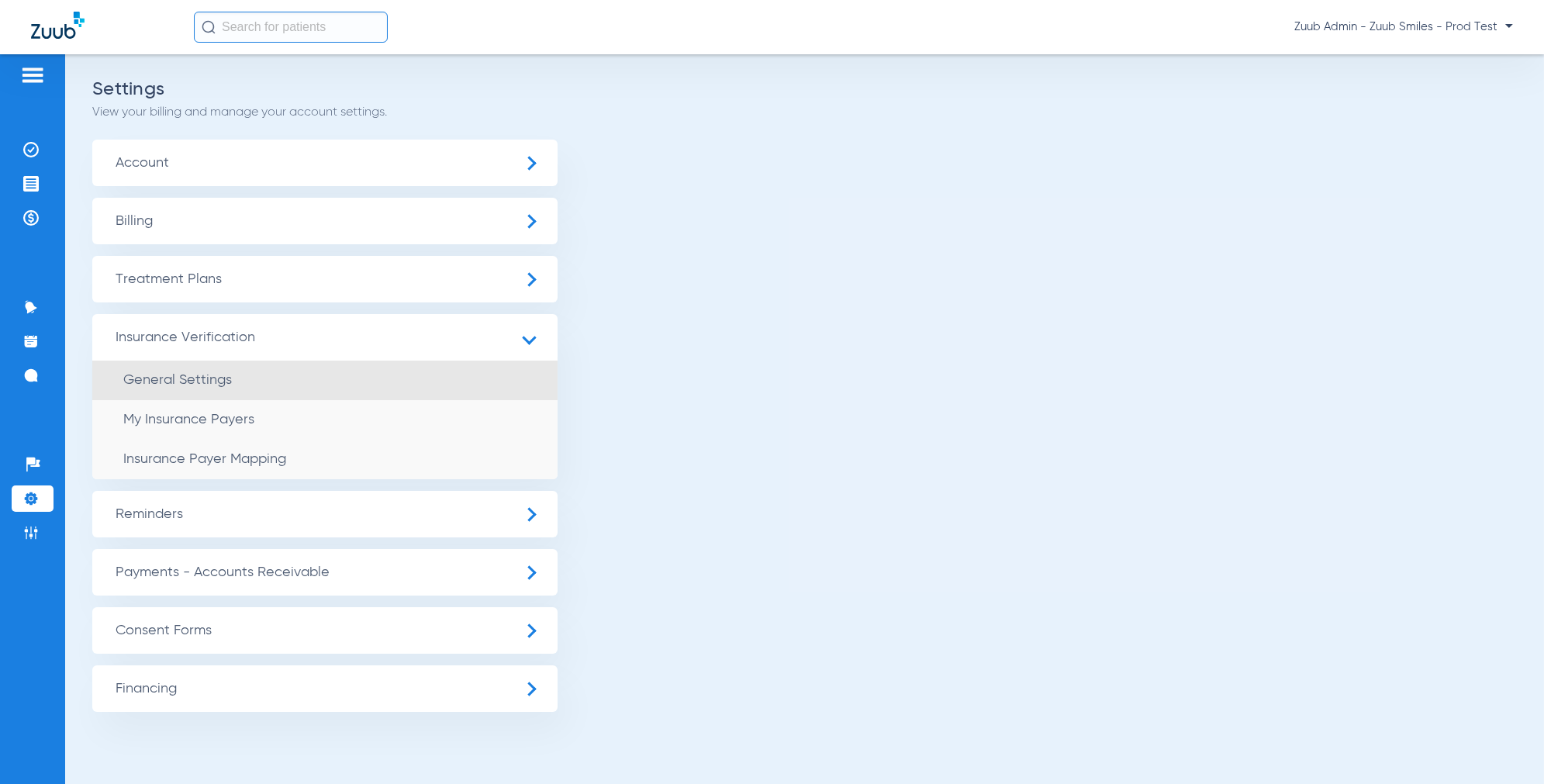
click at [194, 389] on li "General Settings" at bounding box center [325, 380] width 465 height 39
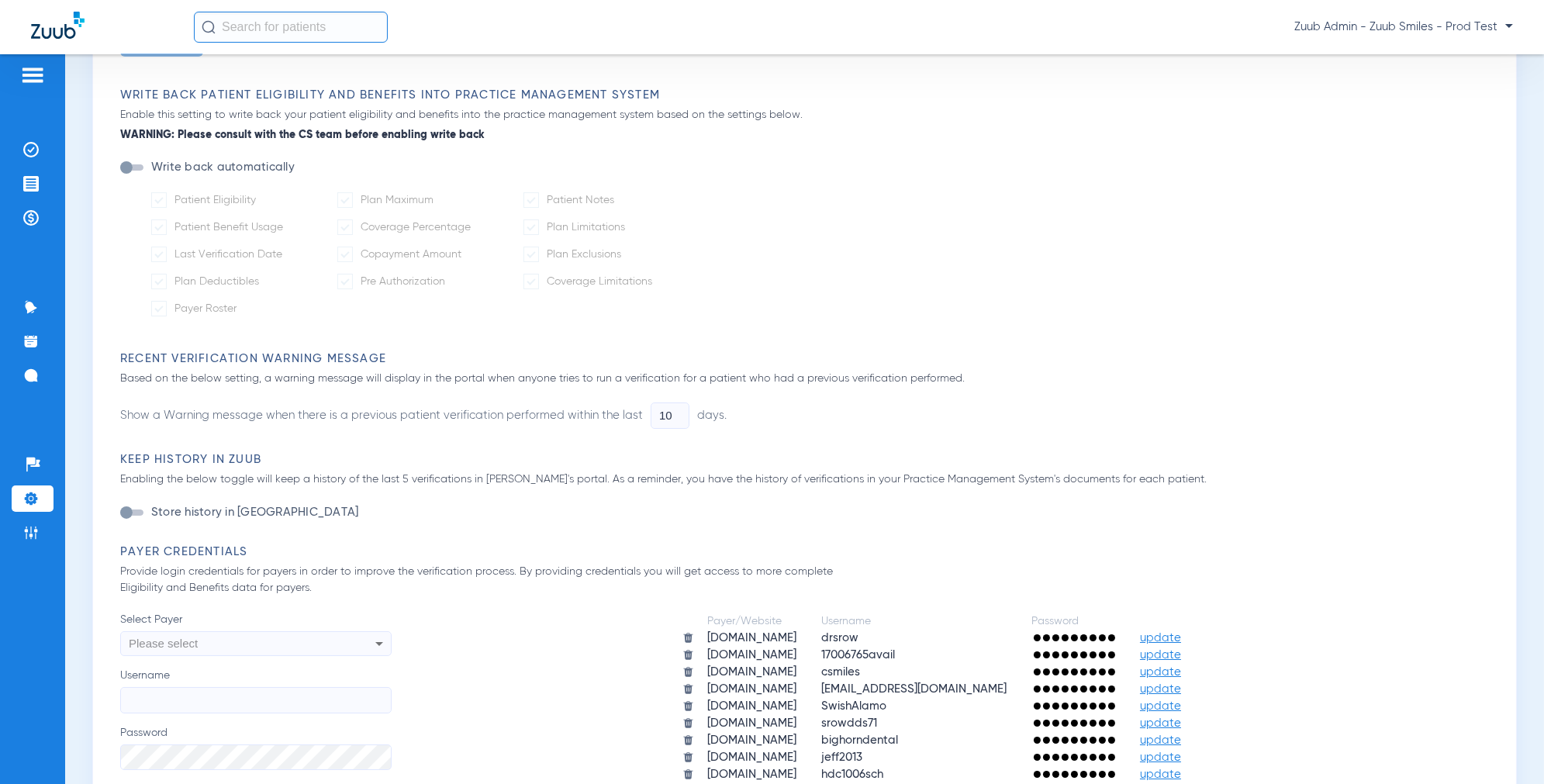
scroll to position [453, 0]
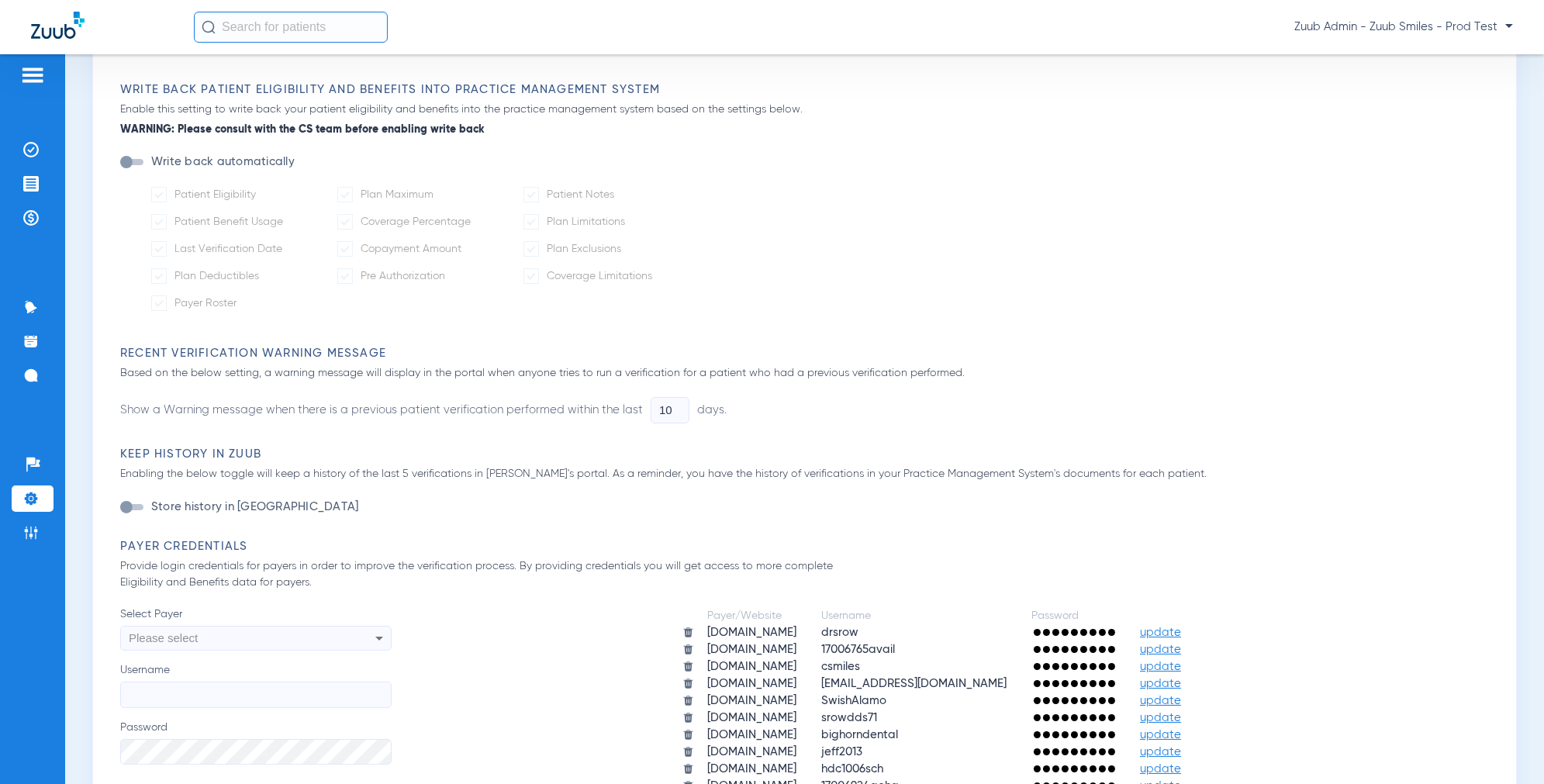
click at [226, 633] on div "Please select" at bounding box center [230, 638] width 203 height 26
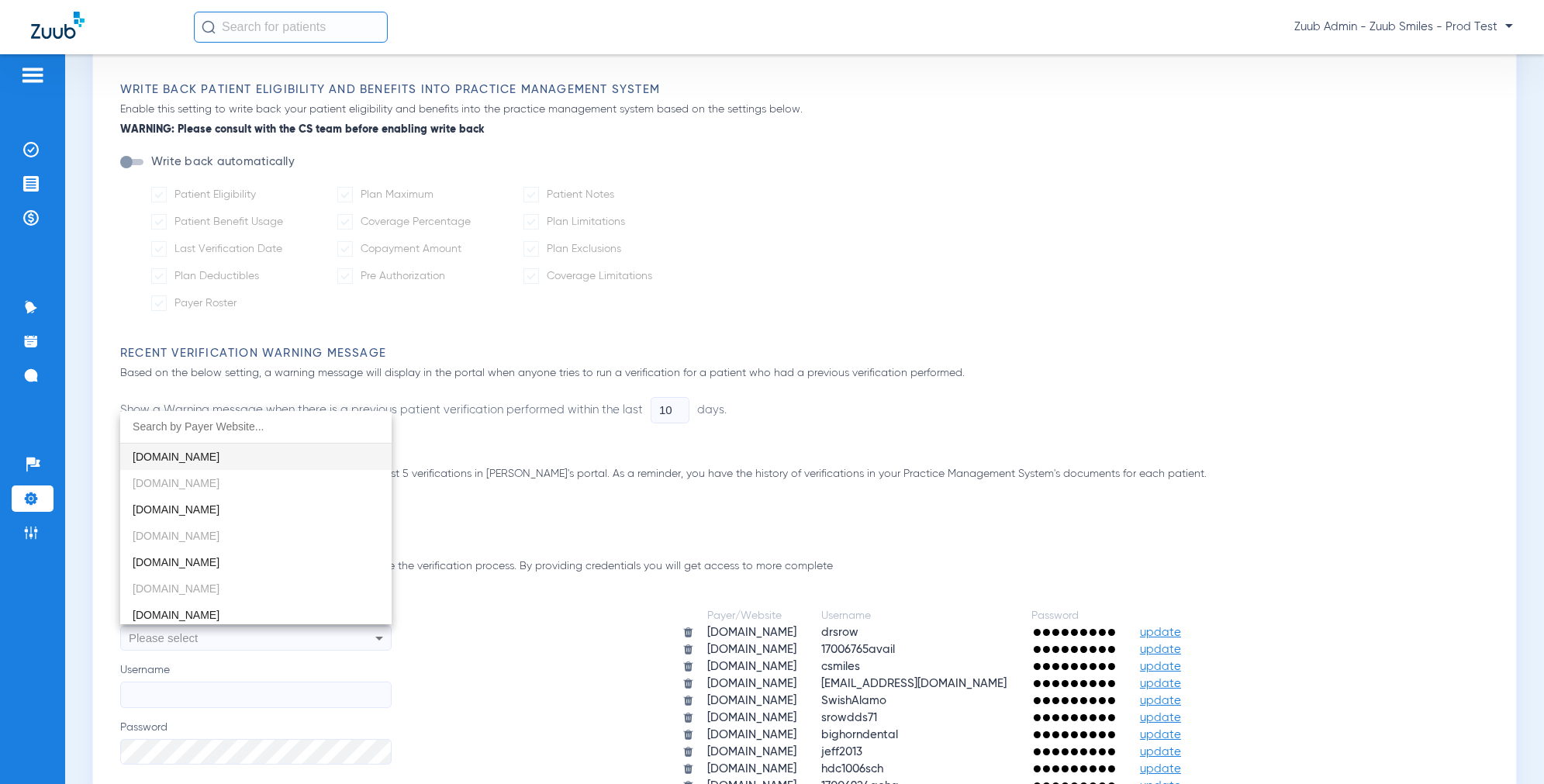
scroll to position [1874, 0]
click at [211, 609] on span "upmcpwp.skygenusasystems.com" at bounding box center [176, 612] width 87 height 12
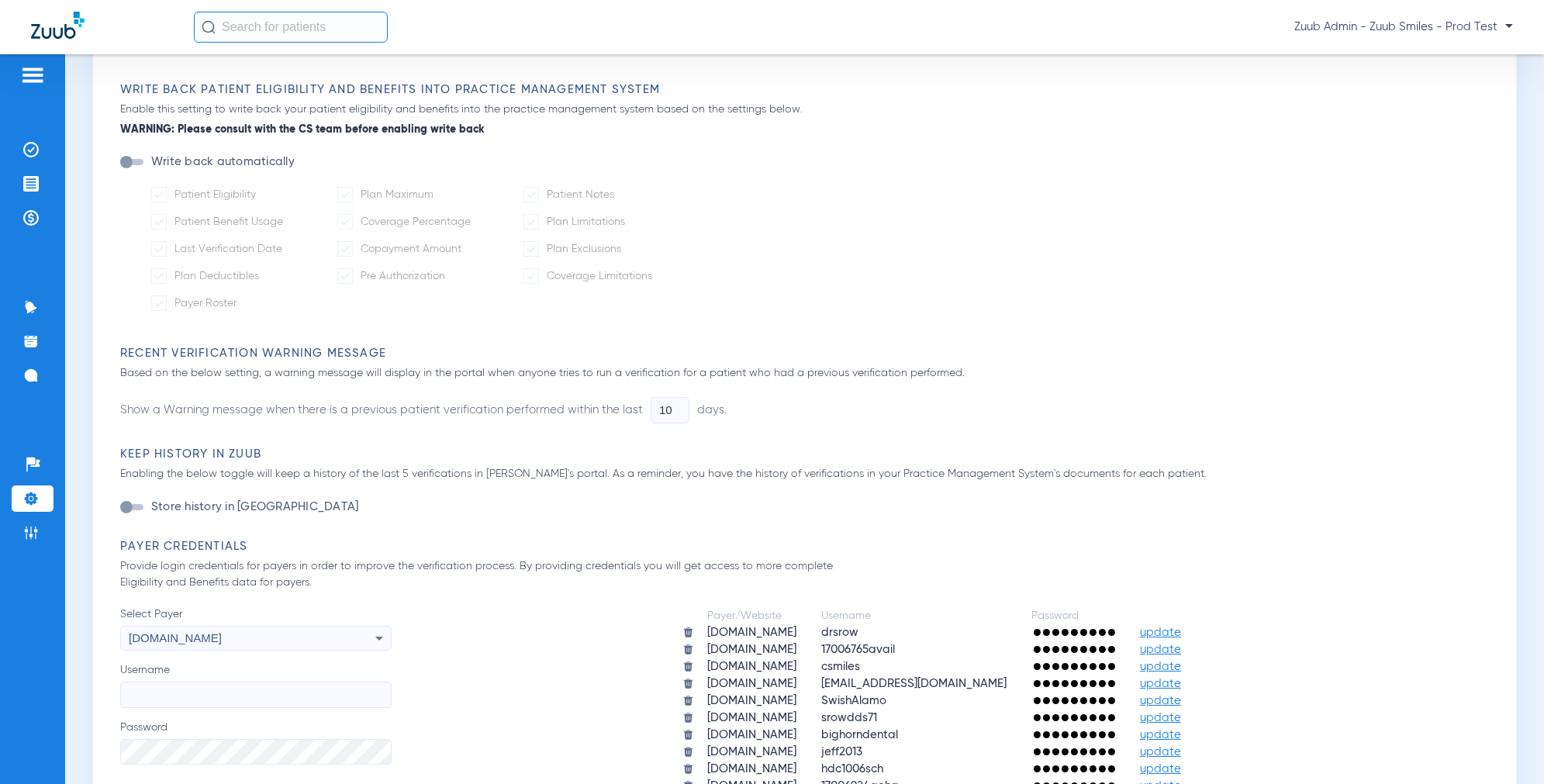
click at [200, 689] on input "Username" at bounding box center [255, 694] width 271 height 26
paste input "zuubadmin"
type input "zuubadmin"
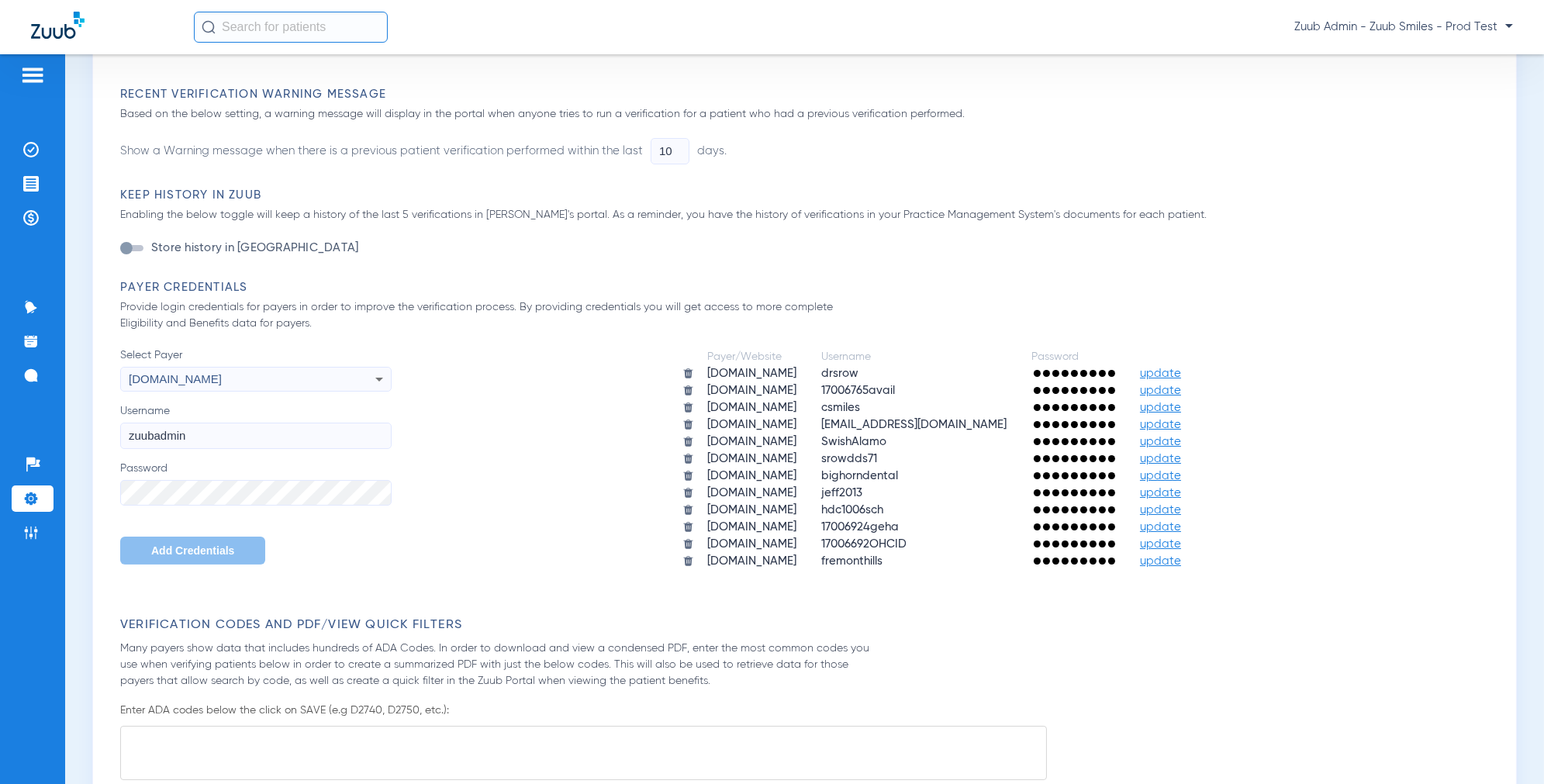
scroll to position [713, 0]
click at [492, 475] on div "Payer/Website Username Password aetna.com drsrow update apps.availity.com 17006…" at bounding box center [943, 457] width 1105 height 224
click at [183, 556] on button "Add Credentials" at bounding box center [192, 549] width 145 height 28
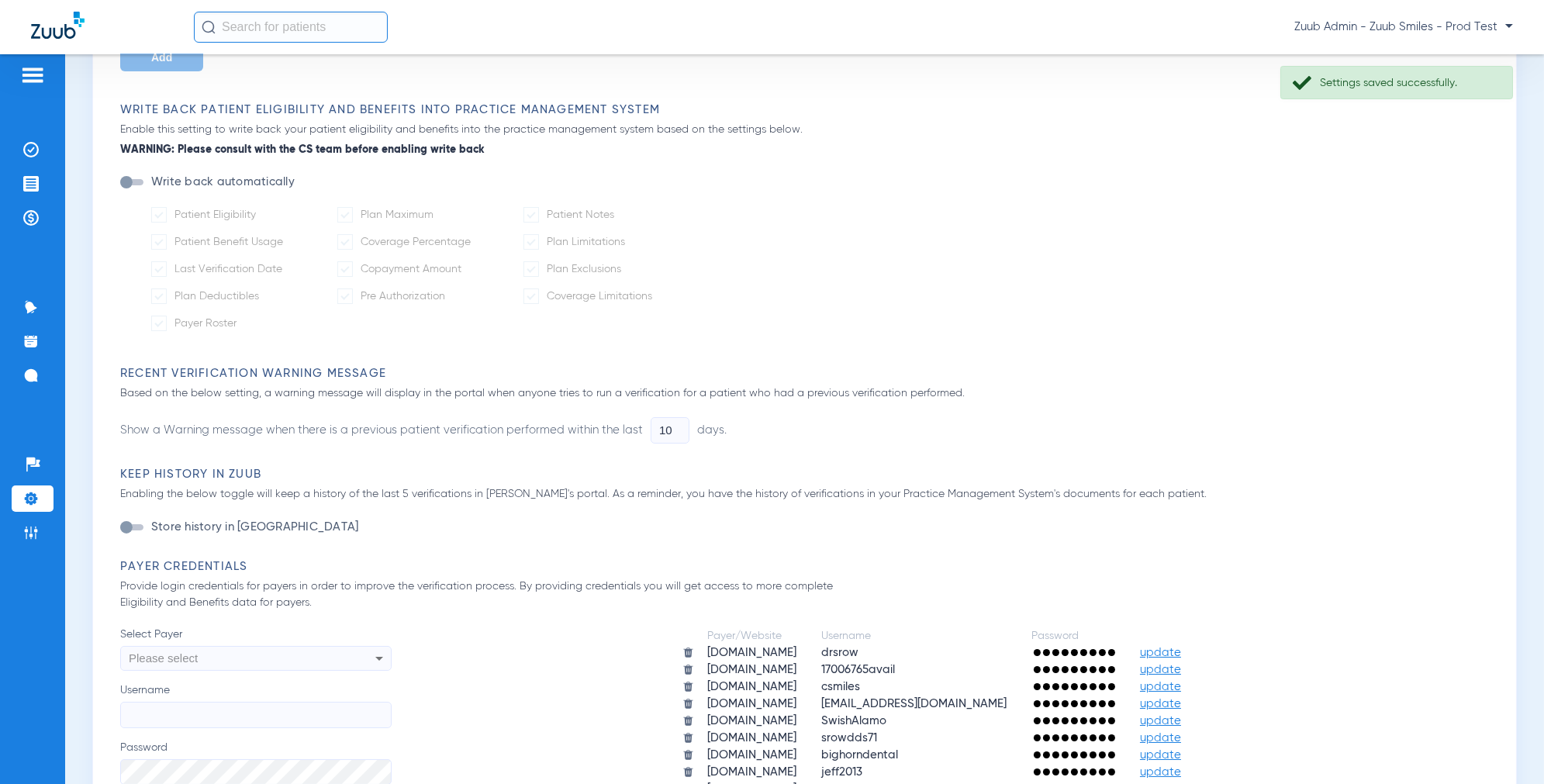
scroll to position [0, 0]
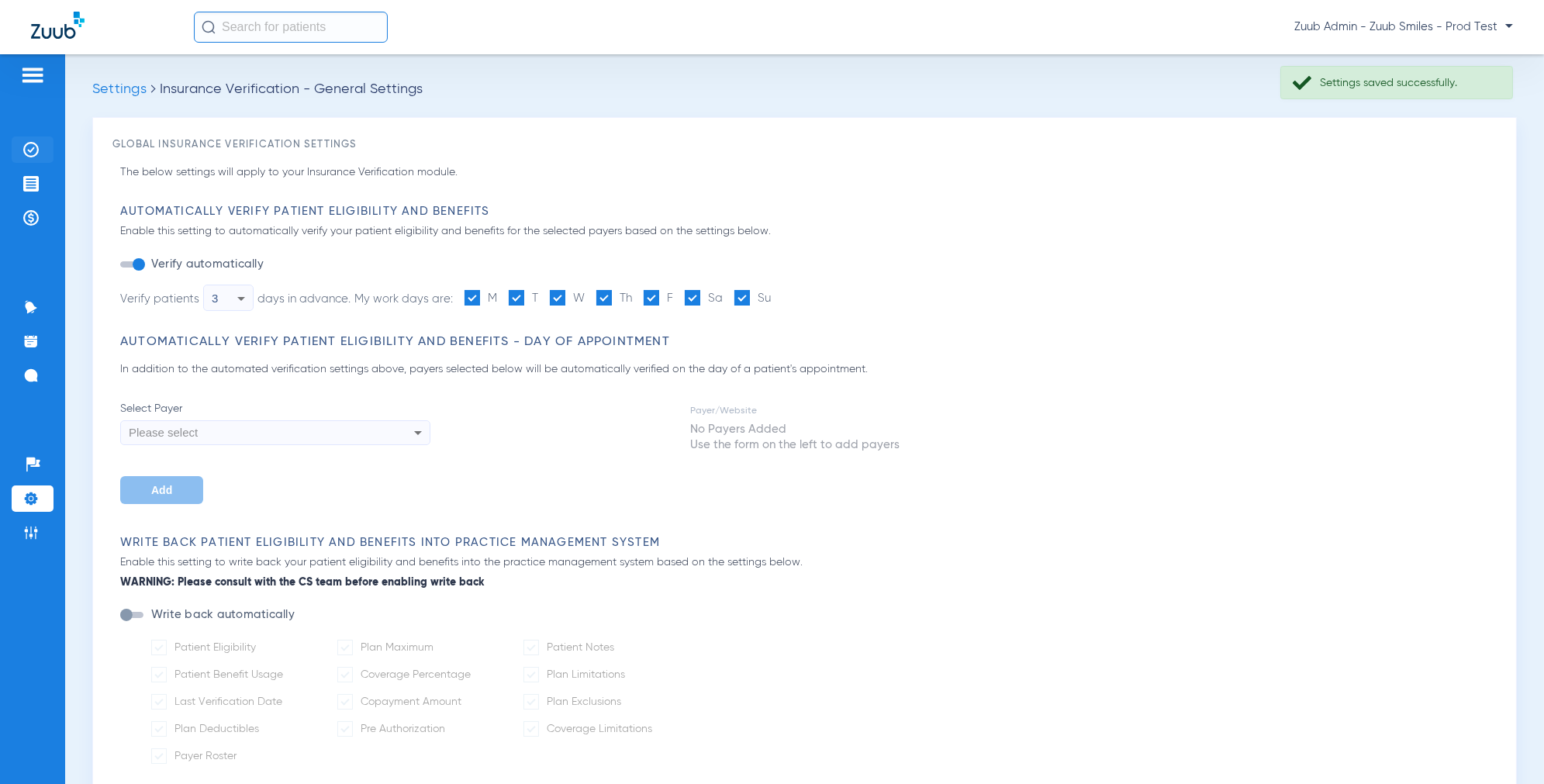
click at [45, 146] on li "Insurance Verification" at bounding box center [32, 150] width 42 height 26
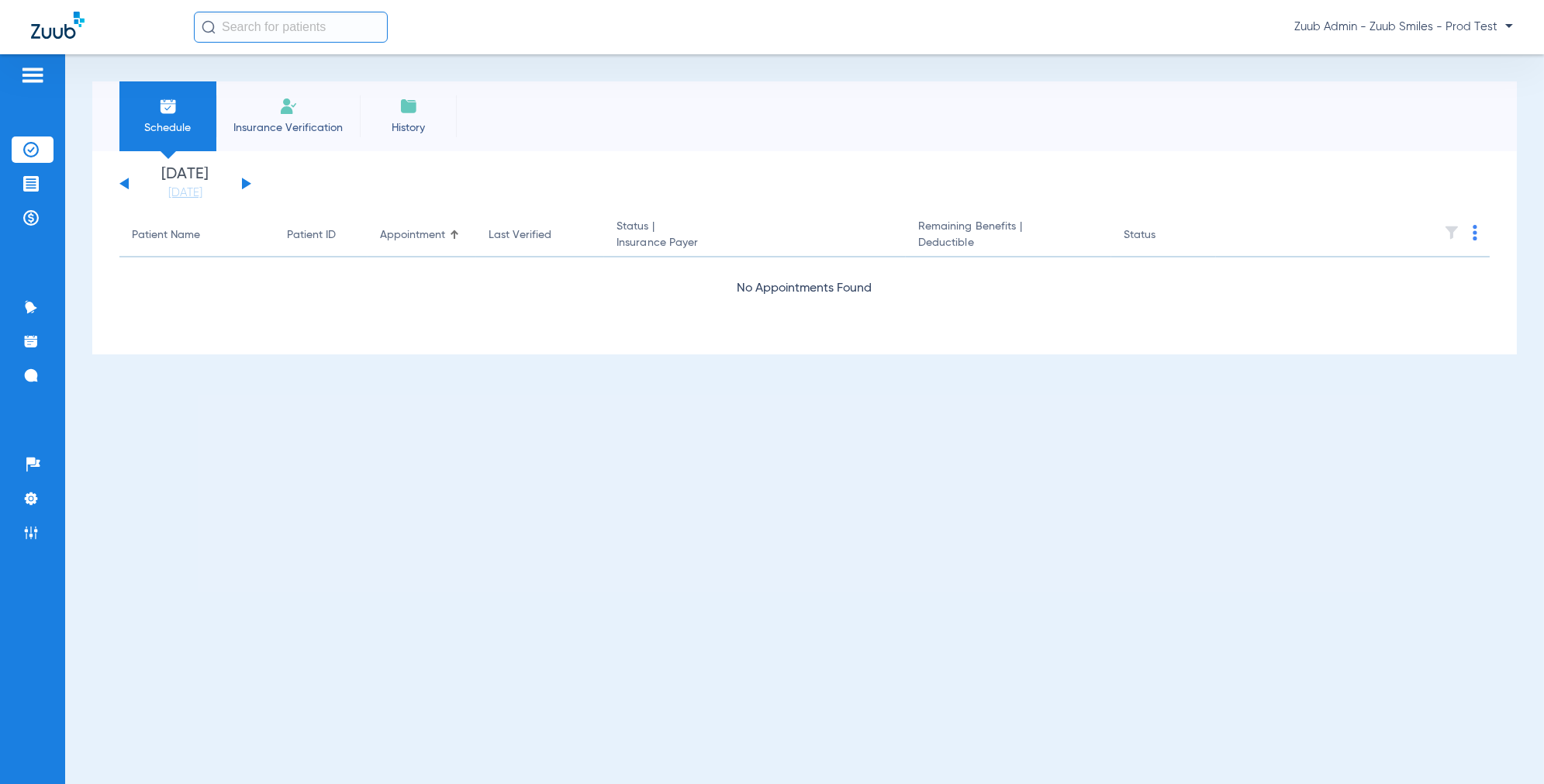
click at [299, 122] on span "Insurance Verification" at bounding box center [288, 127] width 120 height 16
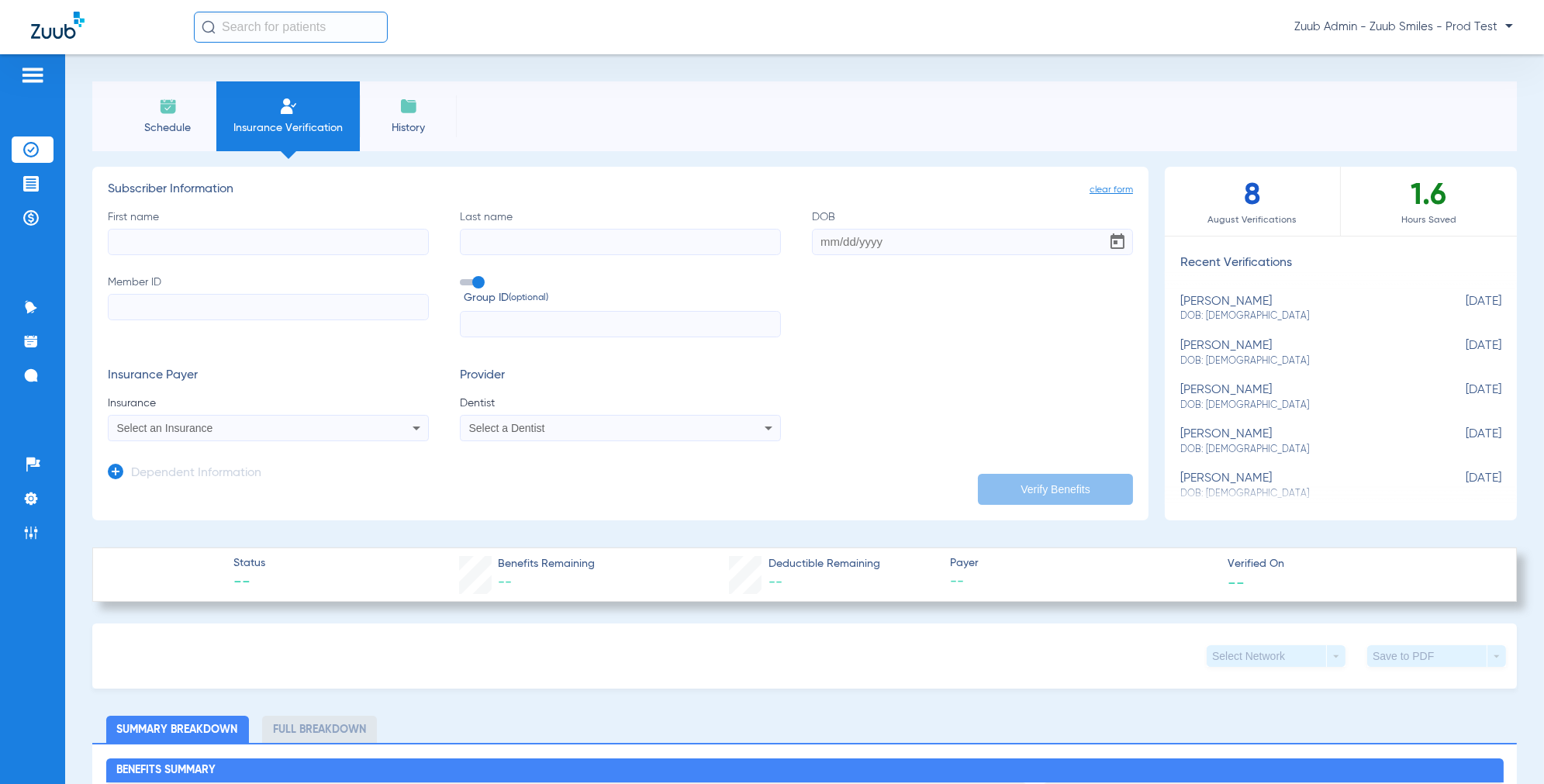
click at [306, 434] on div "Select an Insurance" at bounding box center [268, 428] width 319 height 19
type input "upm"
click at [686, 103] on div at bounding box center [772, 392] width 1544 height 784
click at [248, 233] on input "First name" at bounding box center [268, 241] width 321 height 26
paste input "[PERSON_NAME]"
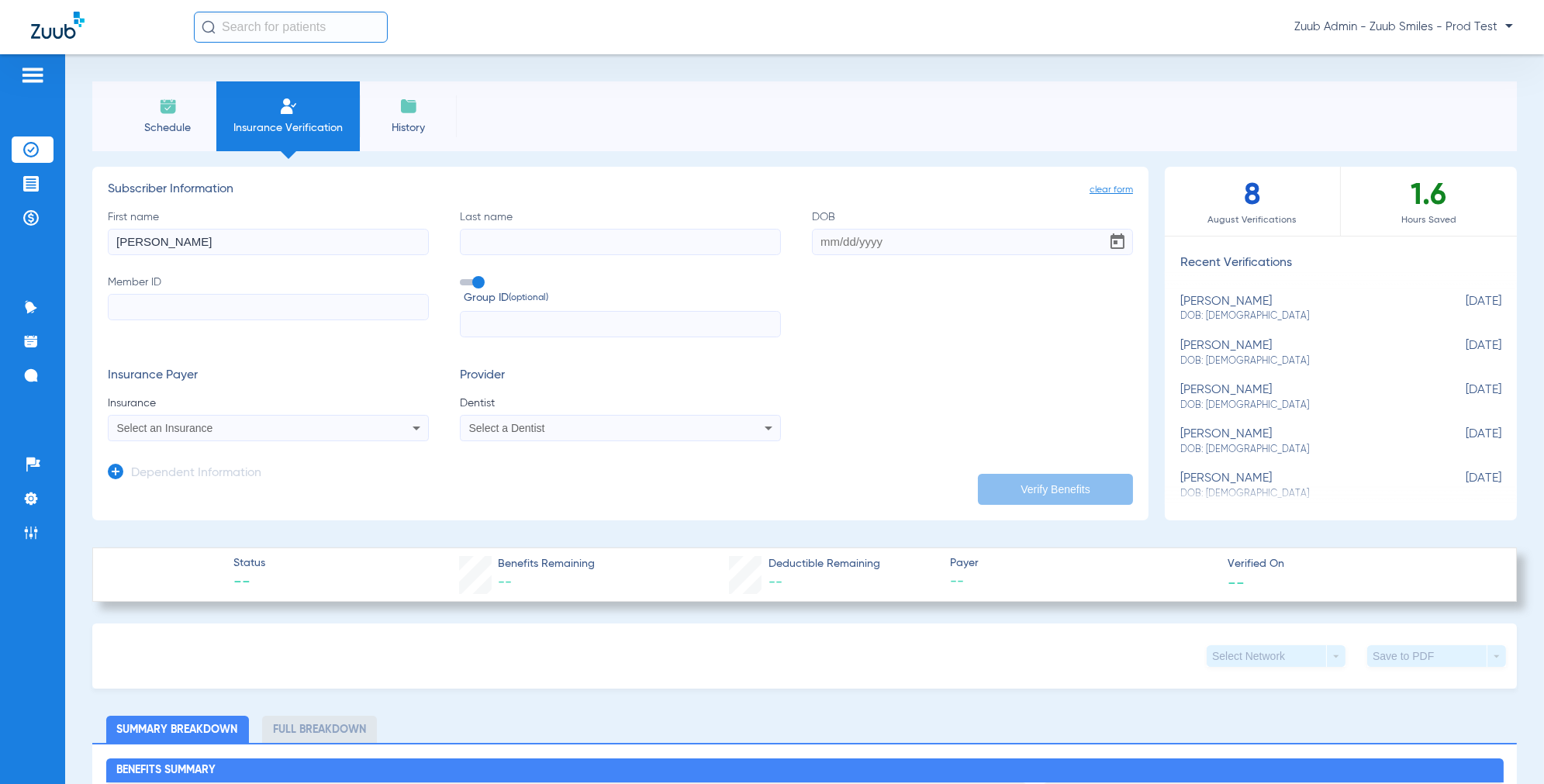
type input "[PERSON_NAME]"
click at [496, 236] on input "Last name" at bounding box center [619, 241] width 321 height 26
paste input "[PERSON_NAME]"
type input "[PERSON_NAME]"
click at [270, 314] on input "Member ID" at bounding box center [268, 307] width 321 height 26
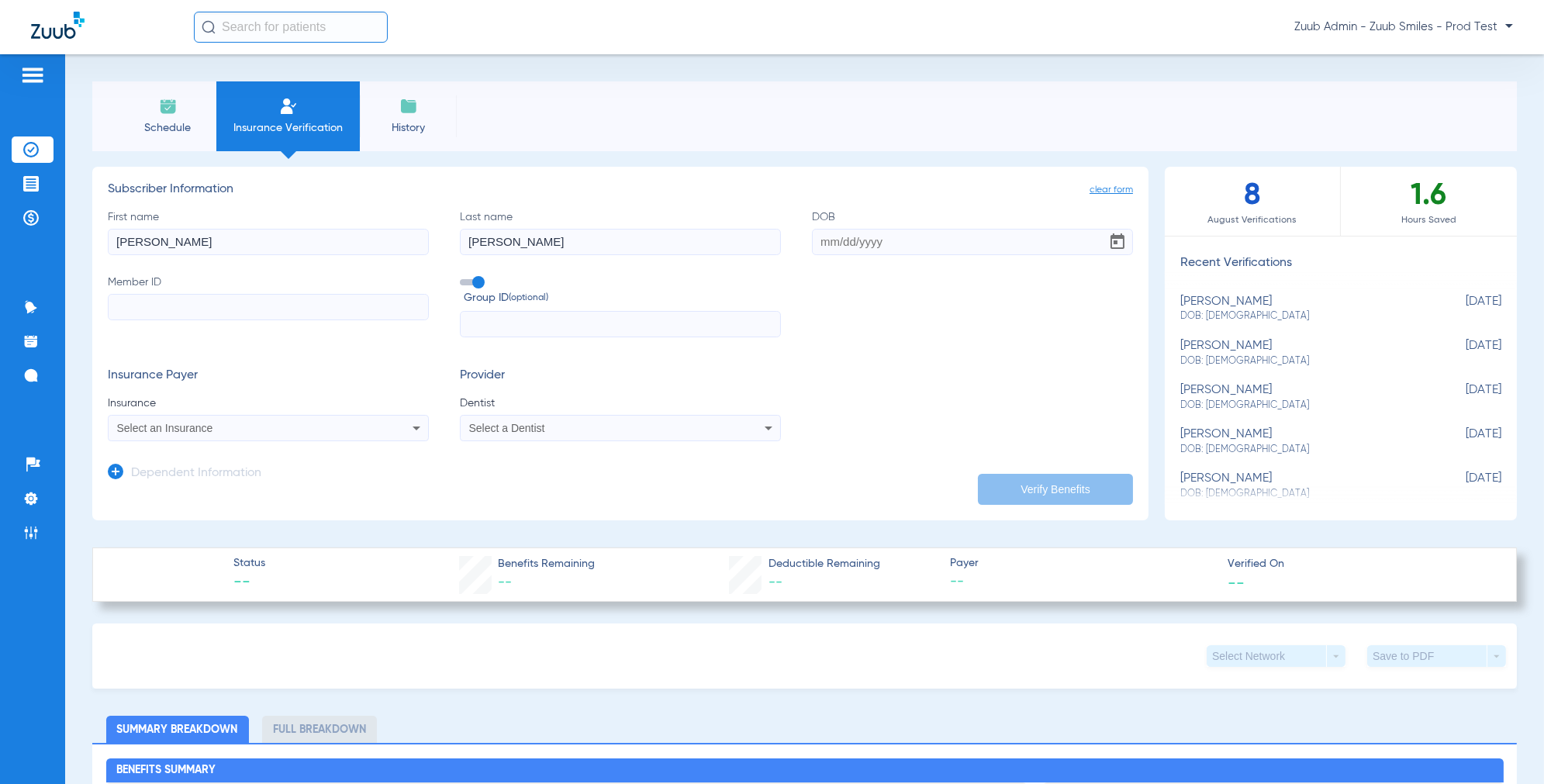
paste input "00337582601"
type input "00337582601"
click at [841, 247] on input "DOB" at bounding box center [972, 241] width 321 height 26
type input "[DATE]"
click at [269, 440] on mat-select "Select an Insurance" at bounding box center [268, 428] width 321 height 26
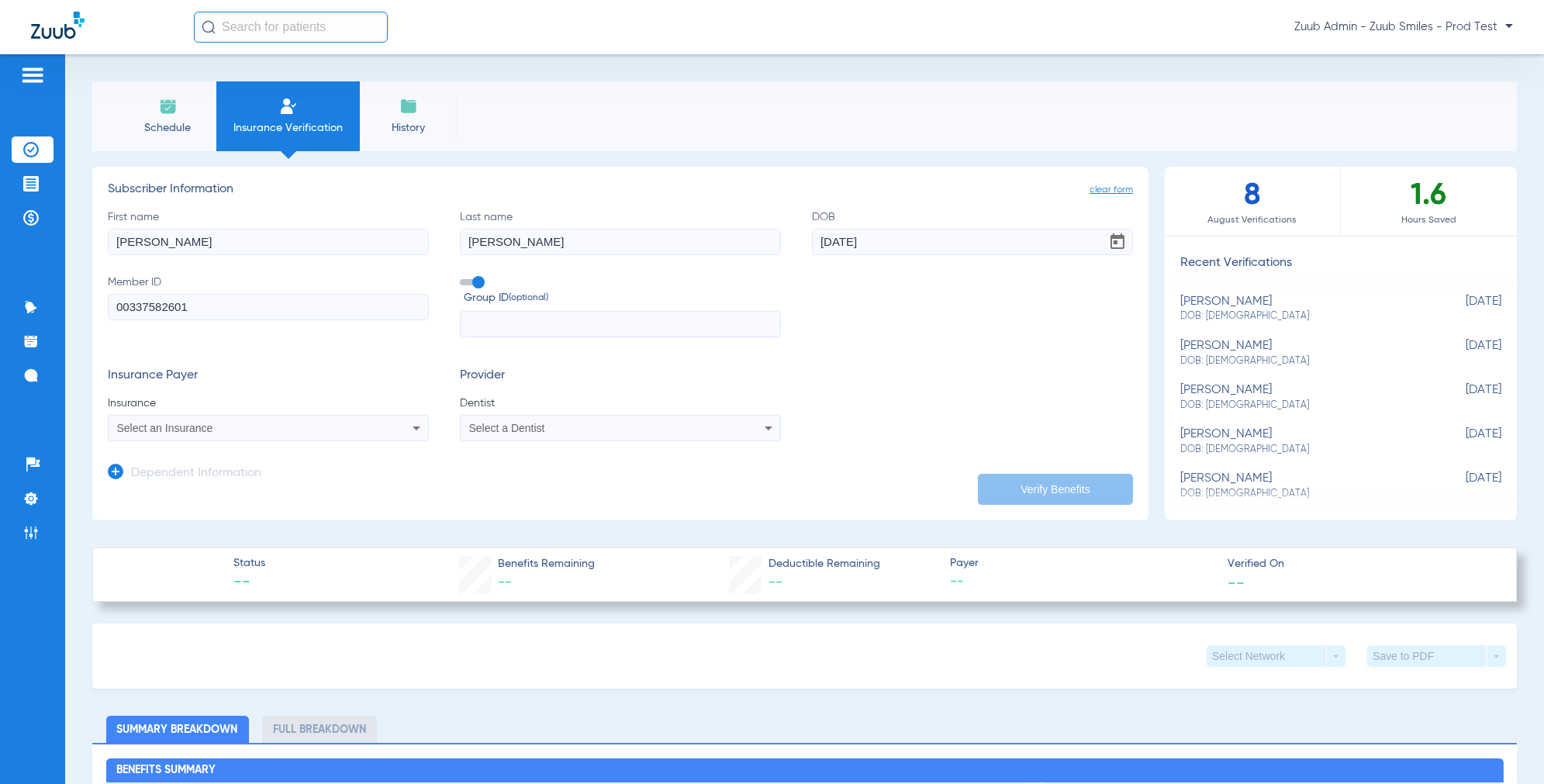
click at [264, 432] on div "Select an Insurance" at bounding box center [238, 428] width 242 height 11
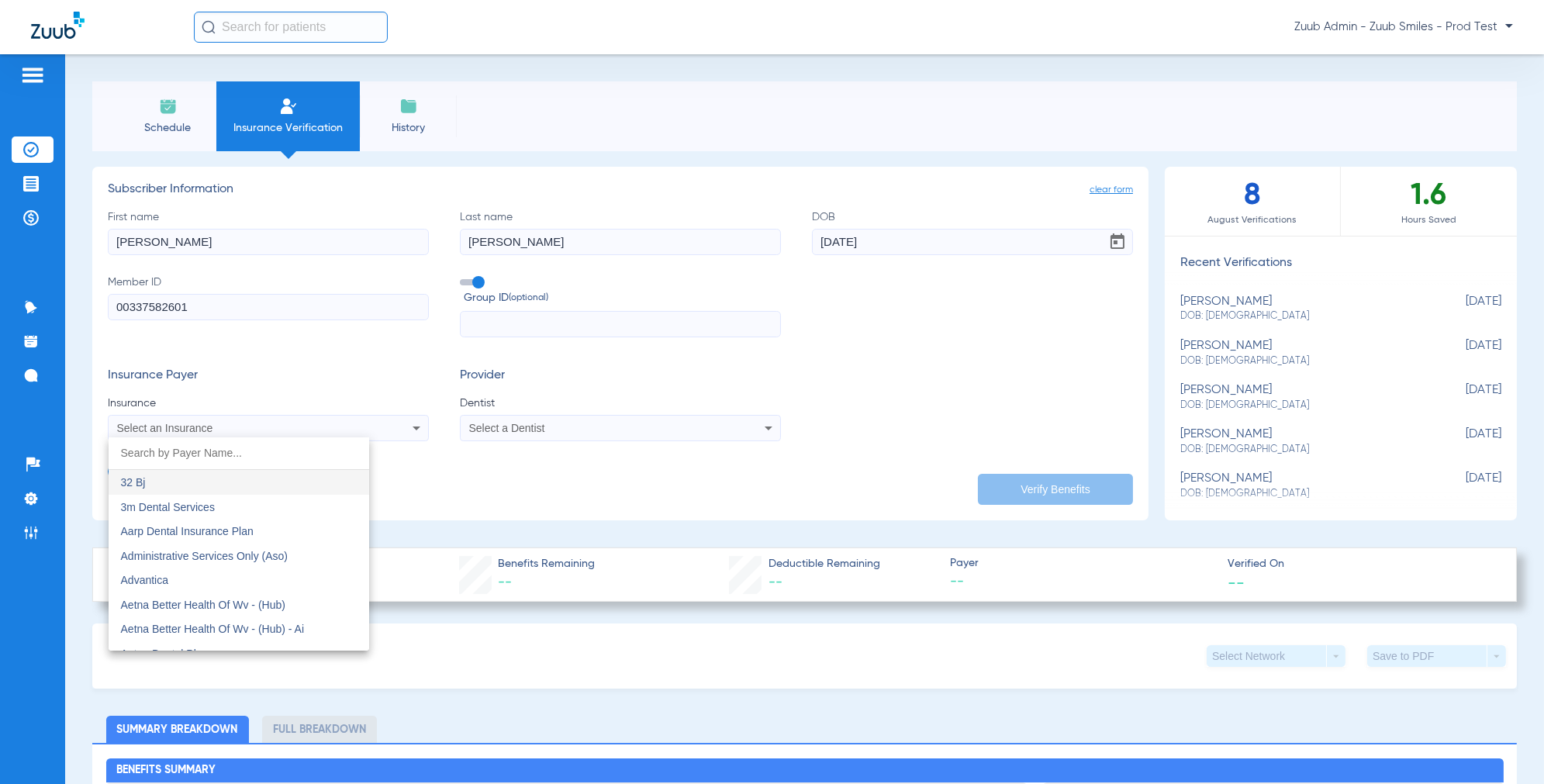
paste input "UPMC Dental Advantage - AI"
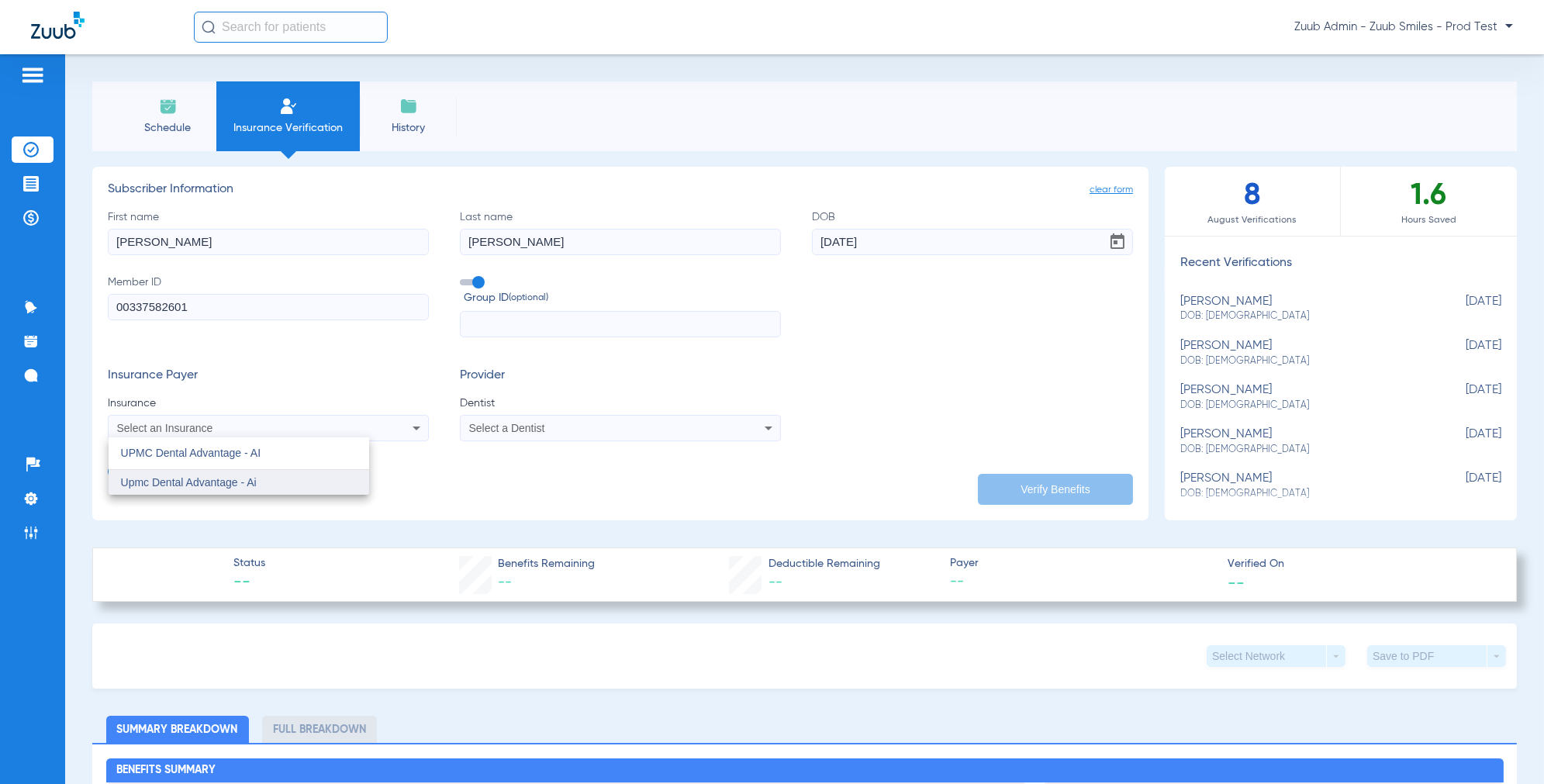
type input "UPMC Dental Advantage - AI"
click at [226, 491] on mat-option "Upmc Dental Advantage - Ai" at bounding box center [239, 482] width 260 height 25
click at [578, 432] on div "Select a Dentist" at bounding box center [590, 428] width 242 height 11
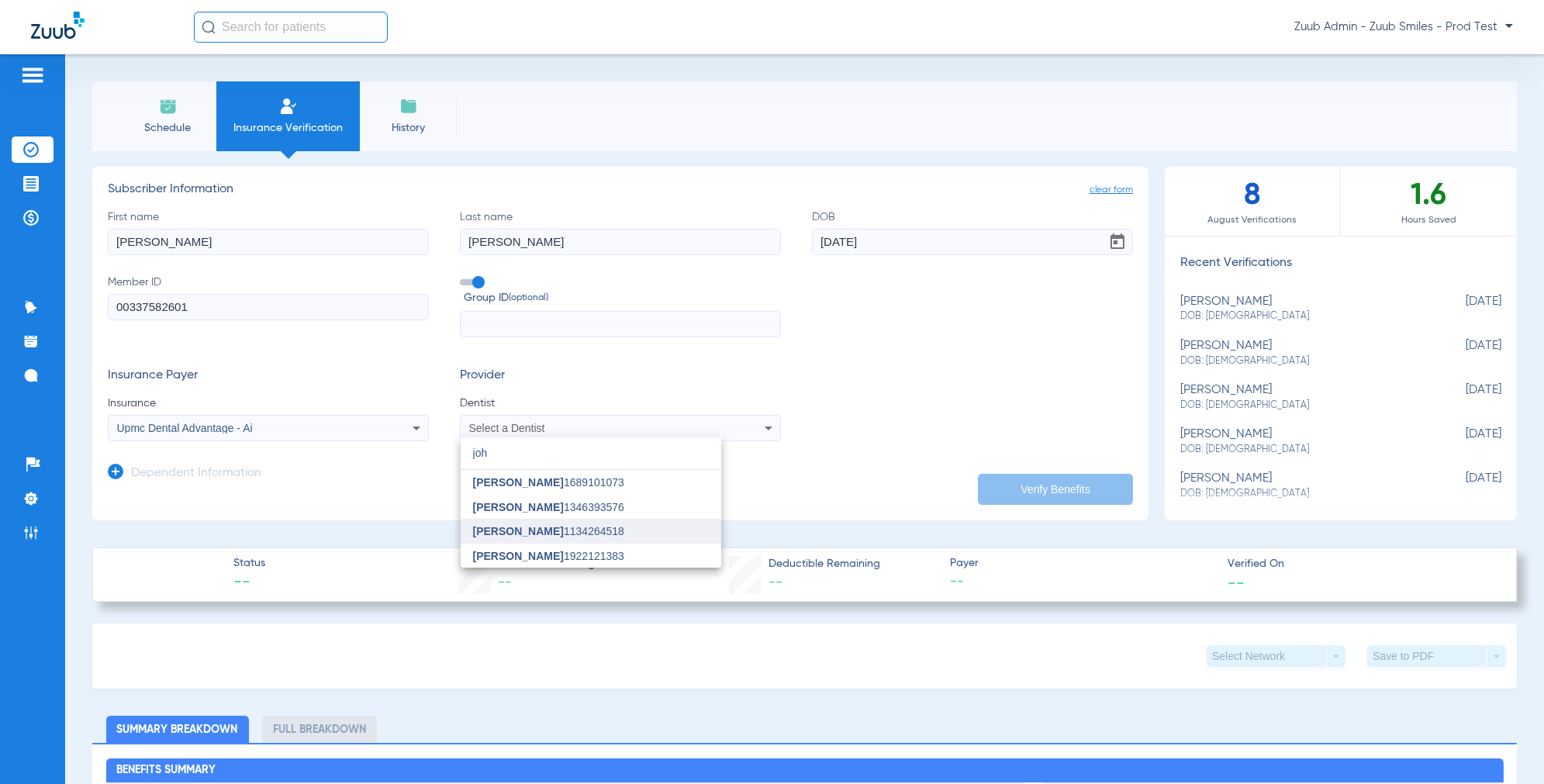
type input "joh"
click at [551, 523] on mat-option "[PERSON_NAME] 1134264518" at bounding box center [590, 530] width 260 height 25
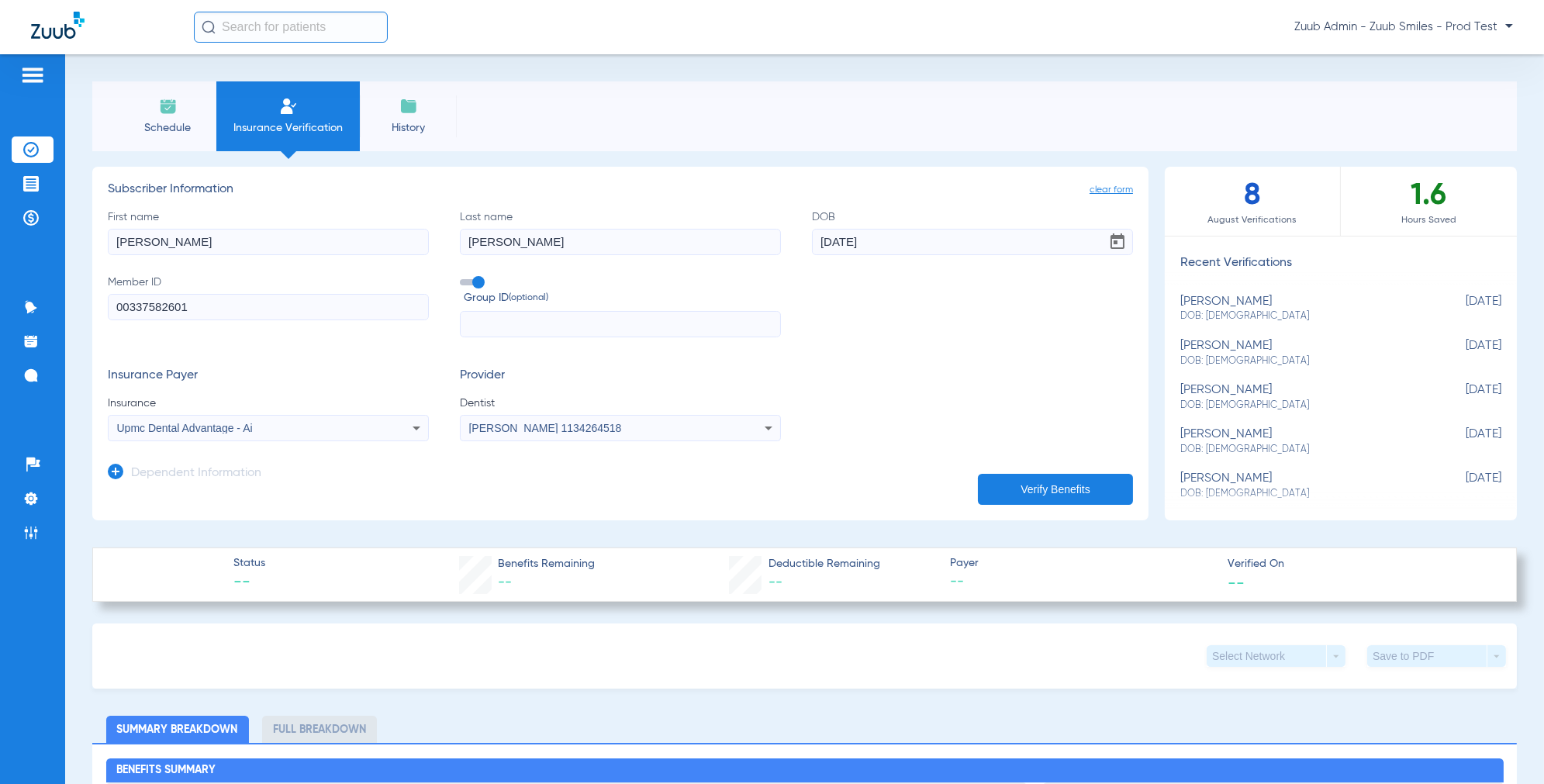
click at [1127, 241] on span "Open calendar" at bounding box center [1117, 242] width 37 height 37
click at [1021, 292] on span "Next month" at bounding box center [1022, 287] width 31 height 31
click at [984, 355] on span "1" at bounding box center [989, 357] width 28 height 28
type input "[DATE]"
click at [1019, 483] on button "Verify Benefits" at bounding box center [1056, 488] width 155 height 31
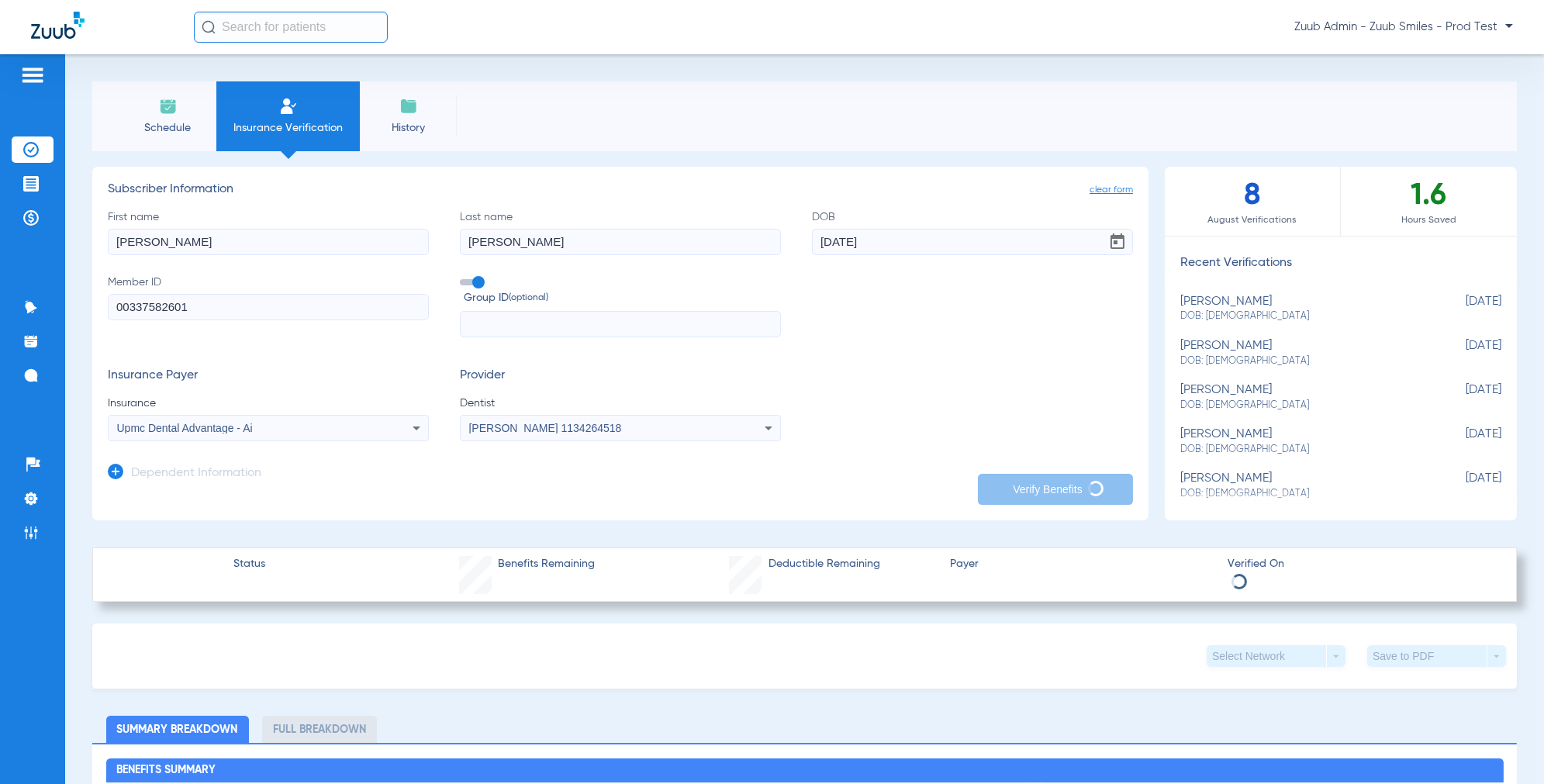
click at [173, 125] on span "Schedule" at bounding box center [168, 127] width 74 height 16
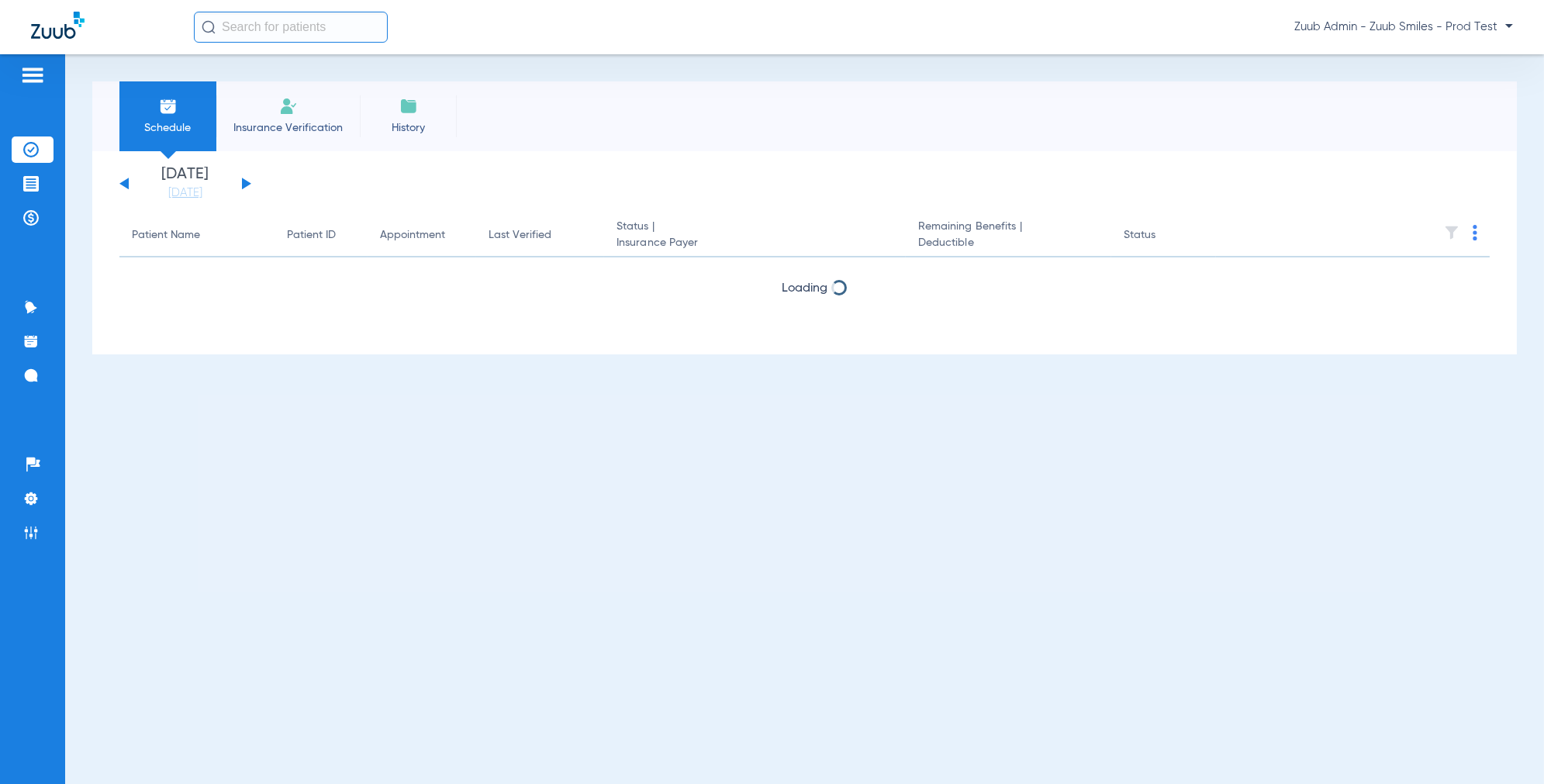
click at [278, 125] on span "Insurance Verification" at bounding box center [288, 127] width 120 height 16
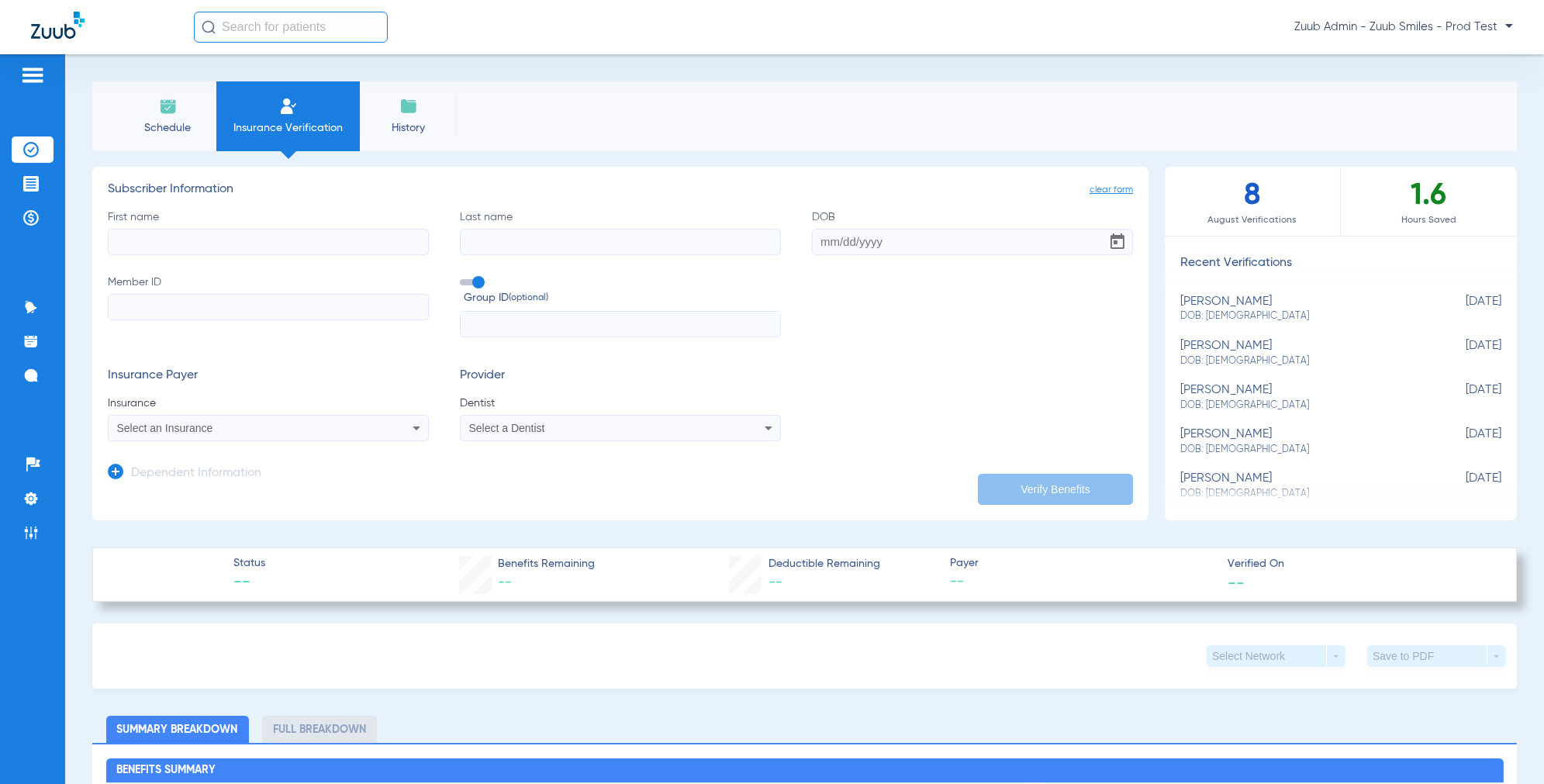
click at [333, 242] on input "First name" at bounding box center [268, 241] width 321 height 26
paste input "[PERSON_NAME]"
type input "[PERSON_NAME]"
click at [511, 239] on input "Last name" at bounding box center [619, 241] width 321 height 26
paste input "[PERSON_NAME]"
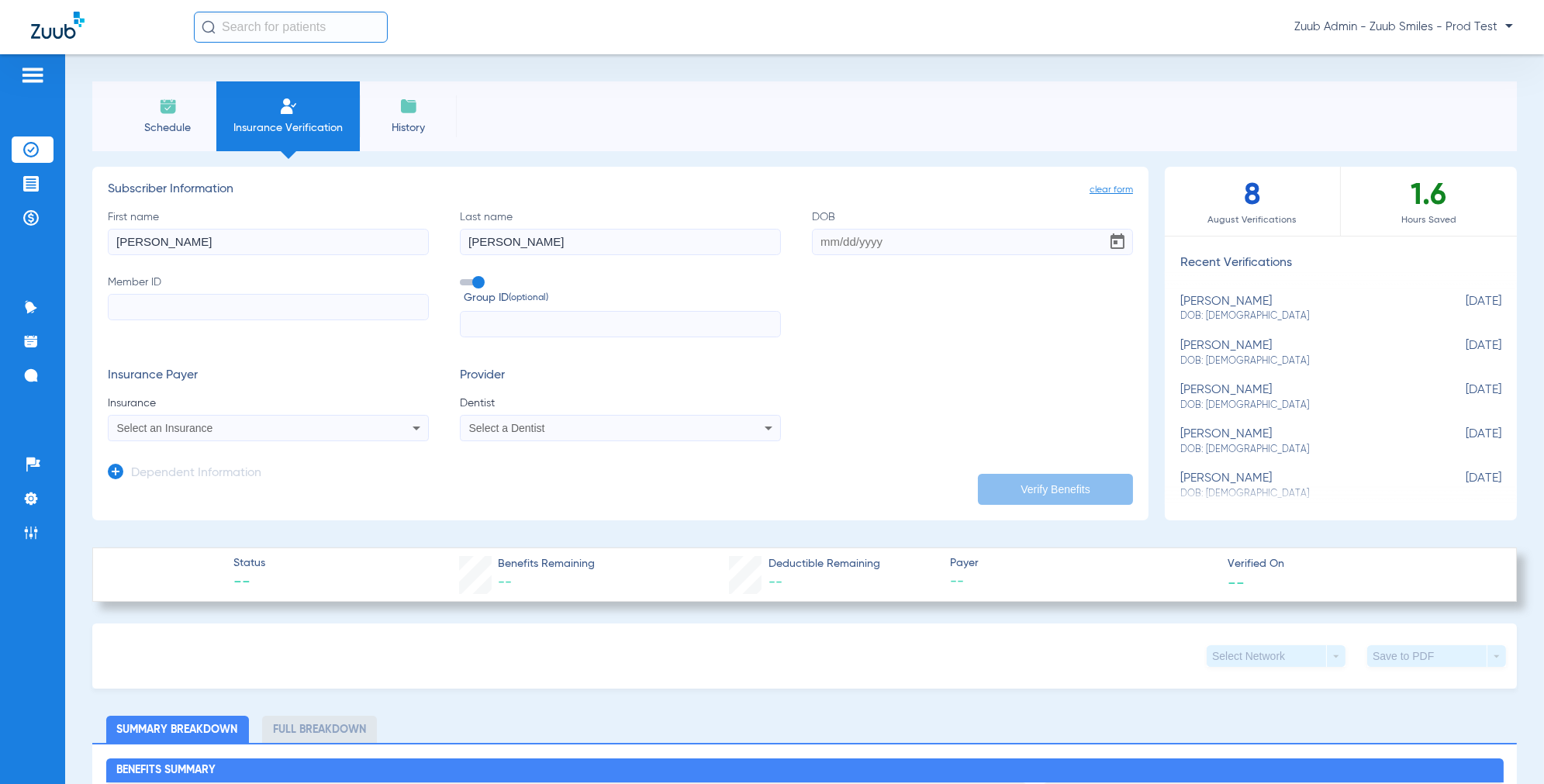
type input "[PERSON_NAME]"
click at [269, 299] on input "Member ID" at bounding box center [268, 307] width 321 height 26
paste input "00337582601"
type input "00337582601"
click at [824, 238] on input "DOB" at bounding box center [972, 241] width 321 height 26
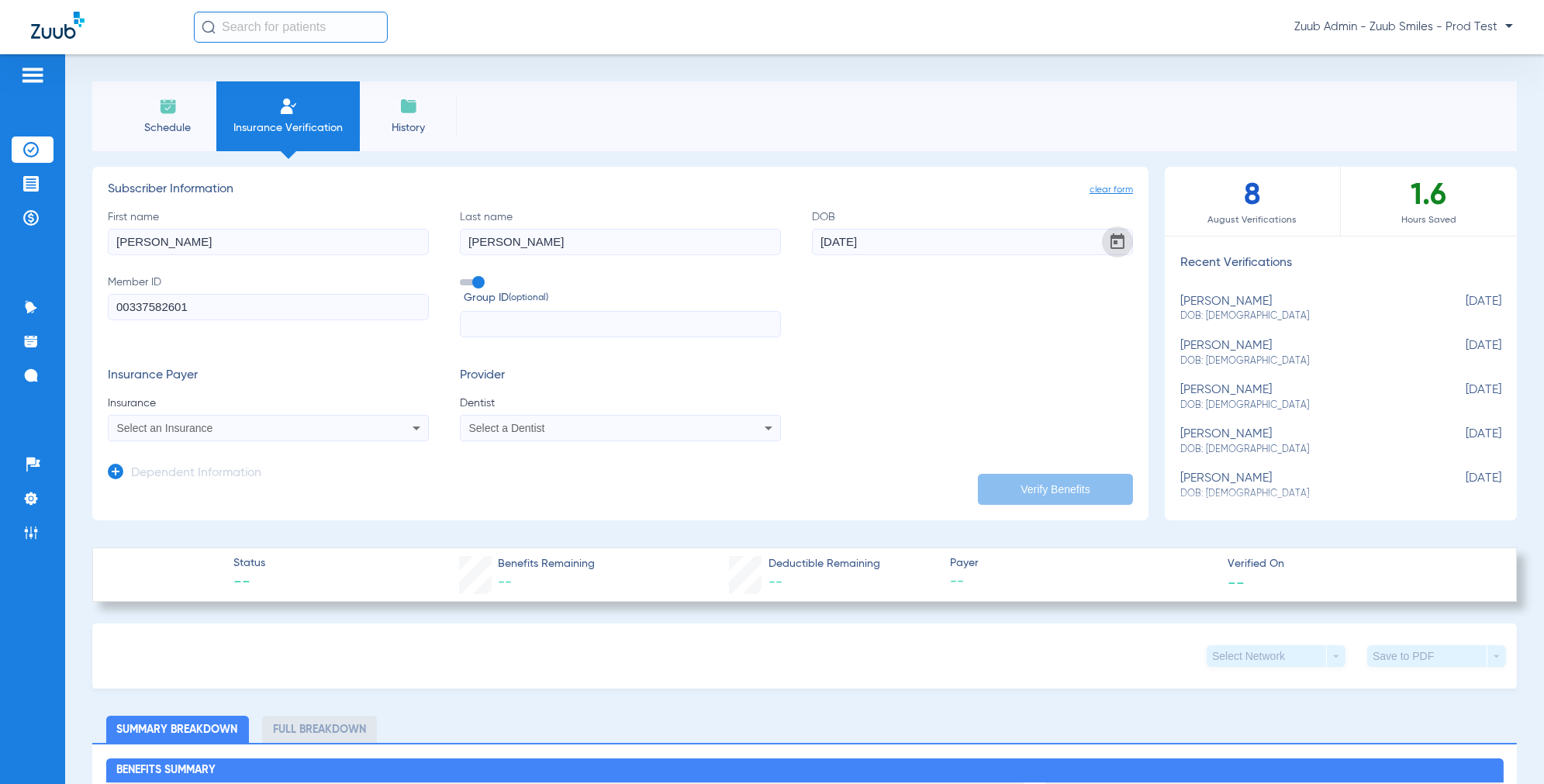
click at [1120, 240] on span "Open calendar" at bounding box center [1117, 242] width 37 height 37
click at [1026, 287] on span "Next month" at bounding box center [1022, 287] width 31 height 31
click at [984, 347] on span "1" at bounding box center [989, 357] width 28 height 28
type input "[DATE]"
click at [260, 432] on div "Select an Insurance" at bounding box center [238, 428] width 242 height 11
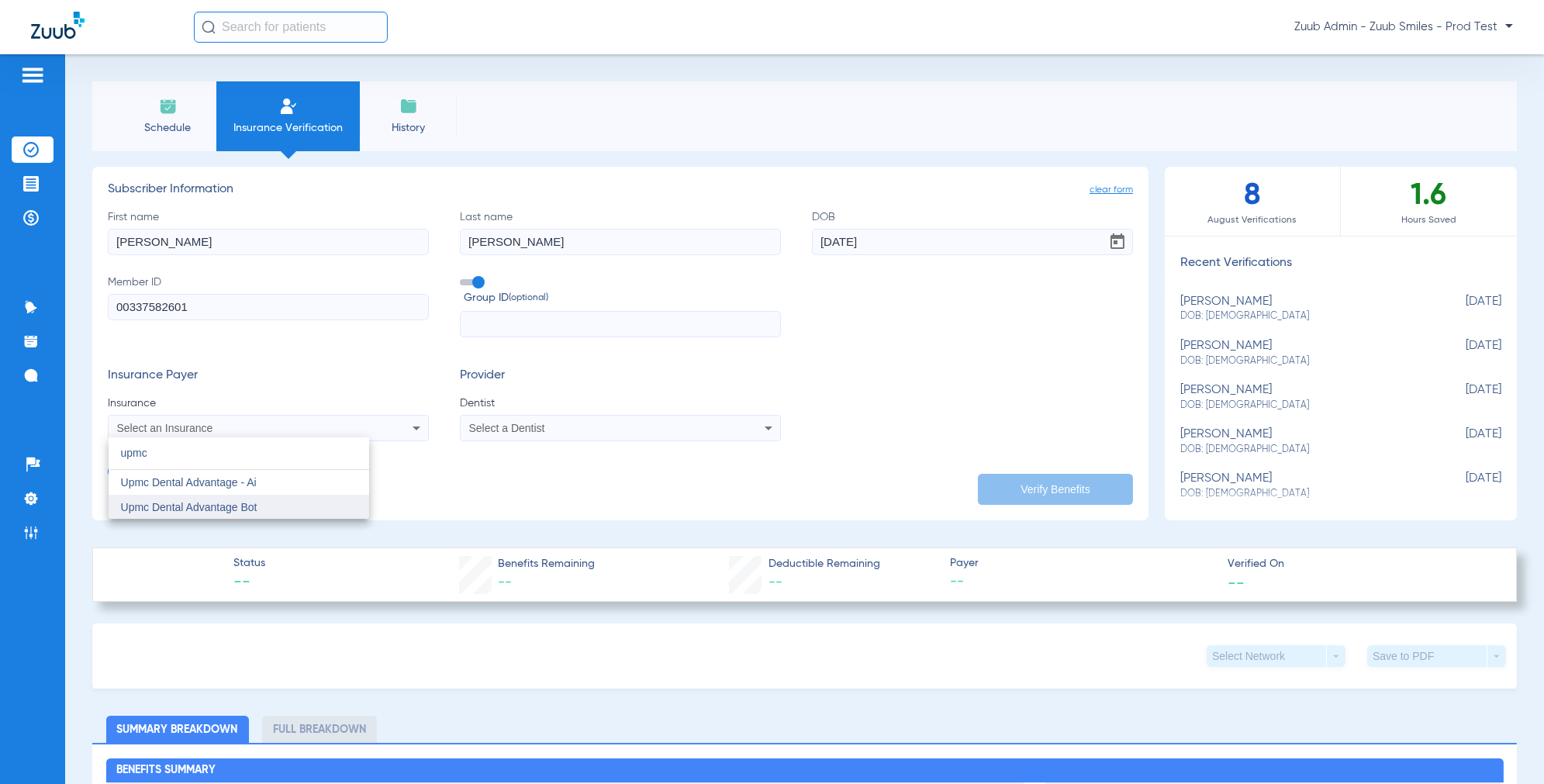
type input "upmc"
click at [215, 496] on mat-option "Upmc Dental Advantage Bot" at bounding box center [239, 507] width 260 height 25
click at [556, 428] on div "Select a Dentist" at bounding box center [590, 428] width 242 height 11
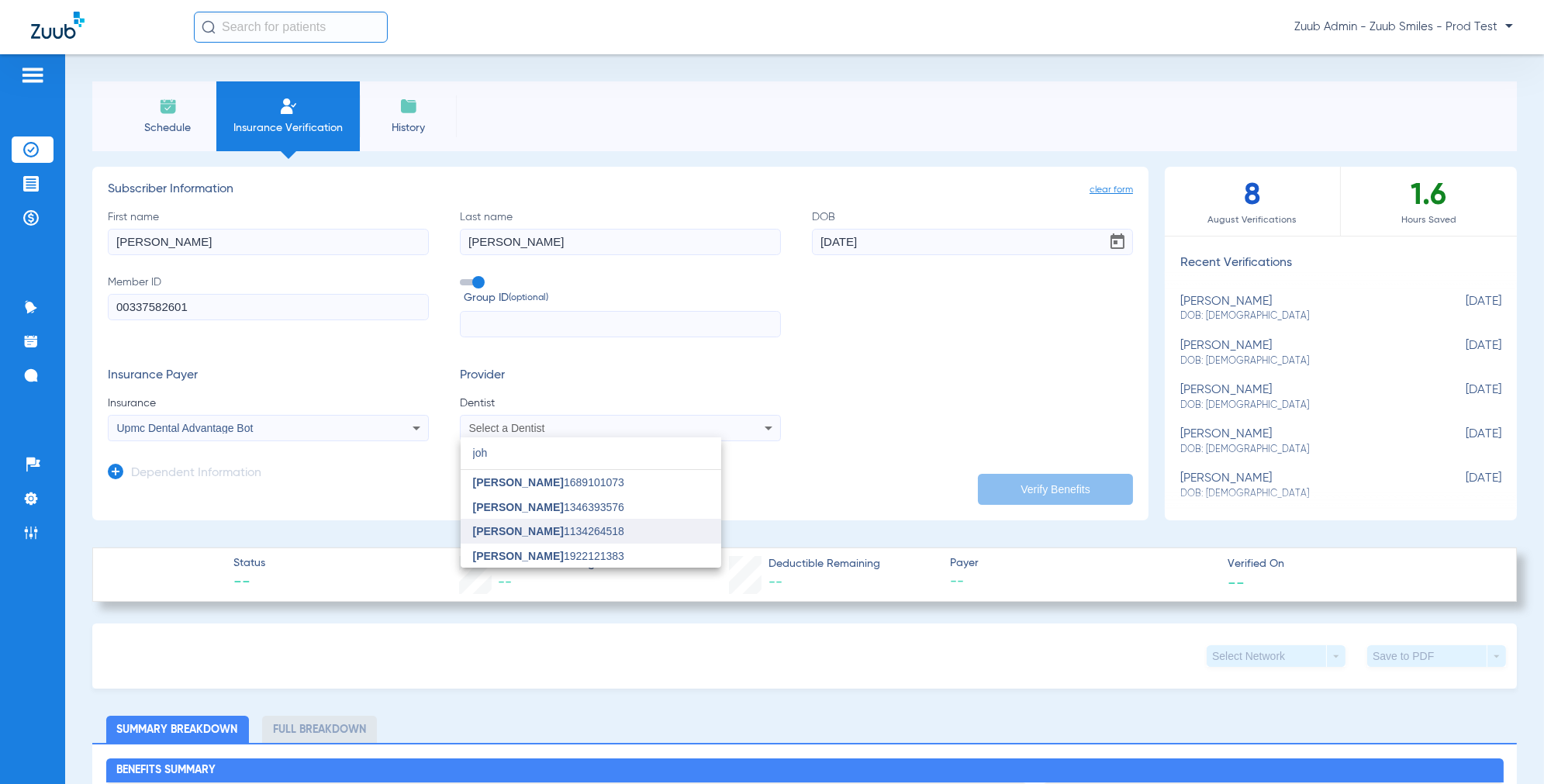
type input "joh"
click at [575, 533] on span "[PERSON_NAME] 1134264518" at bounding box center [548, 531] width 152 height 11
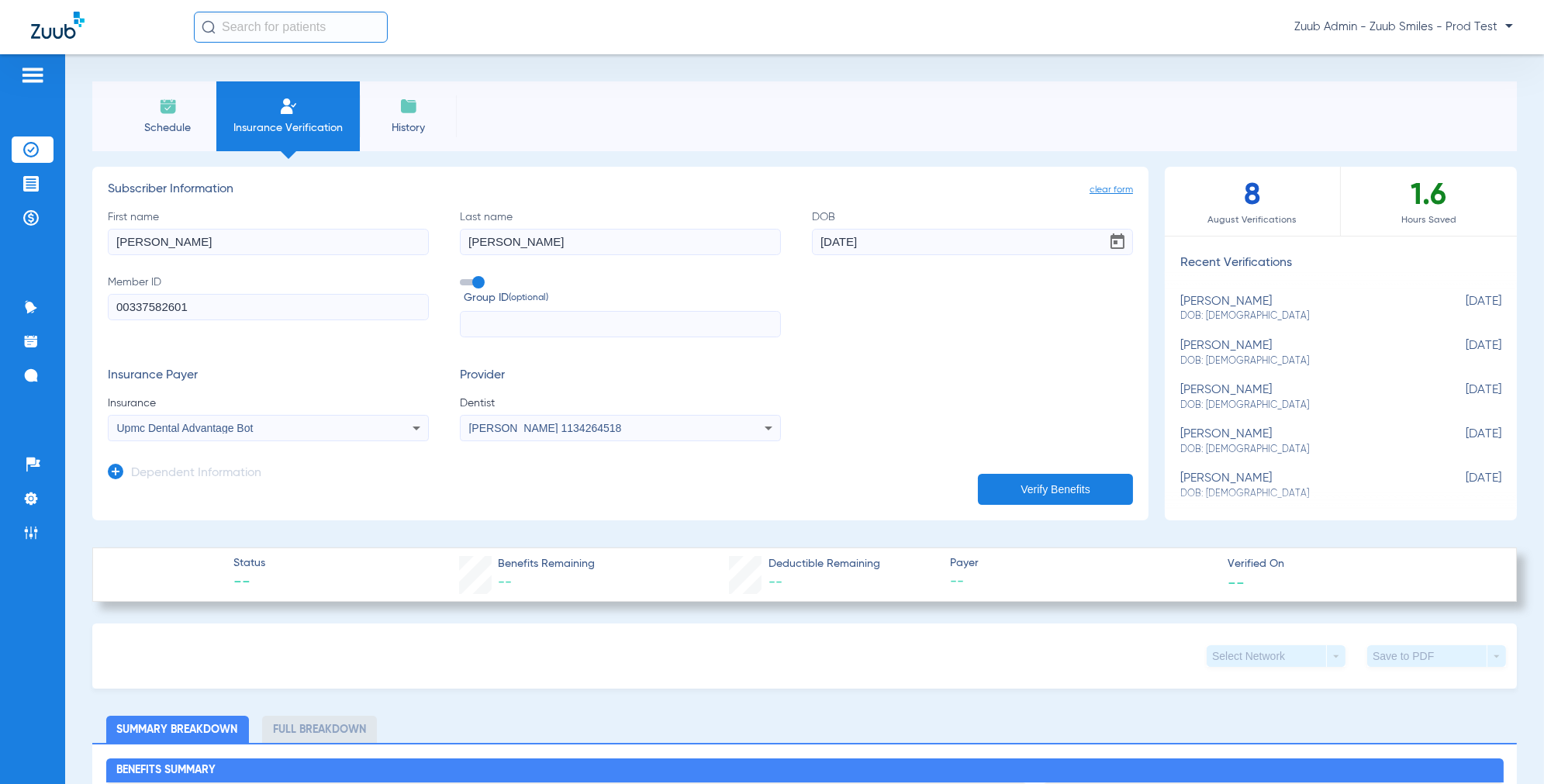
click at [1037, 486] on button "Verify Benefits" at bounding box center [1056, 488] width 155 height 31
type input "[DATE]"
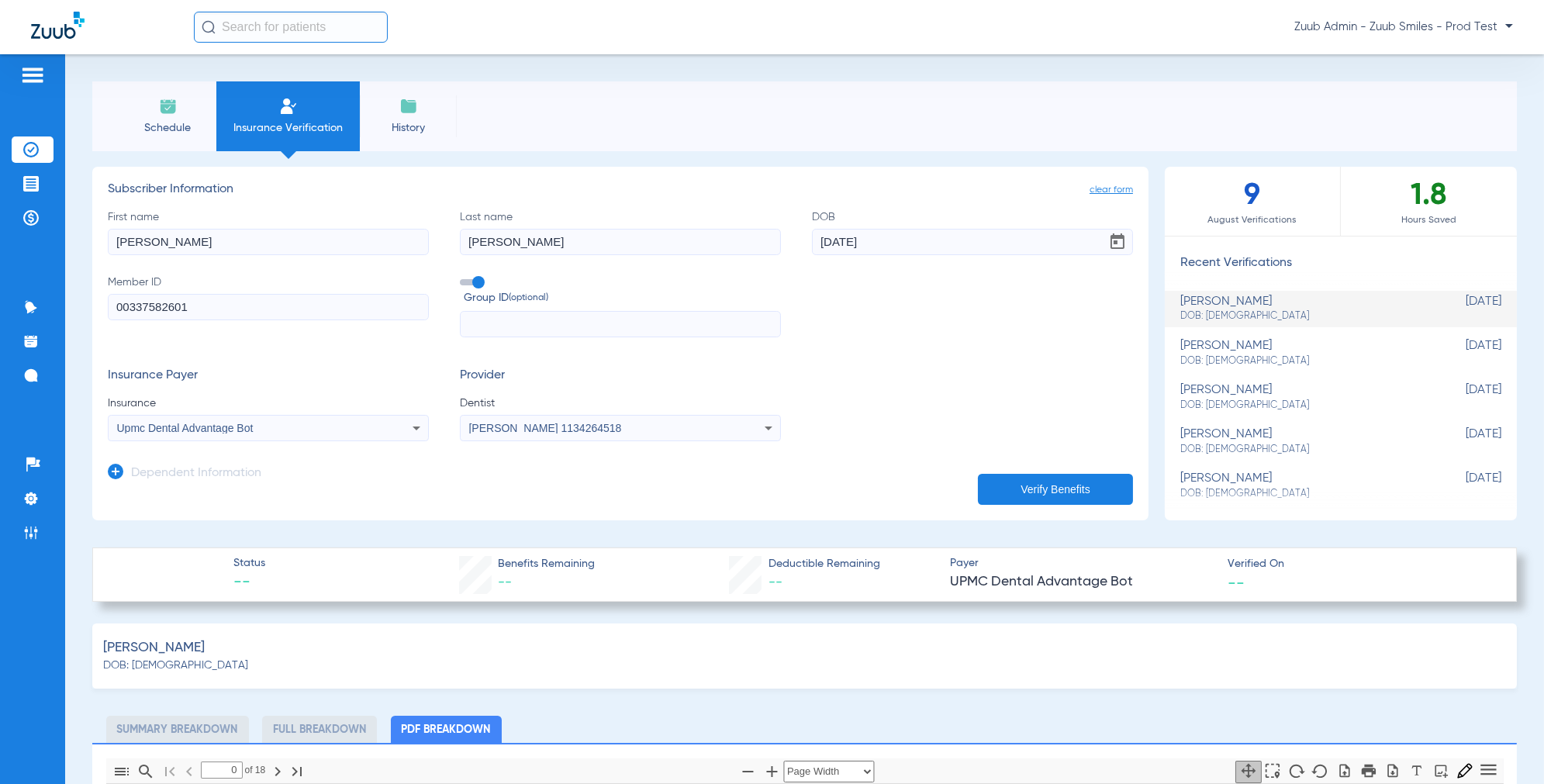
type input "1"
click at [1225, 310] on span "DOB: [DEMOGRAPHIC_DATA]" at bounding box center [1302, 316] width 243 height 14
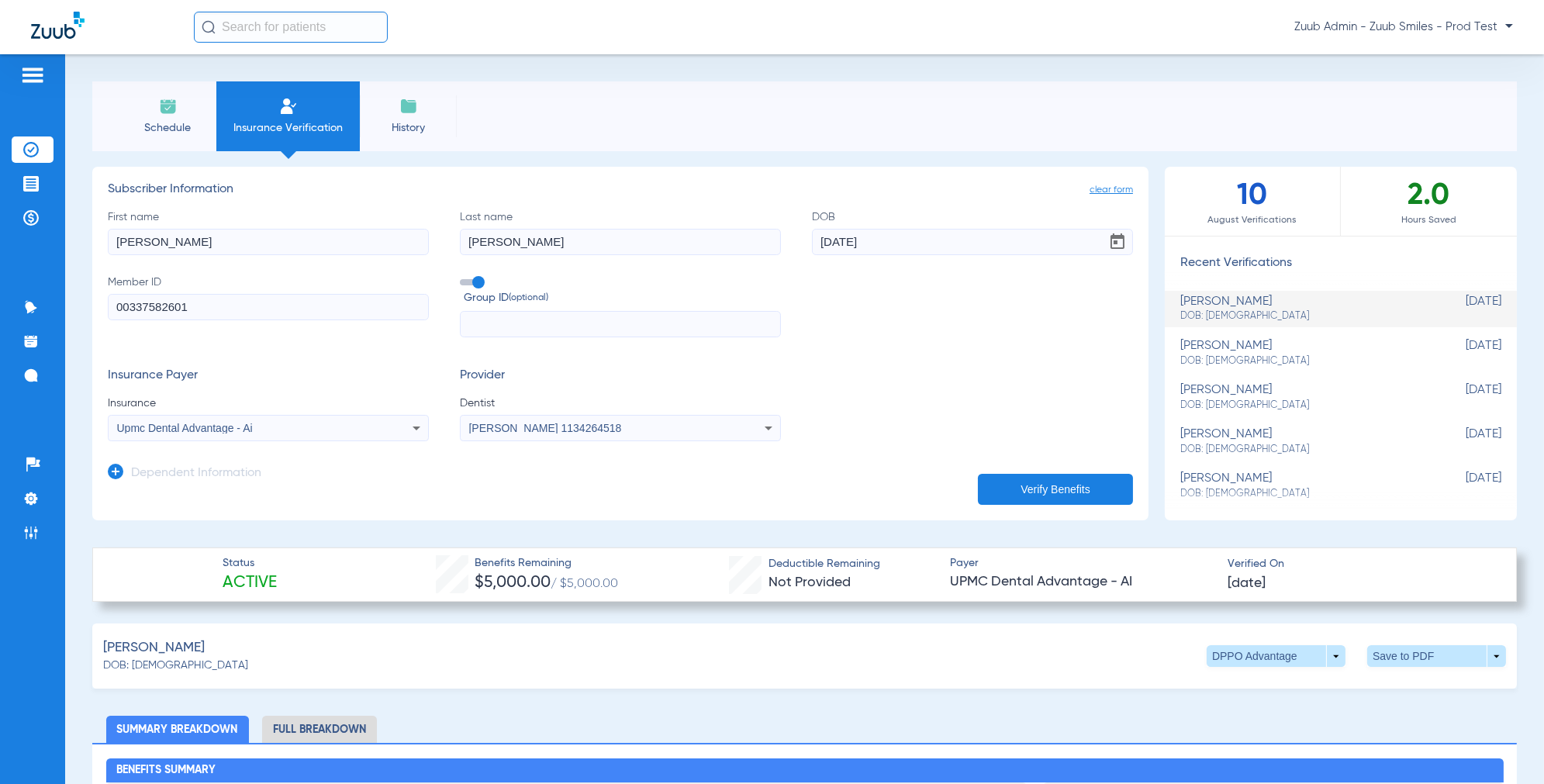
click at [1237, 344] on div "[PERSON_NAME] DOB: [DEMOGRAPHIC_DATA]" at bounding box center [1302, 353] width 243 height 29
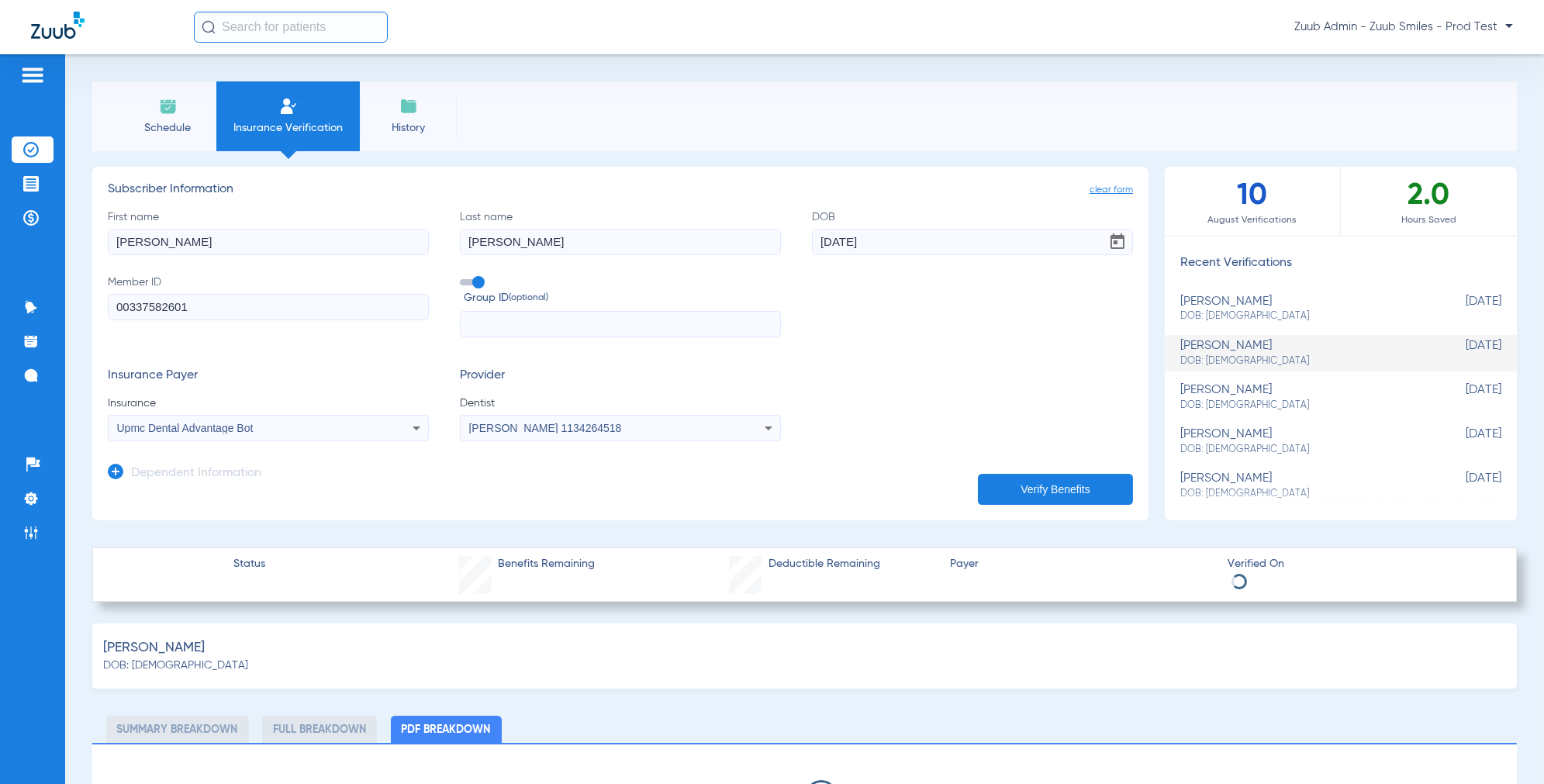
select select "page-width"
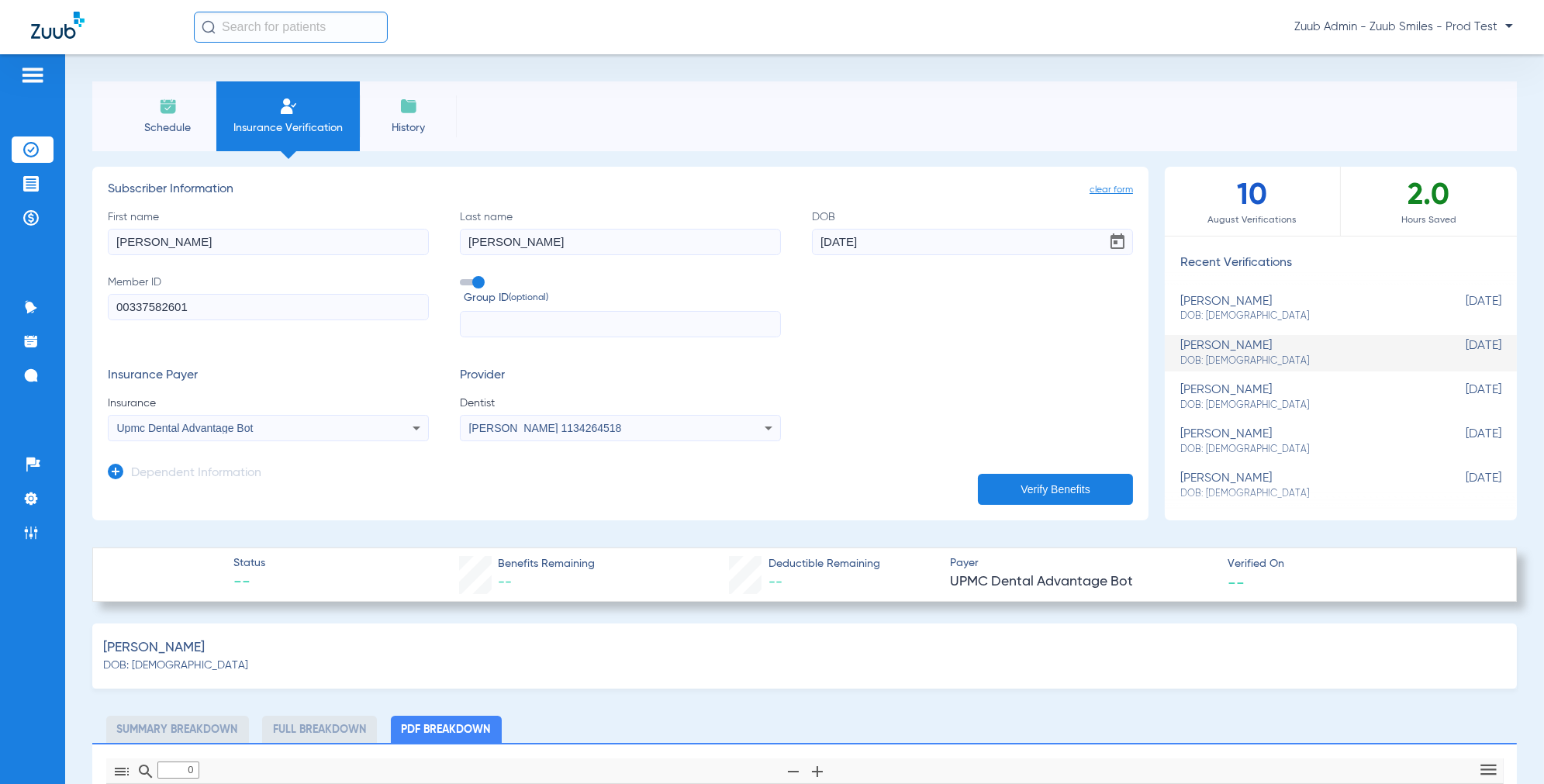
type input "1"
click at [1056, 116] on div "Schedule Insurance Verification History" at bounding box center [805, 116] width 1424 height 70
click at [1221, 313] on span "DOB: [DEMOGRAPHIC_DATA]" at bounding box center [1302, 316] width 243 height 14
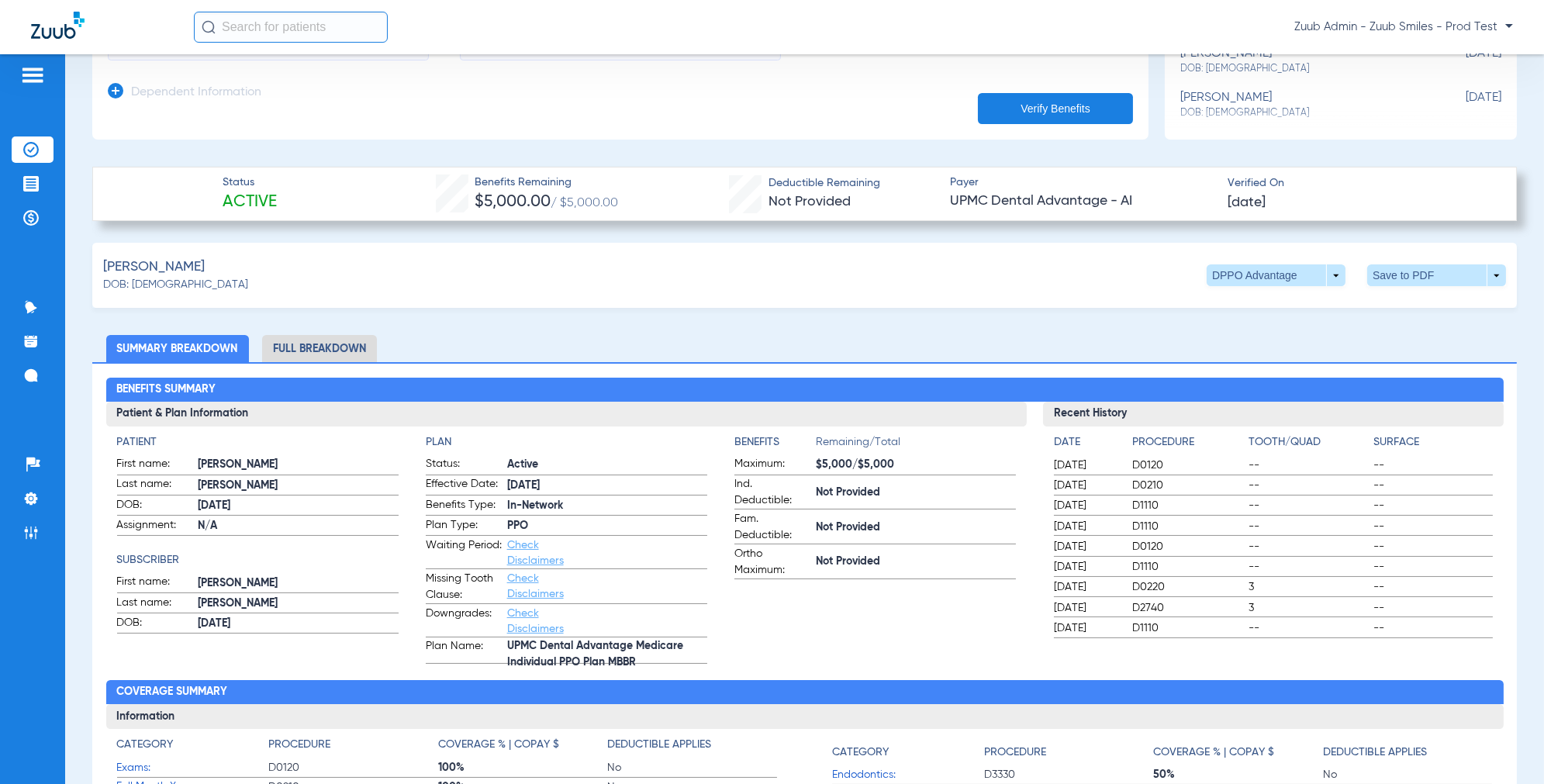
scroll to position [386, 0]
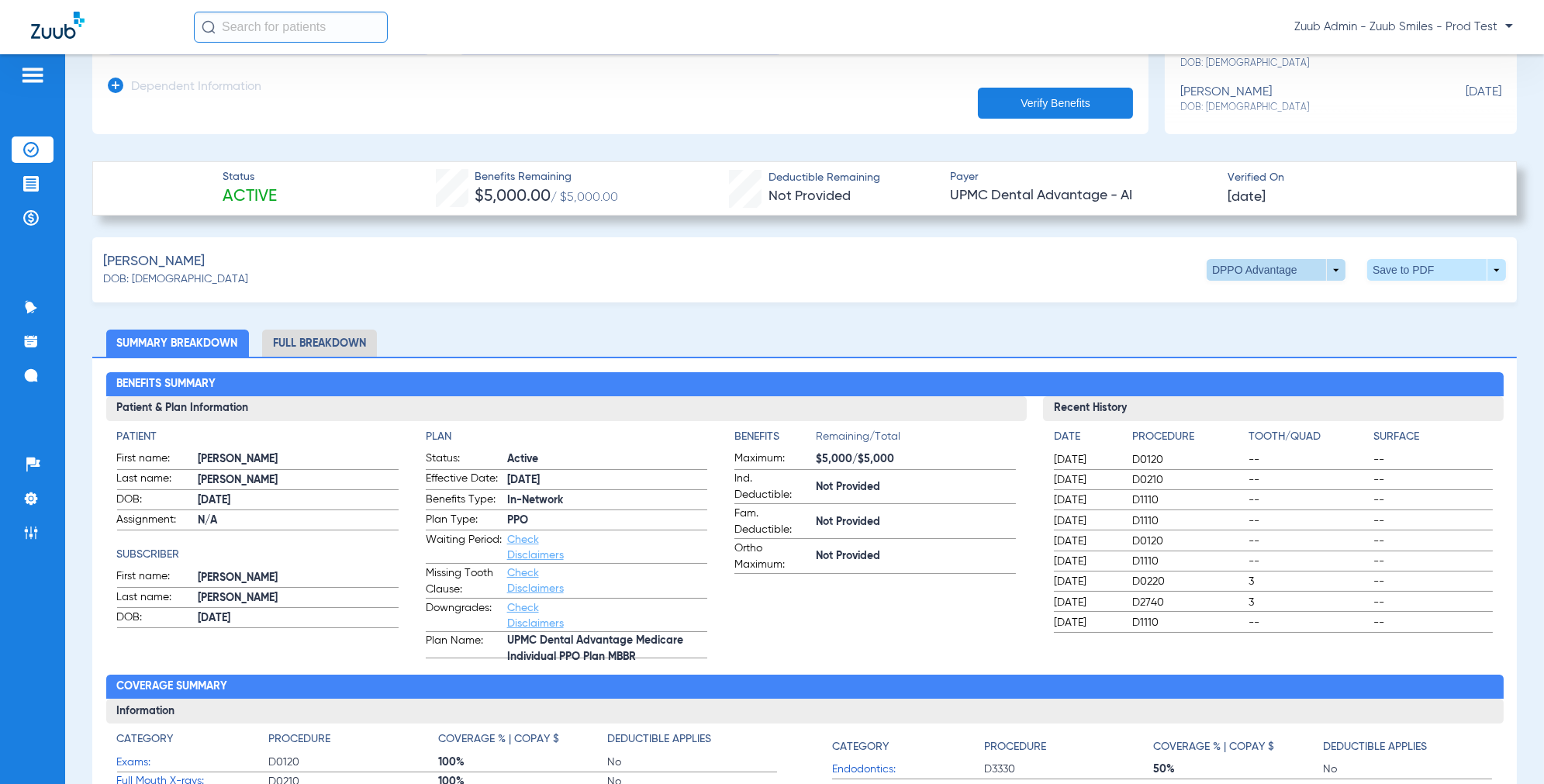
click at [1333, 265] on span at bounding box center [1275, 269] width 138 height 22
click at [1333, 265] on div at bounding box center [772, 392] width 1544 height 784
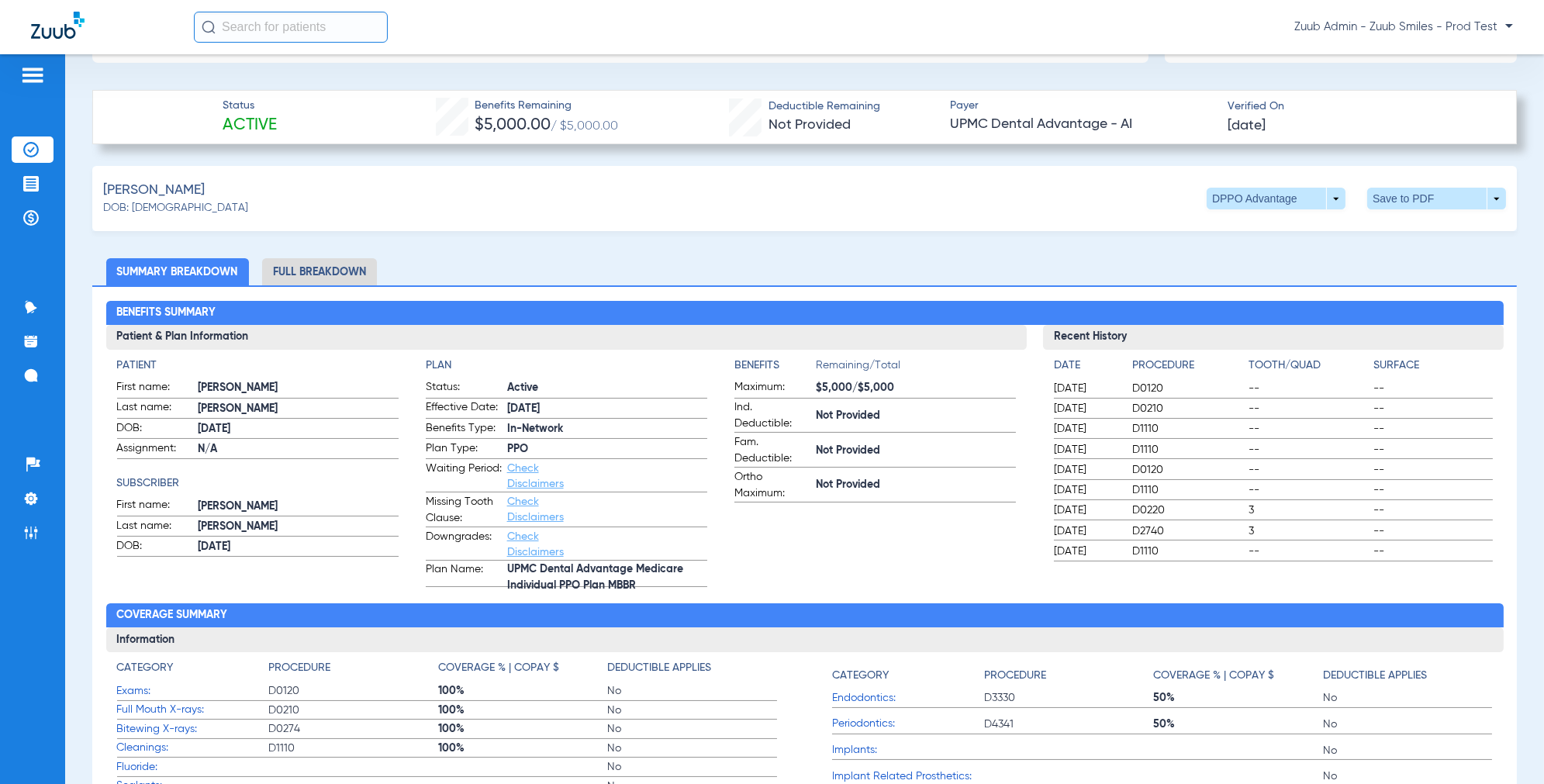
scroll to position [474, 0]
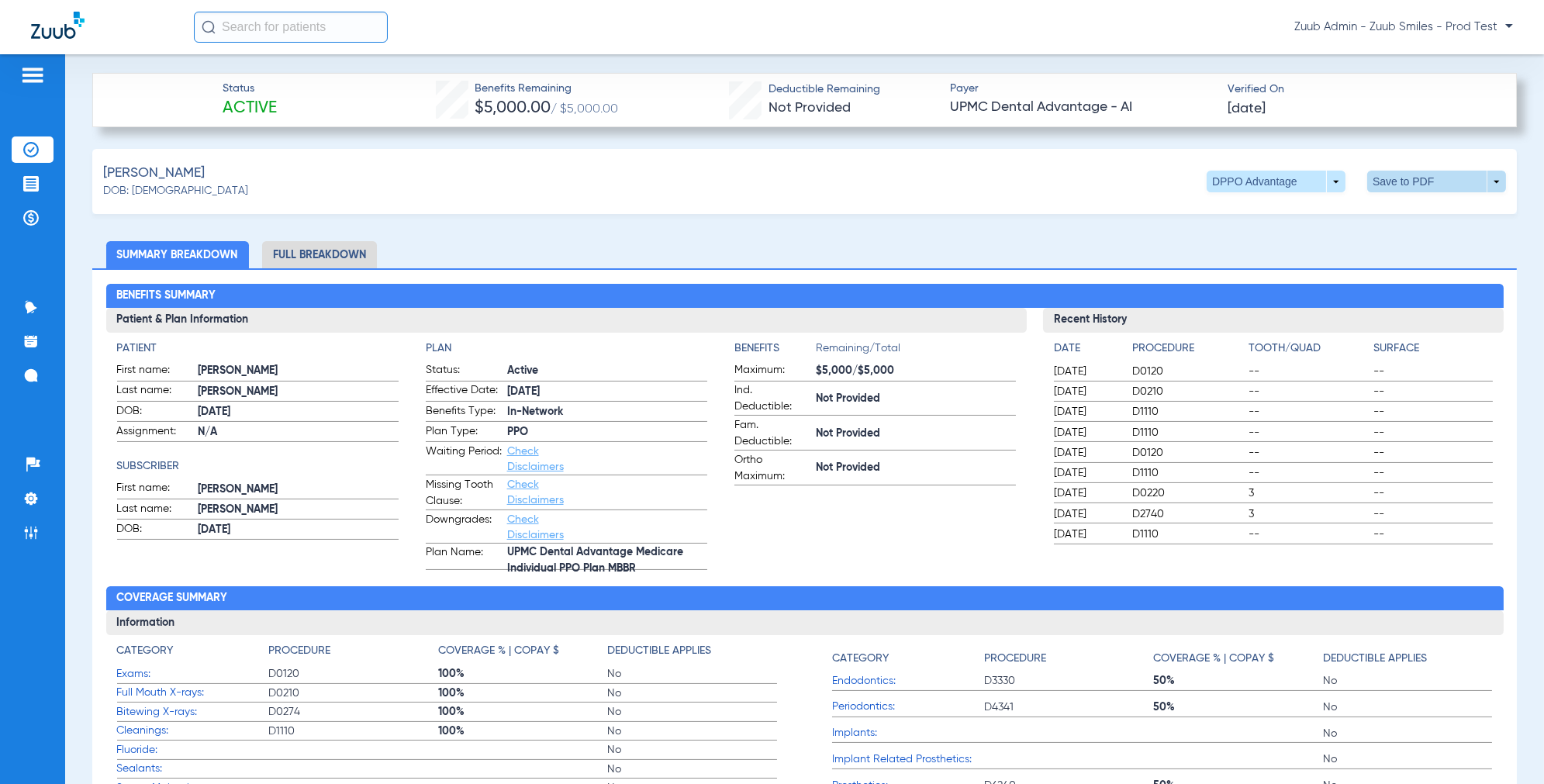
click at [1392, 179] on span at bounding box center [1436, 181] width 138 height 22
click at [1297, 220] on button "insert_drive_file Save to PDF" at bounding box center [1304, 211] width 117 height 31
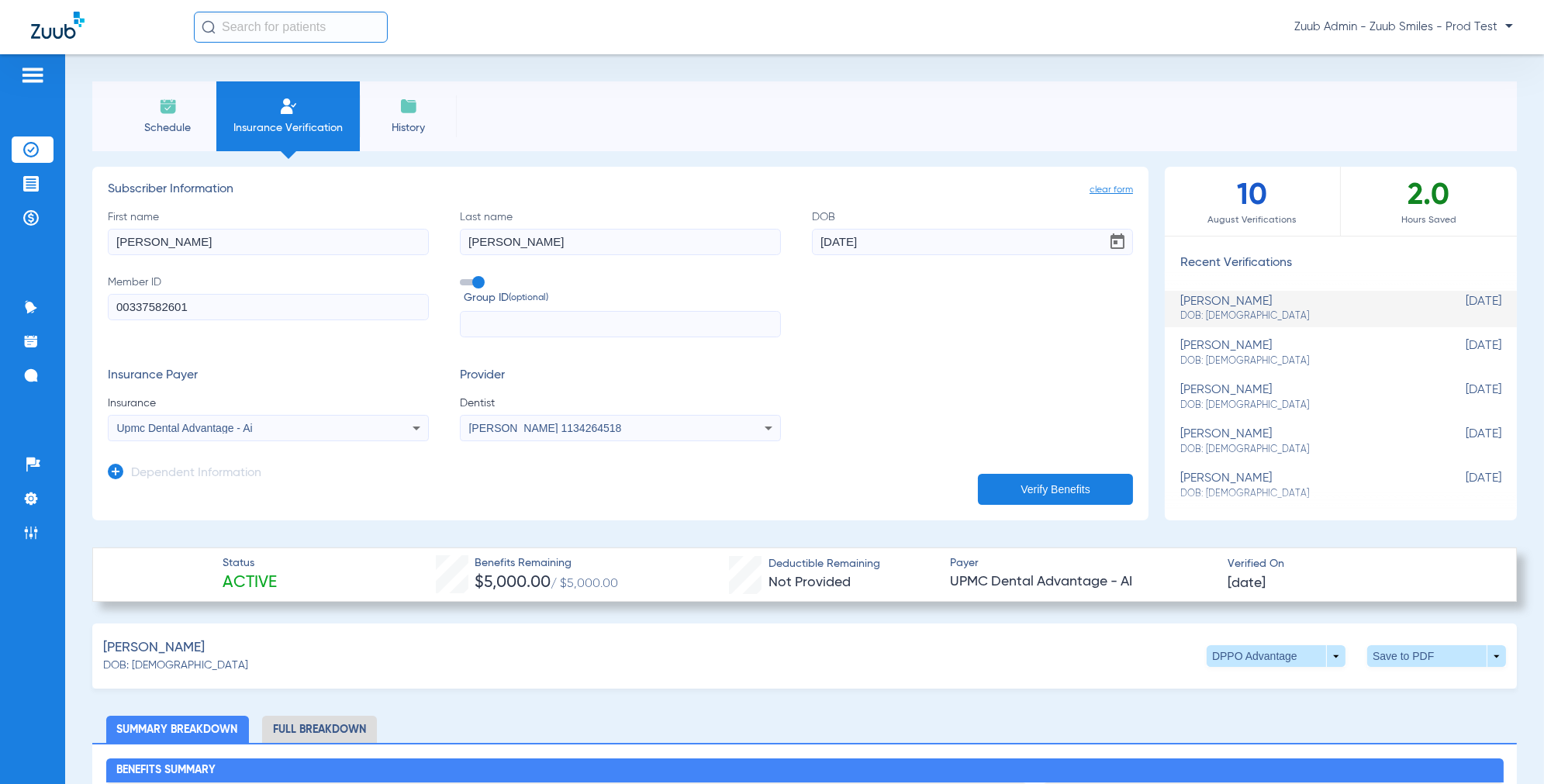
click at [995, 170] on app-manual-verification-form "clear form Subscriber Information First name [PERSON_NAME] Last name [PERSON_NA…" at bounding box center [620, 343] width 1056 height 354
